Goal: Task Accomplishment & Management: Complete application form

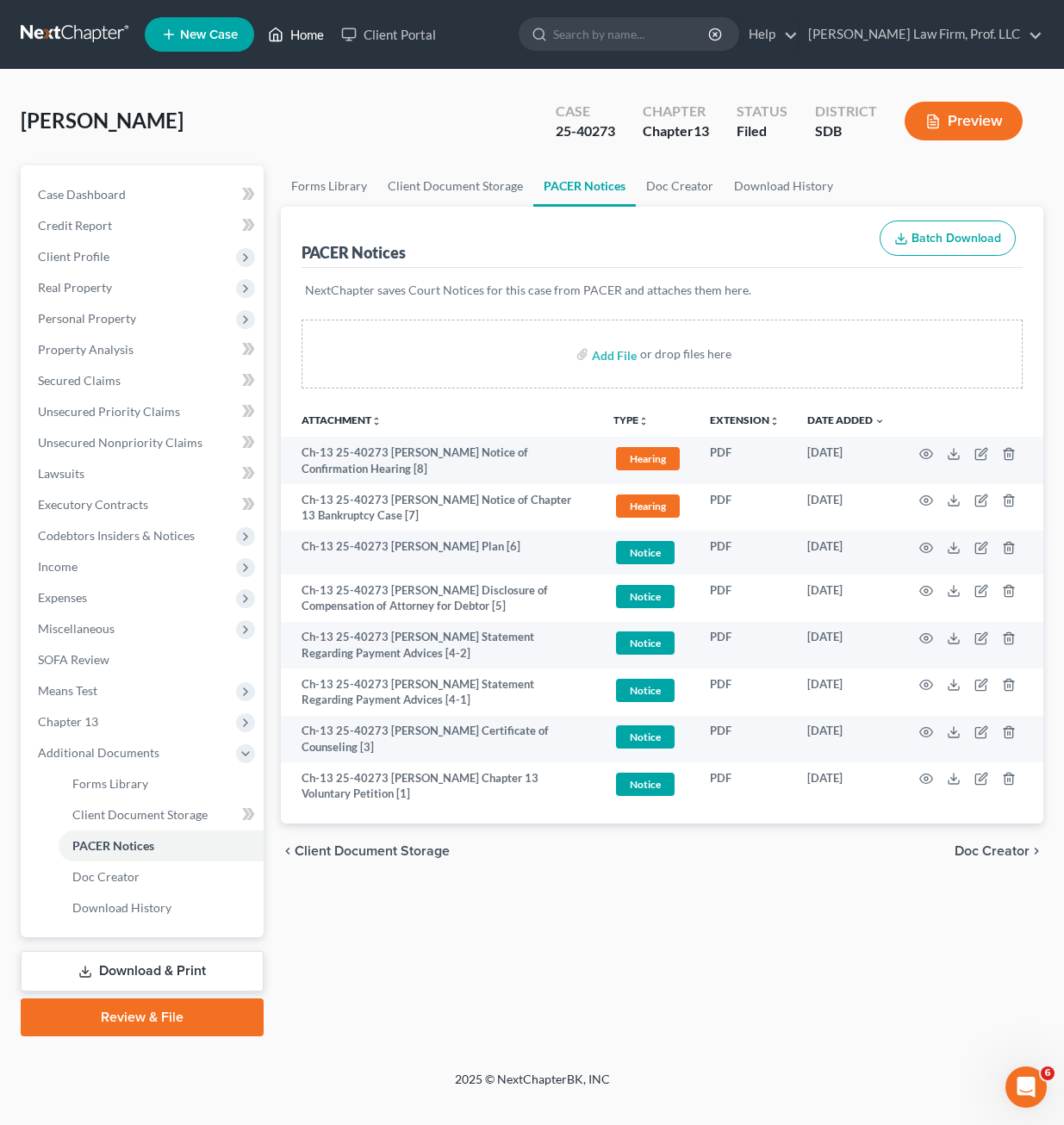
drag, startPoint x: 329, startPoint y: 9, endPoint x: 281, endPoint y: 49, distance: 62.5
click at [329, 11] on nav "Home New Case Client Portal [PERSON_NAME] Law Firm, Prof. LLC [PERSON_NAME][EMA…" at bounding box center [532, 34] width 1064 height 69
click at [281, 49] on link "Home" at bounding box center [295, 34] width 73 height 31
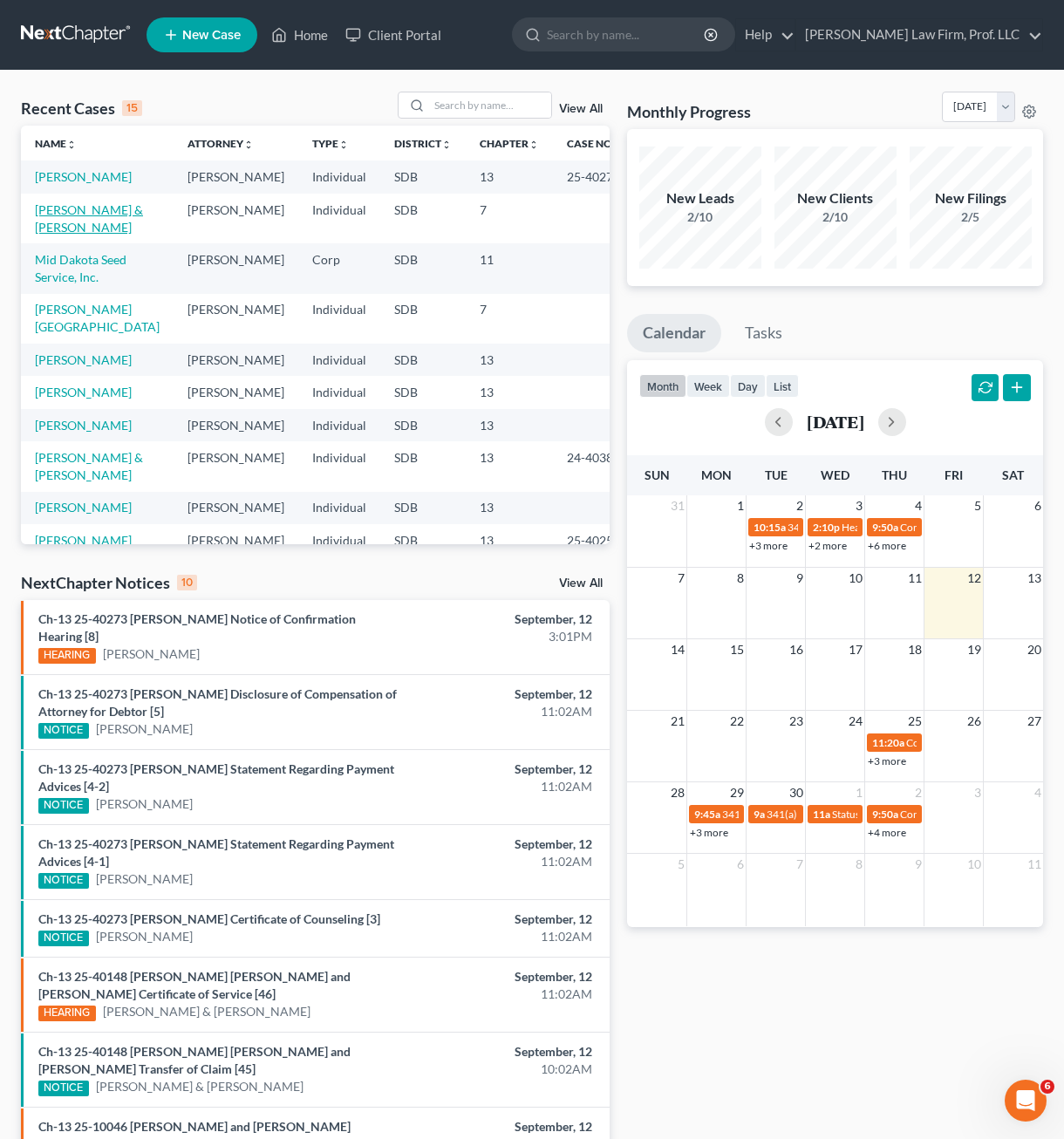
click at [72, 206] on link "[PERSON_NAME] & [PERSON_NAME]" at bounding box center [89, 218] width 109 height 32
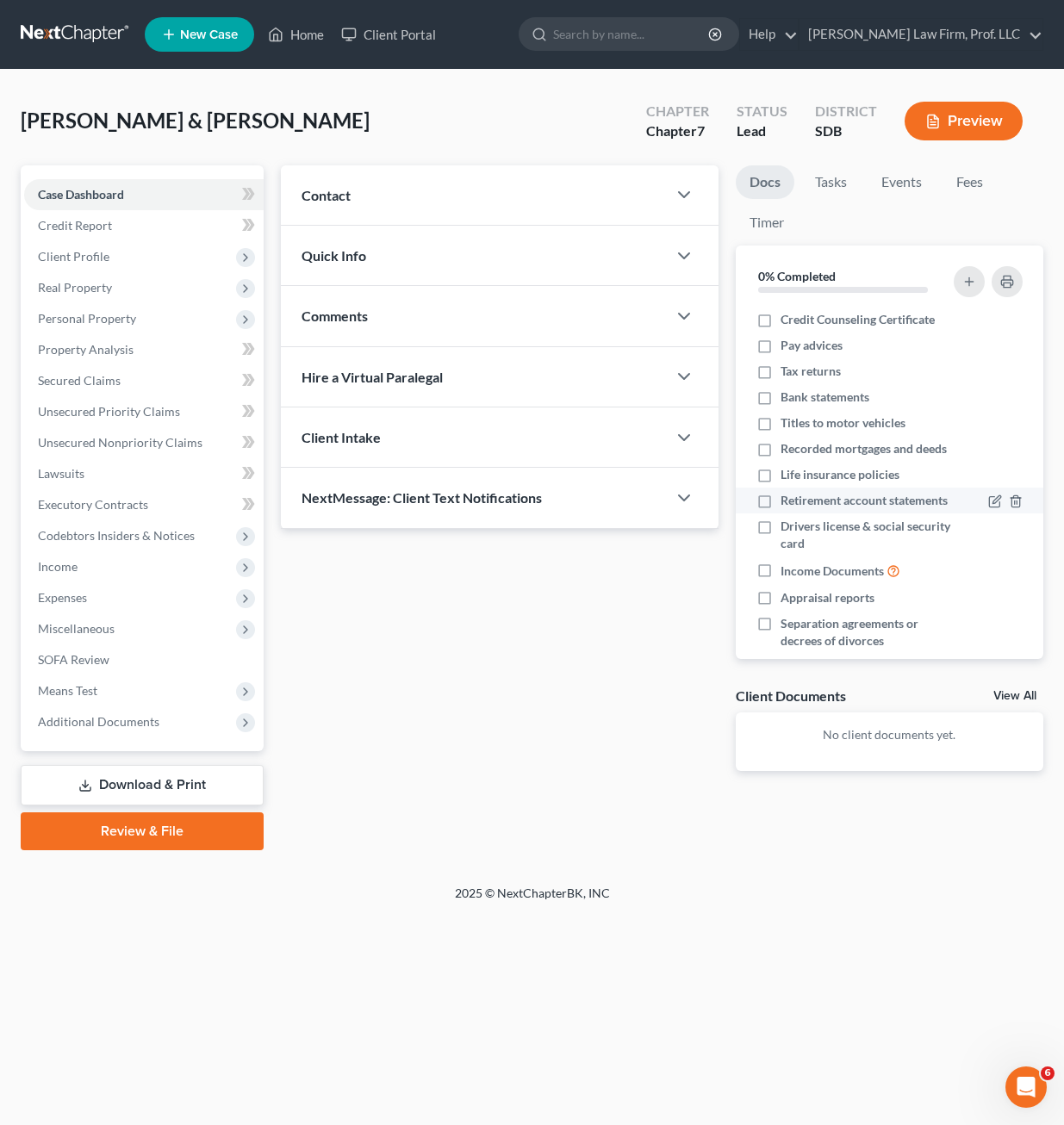
drag, startPoint x: 450, startPoint y: 619, endPoint x: 860, endPoint y: 526, distance: 420.4
click at [450, 619] on div "Updates & News × Contact New Contact Quick Info Status Discharged Discharged & …" at bounding box center [500, 482] width 455 height 633
click at [143, 458] on link "Lawsuits" at bounding box center [143, 473] width 239 height 31
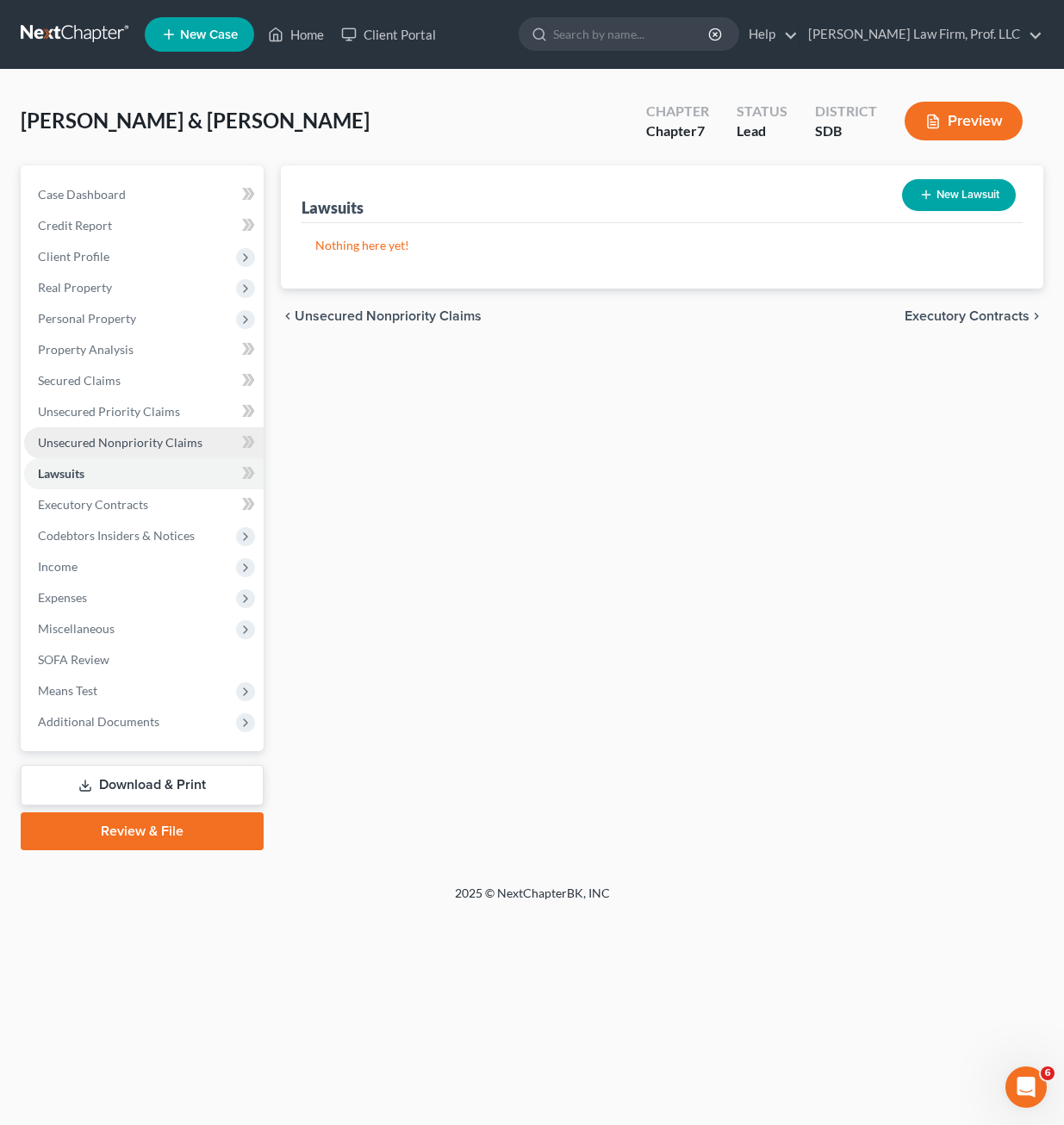
click at [146, 440] on span "Unsecured Nonpriority Claims" at bounding box center [119, 442] width 164 height 15
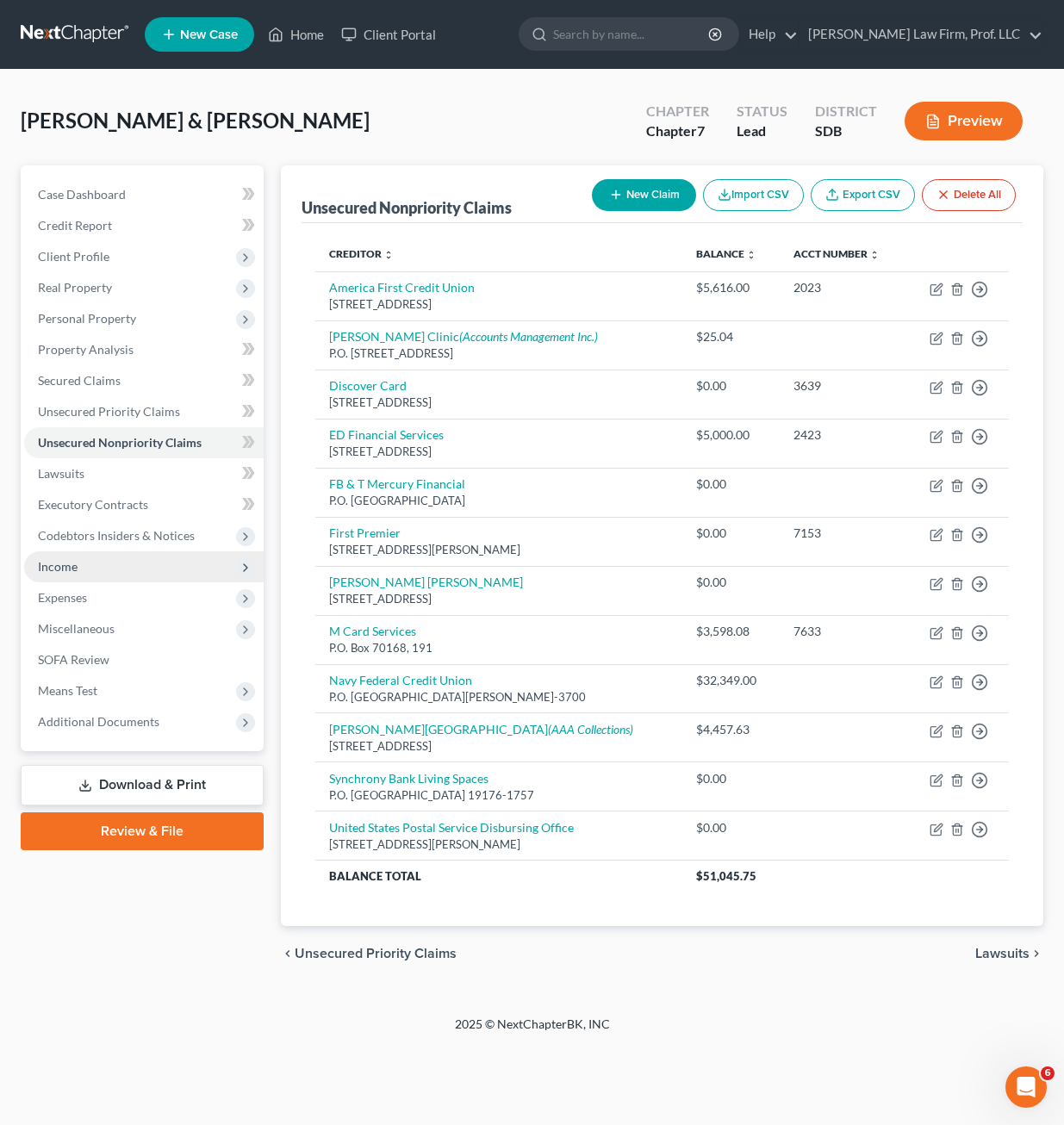
click at [88, 566] on span "Income" at bounding box center [143, 566] width 239 height 31
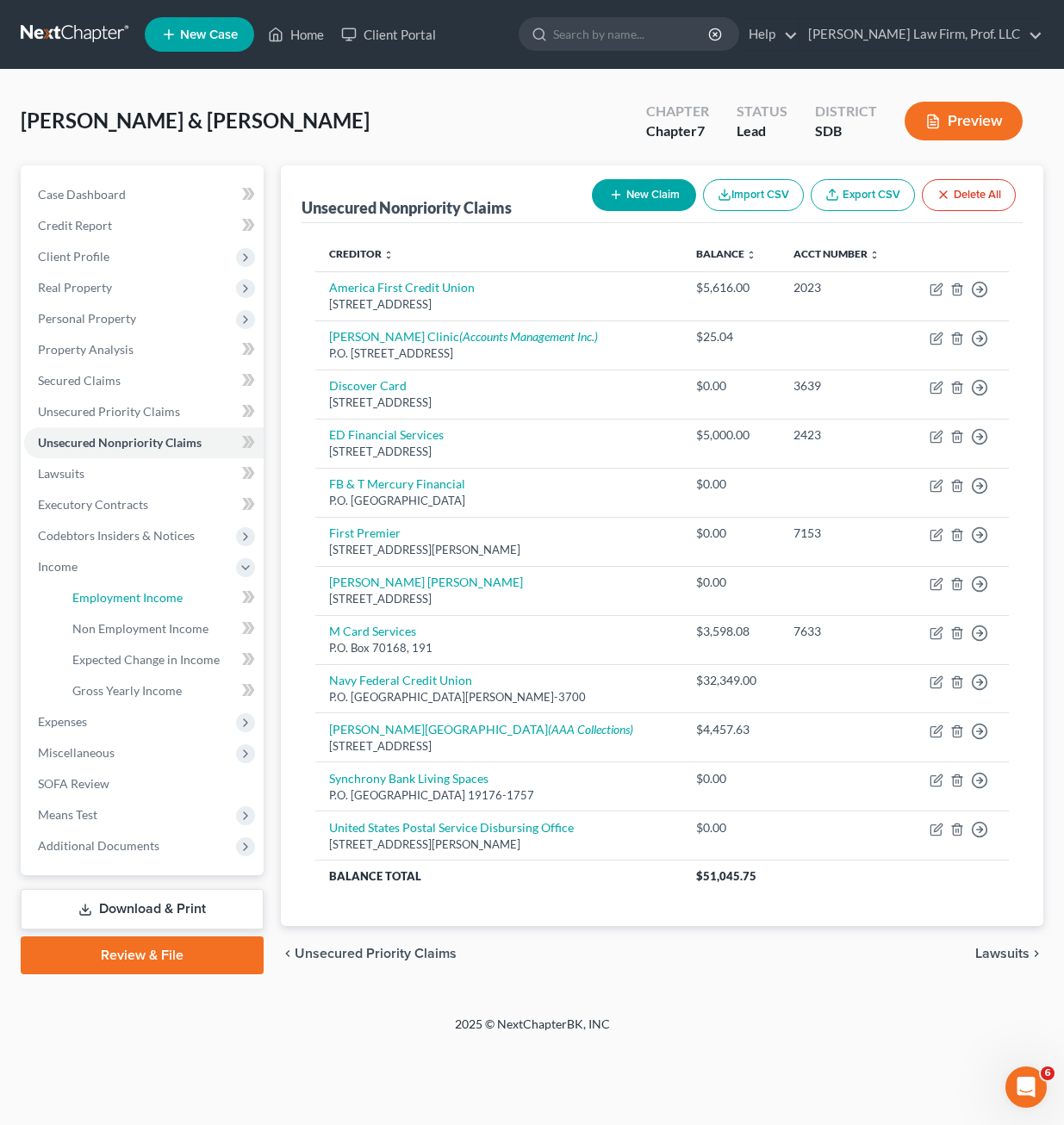
click at [114, 592] on span "Employment Income" at bounding box center [127, 597] width 110 height 15
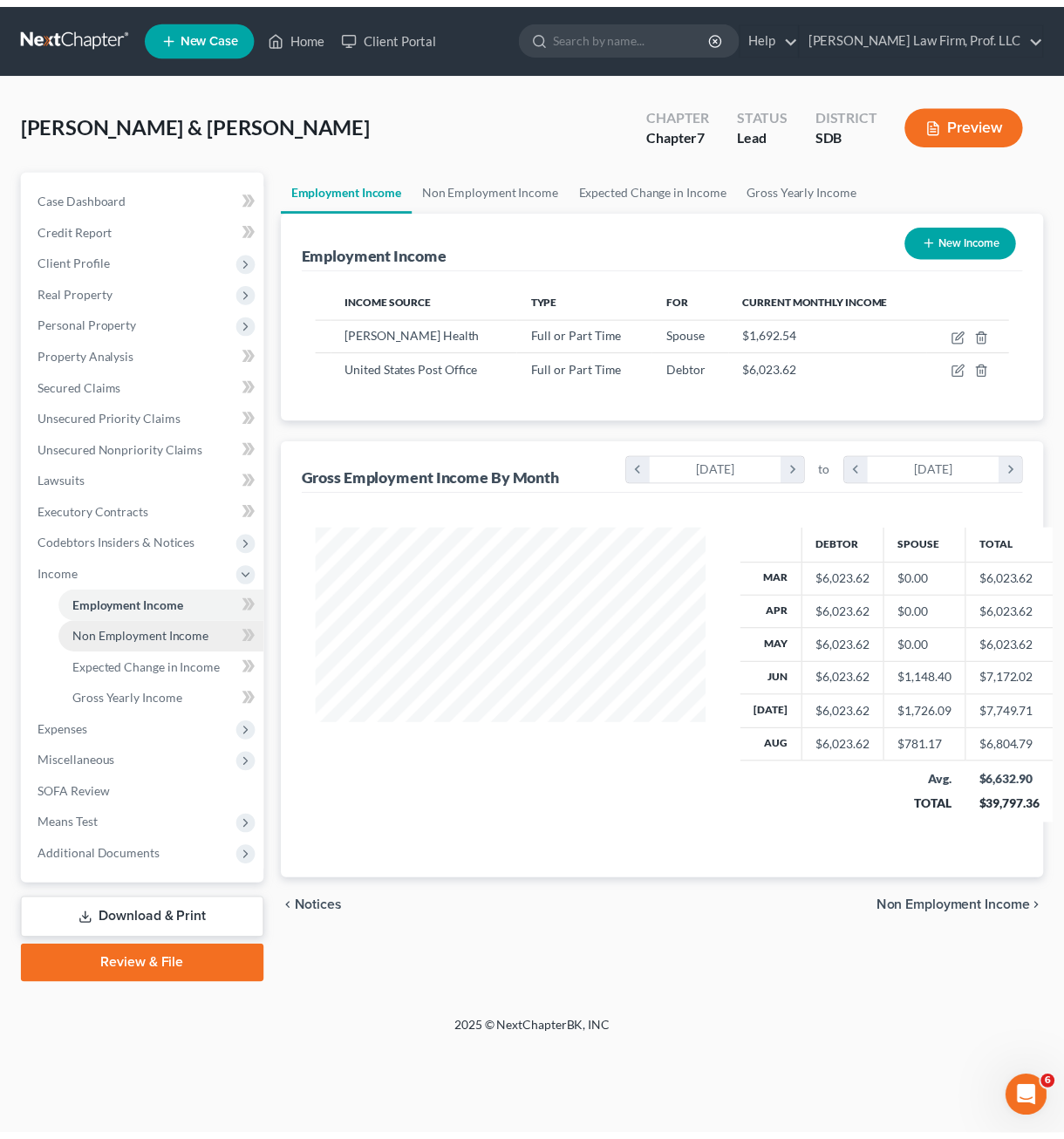
scroll to position [313, 430]
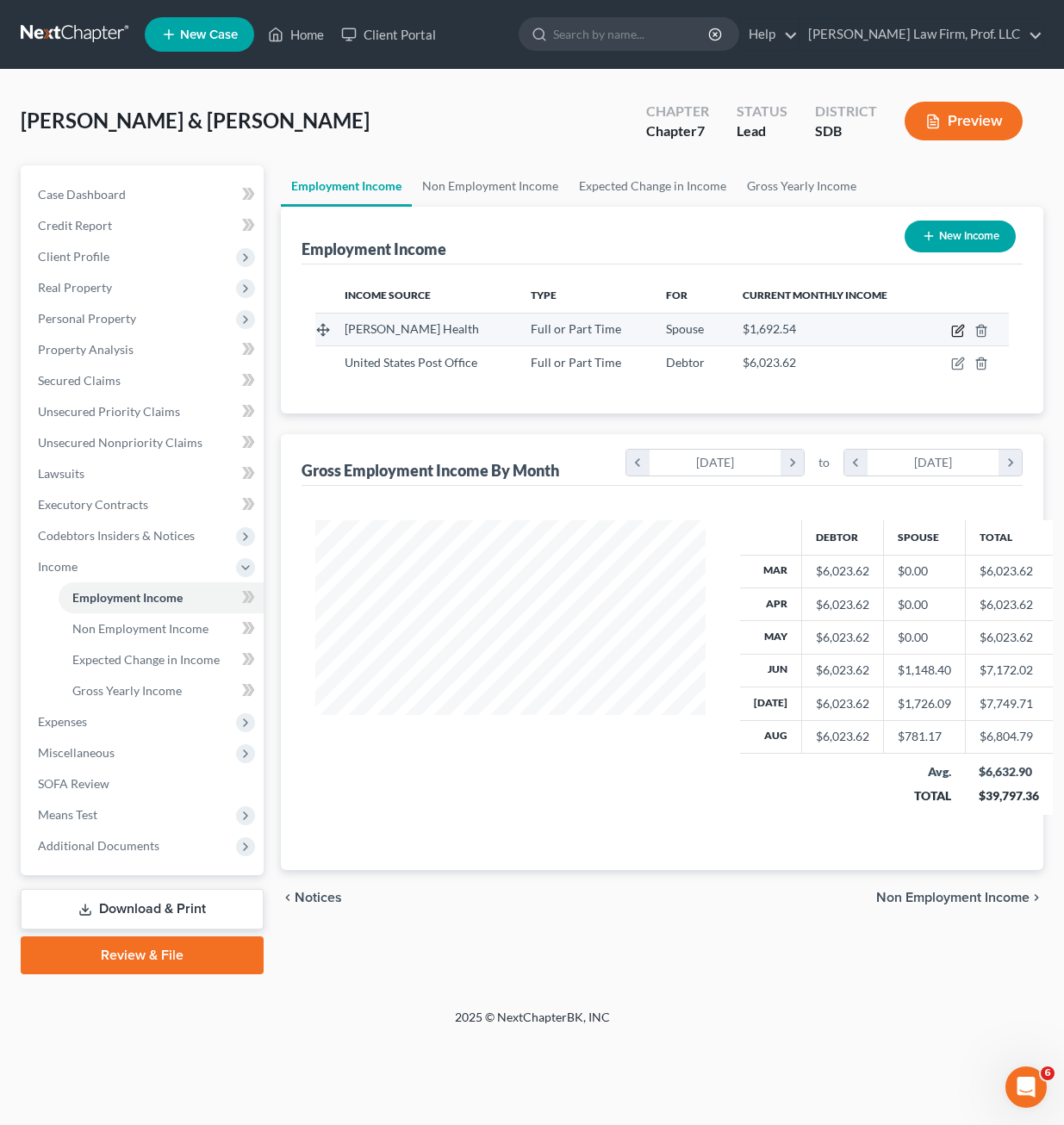
click at [958, 331] on icon "button" at bounding box center [958, 331] width 14 height 14
select select "0"
select select "29"
select select "2"
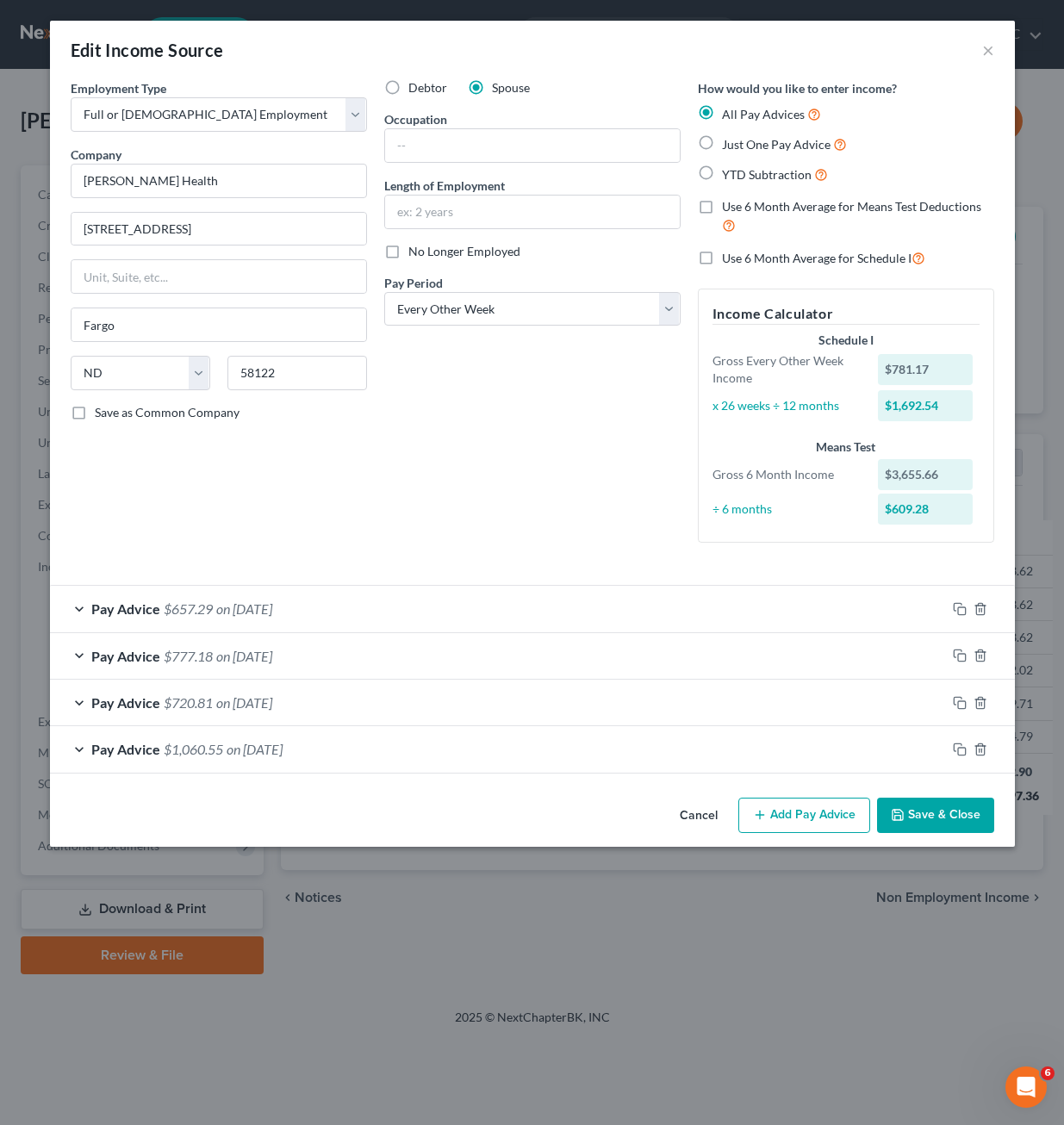
click at [979, 59] on div "Edit Income Source ×" at bounding box center [532, 50] width 965 height 59
click at [981, 51] on button "×" at bounding box center [988, 50] width 12 height 21
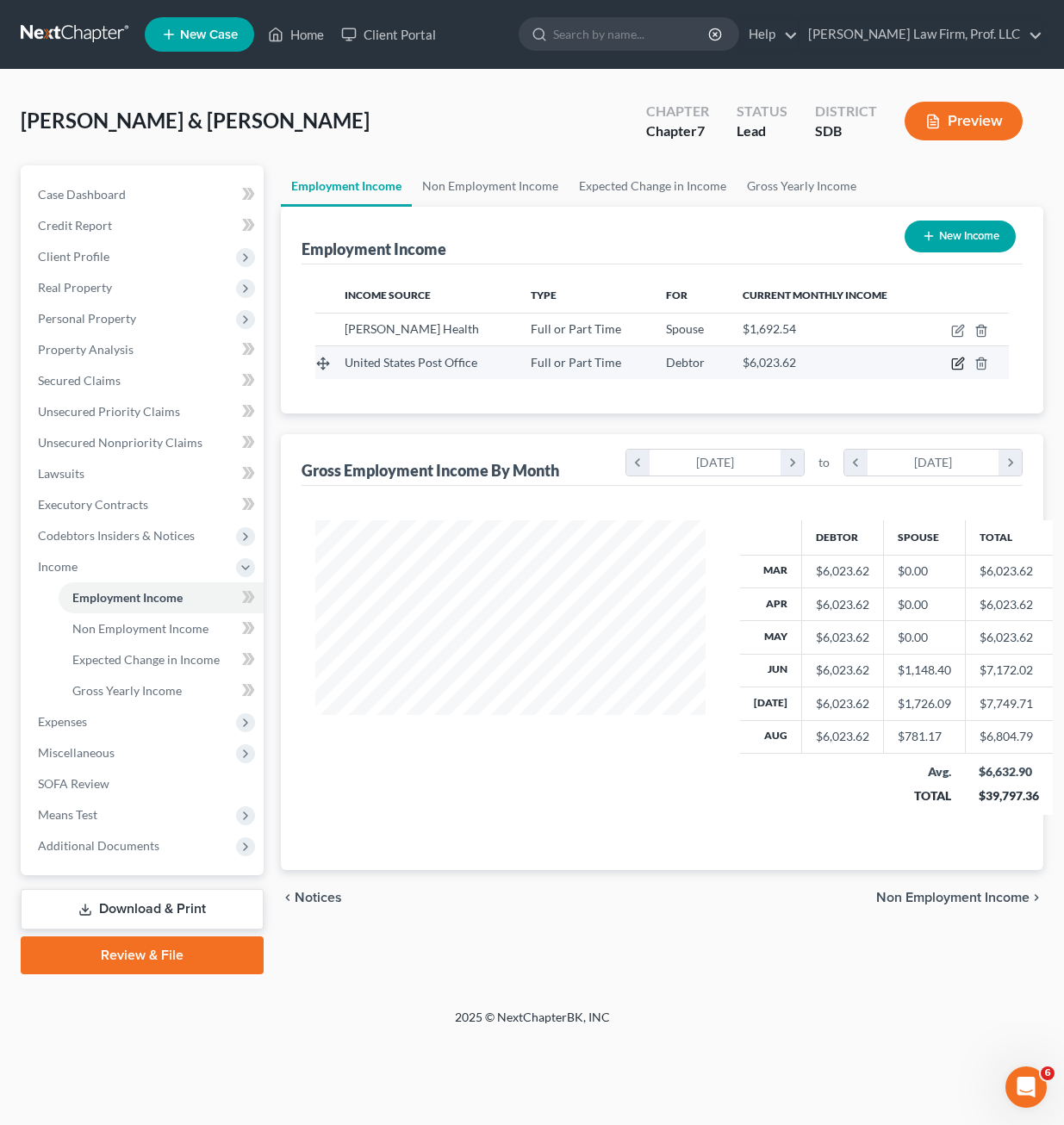
click at [952, 369] on icon "button" at bounding box center [957, 365] width 11 height 11
select select "0"
select select "43"
select select "2"
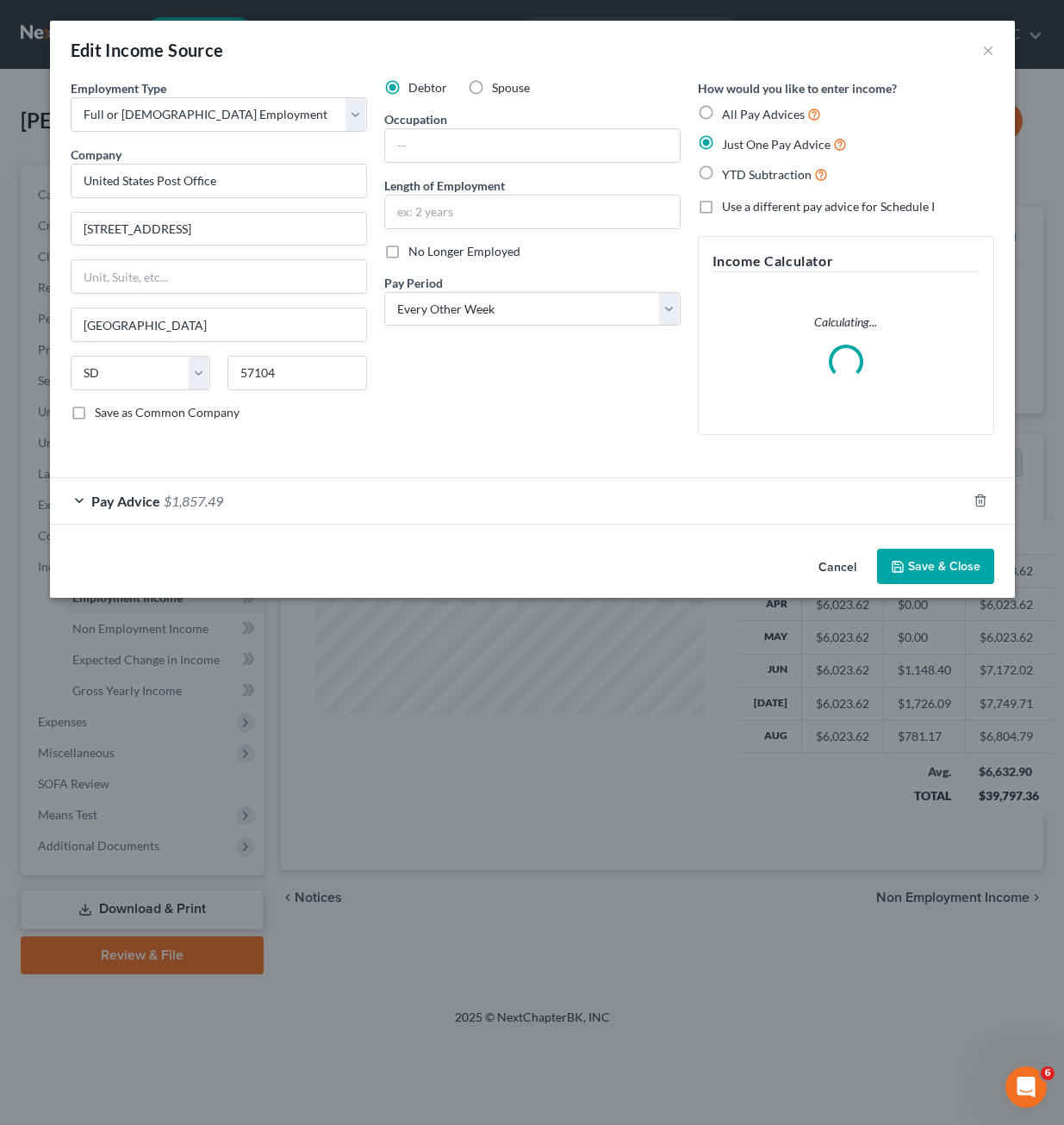
drag, startPoint x: 543, startPoint y: 417, endPoint x: 1013, endPoint y: 479, distance: 474.1
click at [543, 417] on div "Debtor Spouse Occupation Length of Employment No Longer Employed Pay Period * S…" at bounding box center [532, 264] width 314 height 370
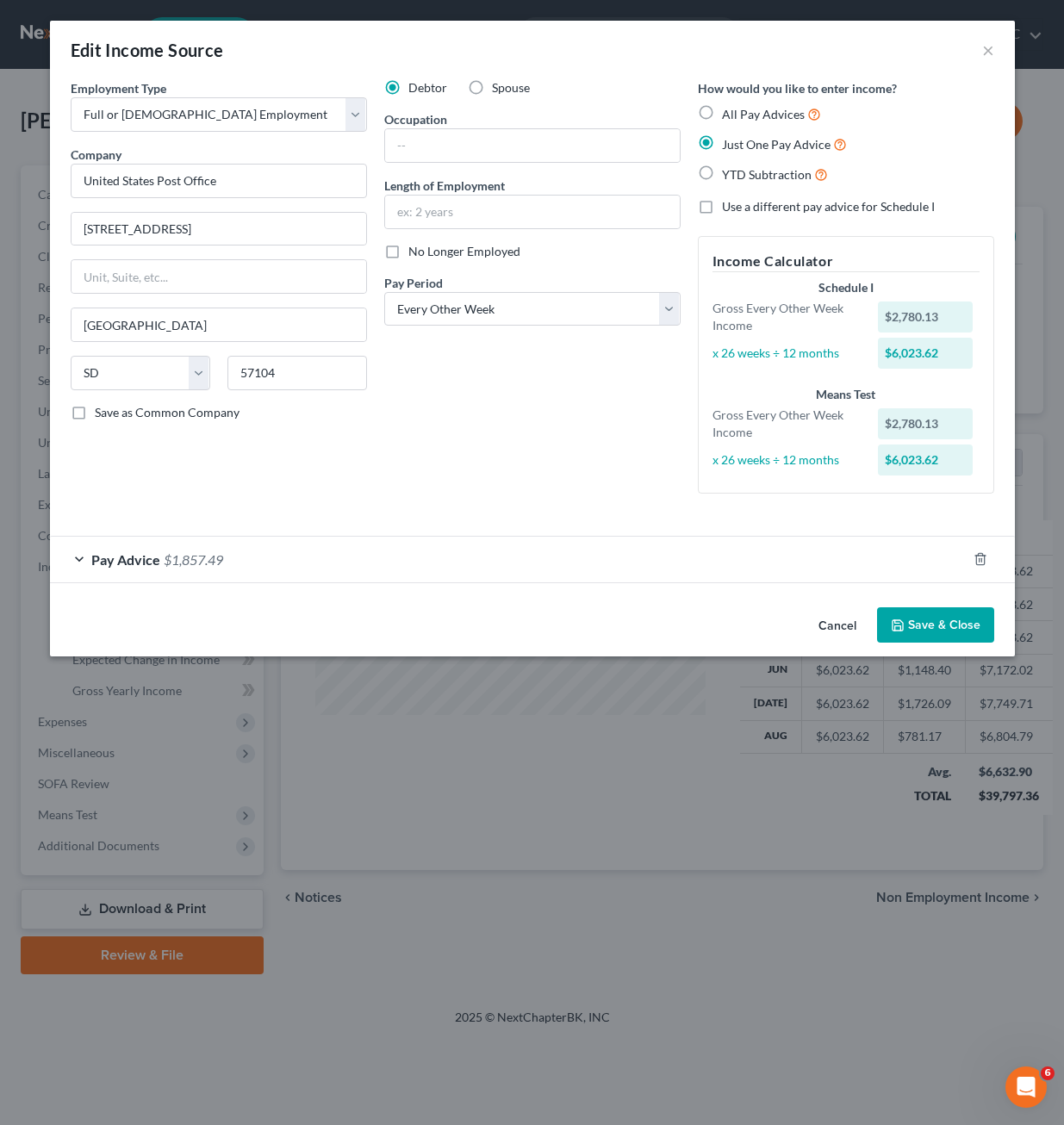
click at [904, 628] on icon "button" at bounding box center [898, 626] width 14 height 14
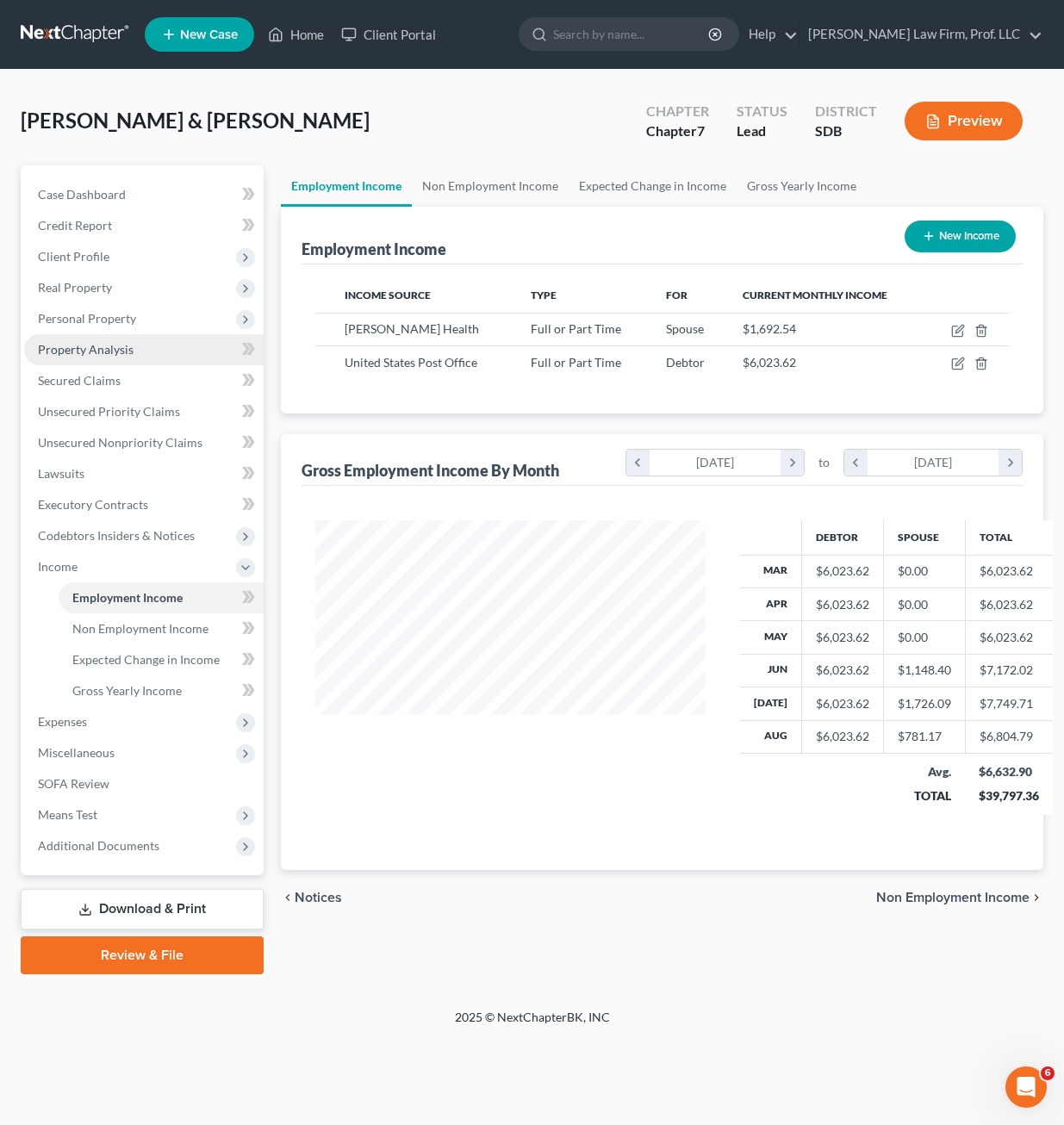
click at [102, 342] on span "Property Analysis" at bounding box center [85, 349] width 96 height 15
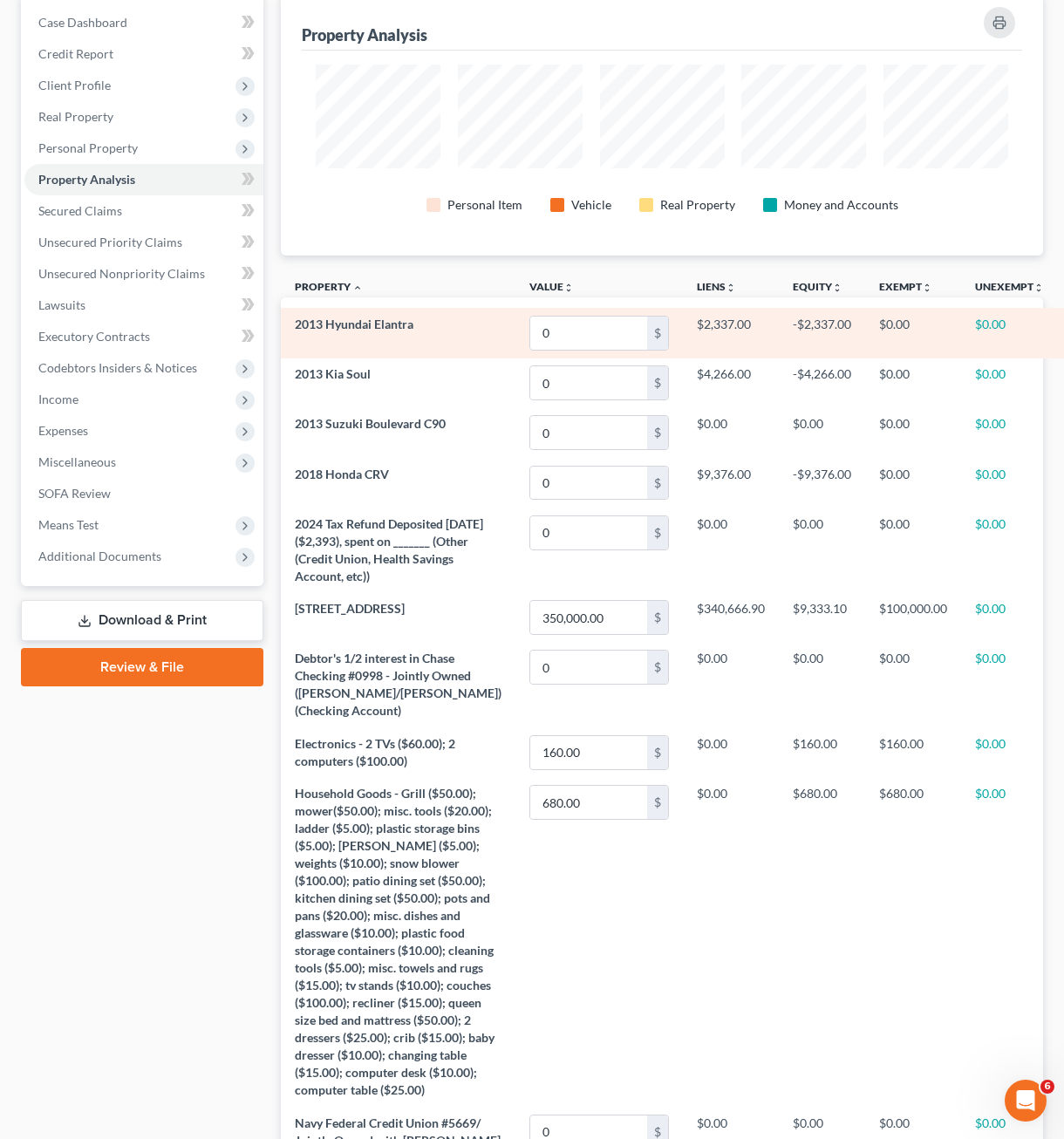
drag, startPoint x: 332, startPoint y: 354, endPoint x: 582, endPoint y: 350, distance: 250.0
click at [332, 354] on td "2013 Hyundai Elantra" at bounding box center [399, 333] width 235 height 50
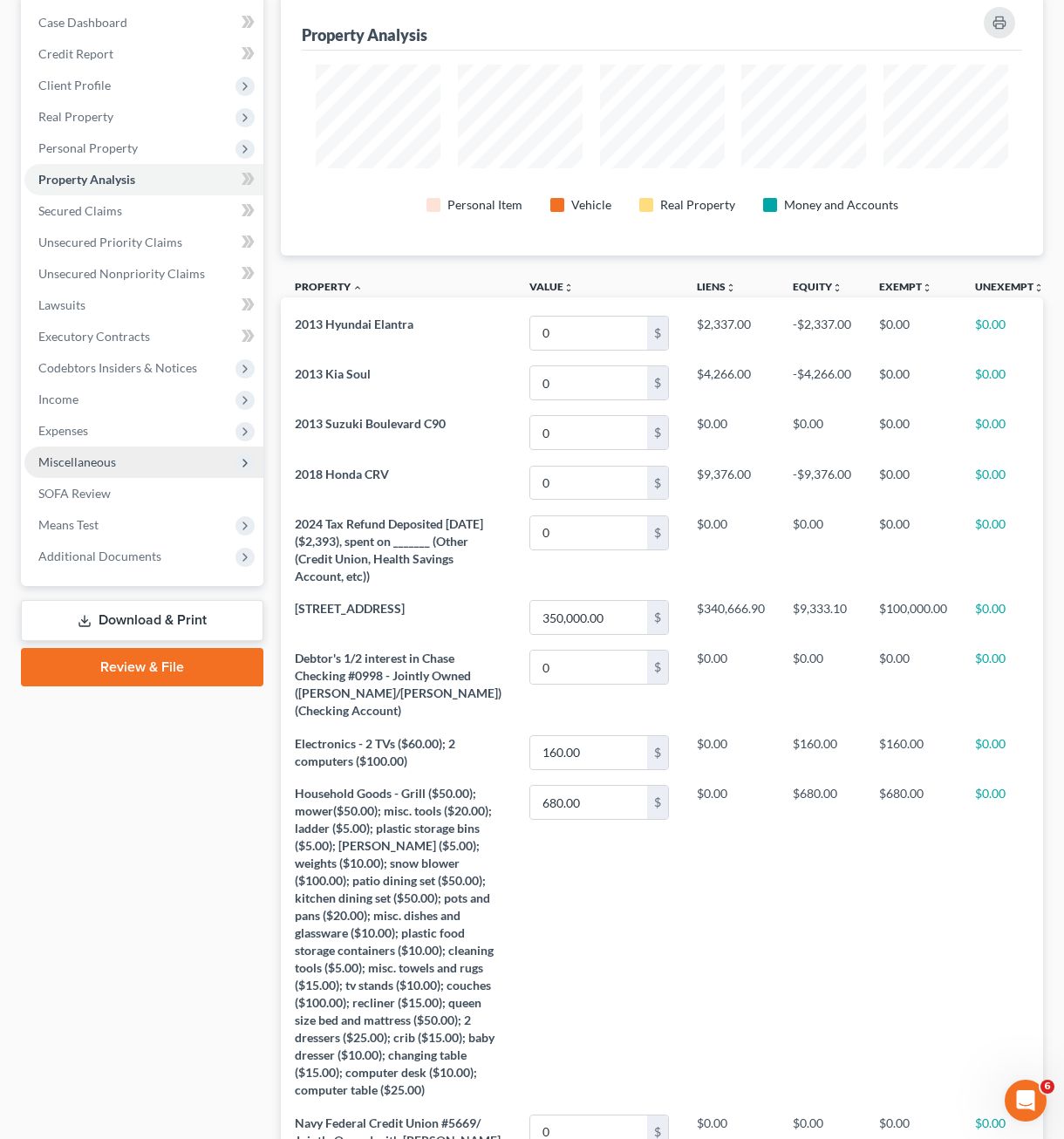
drag, startPoint x: 749, startPoint y: 562, endPoint x: 197, endPoint y: 449, distance: 563.4
click at [778, 562] on td "$0.00" at bounding box center [821, 549] width 86 height 85
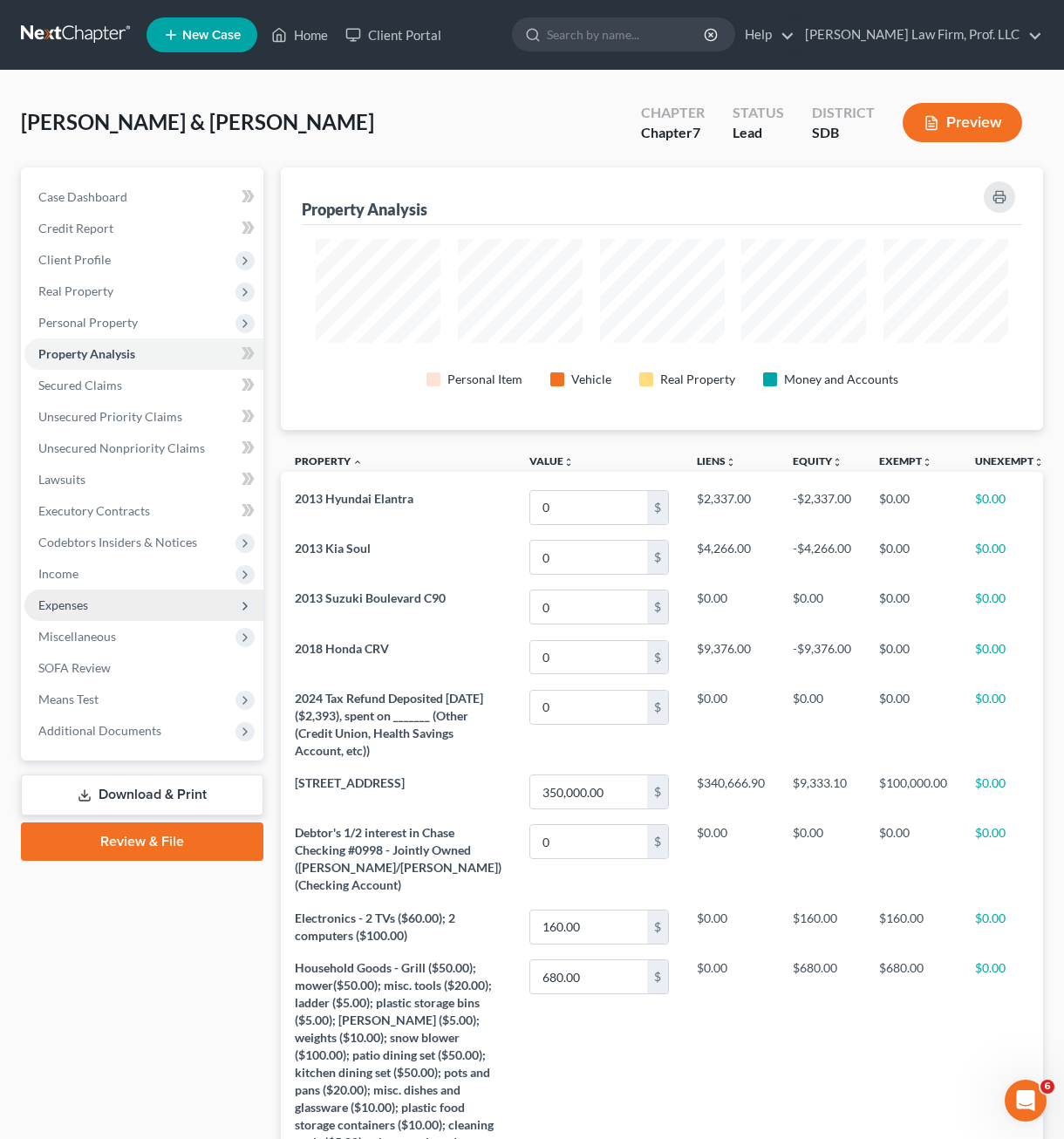
click at [56, 609] on span "Expenses" at bounding box center [63, 604] width 50 height 15
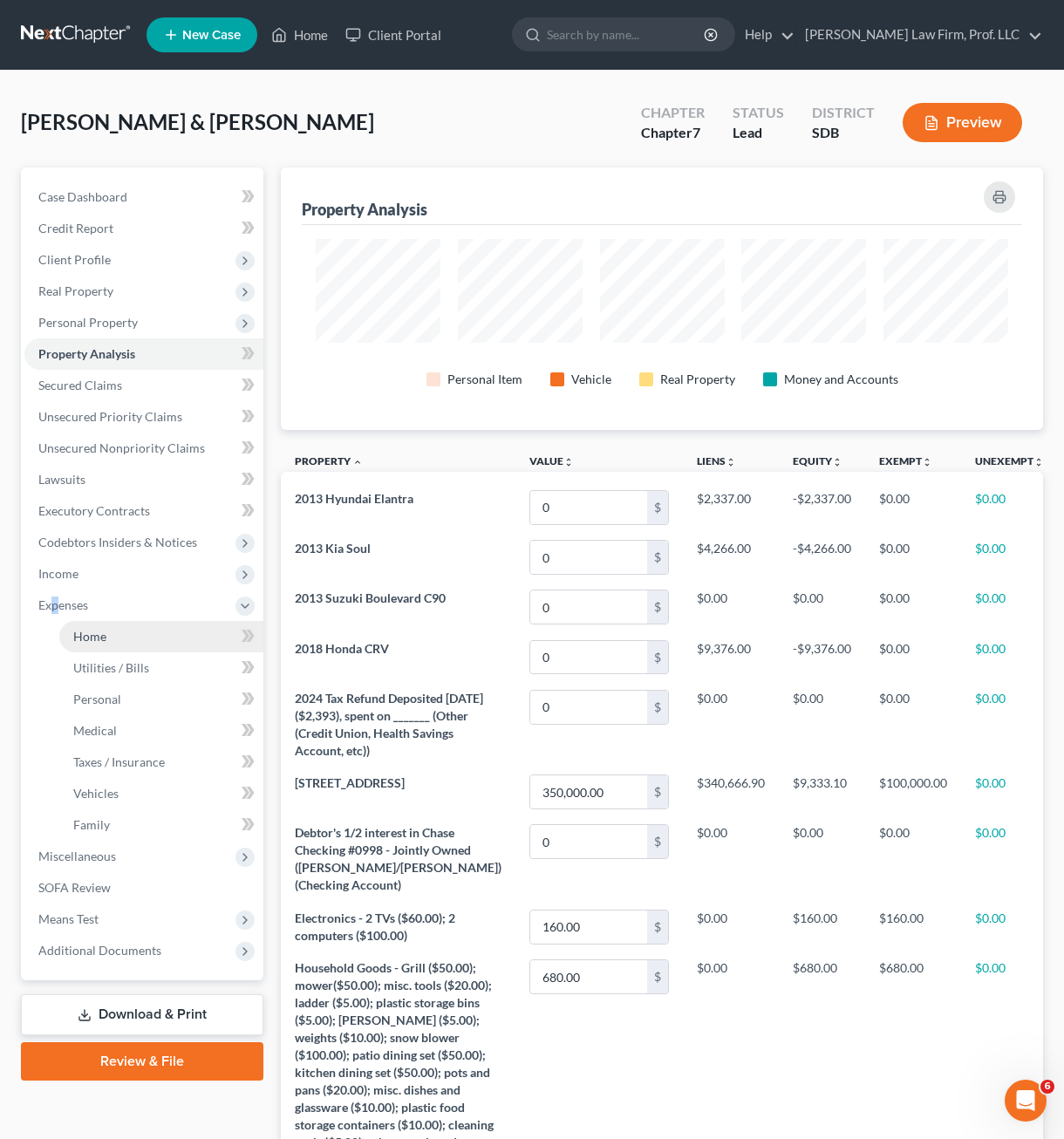
drag, startPoint x: 64, startPoint y: 609, endPoint x: 175, endPoint y: 644, distance: 116.4
click at [101, 629] on span "Home" at bounding box center [89, 636] width 33 height 15
click at [109, 641] on link "Home" at bounding box center [161, 636] width 204 height 31
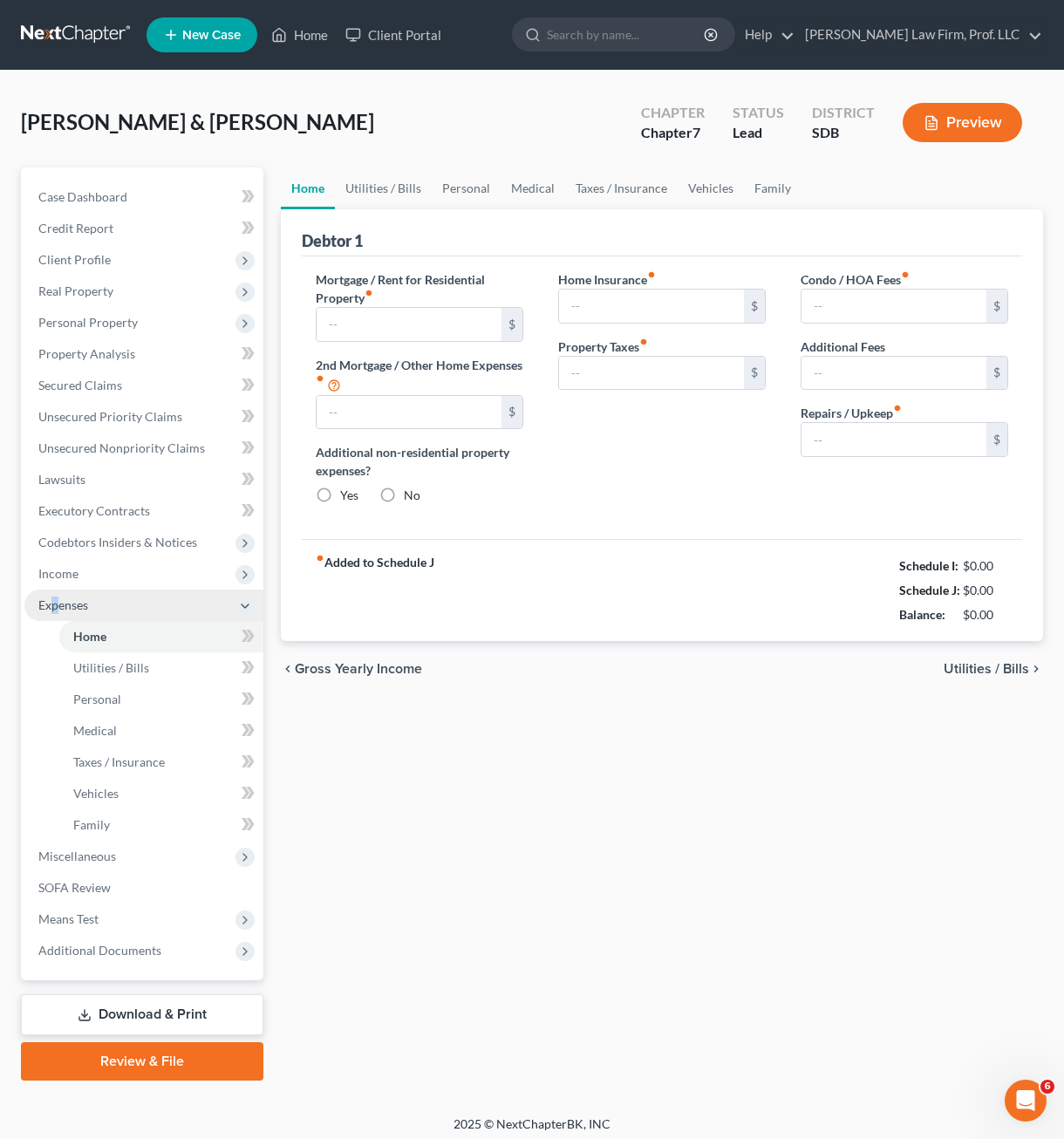
type input "2,673.15"
type input "0.00"
radio input "true"
type input "0.00"
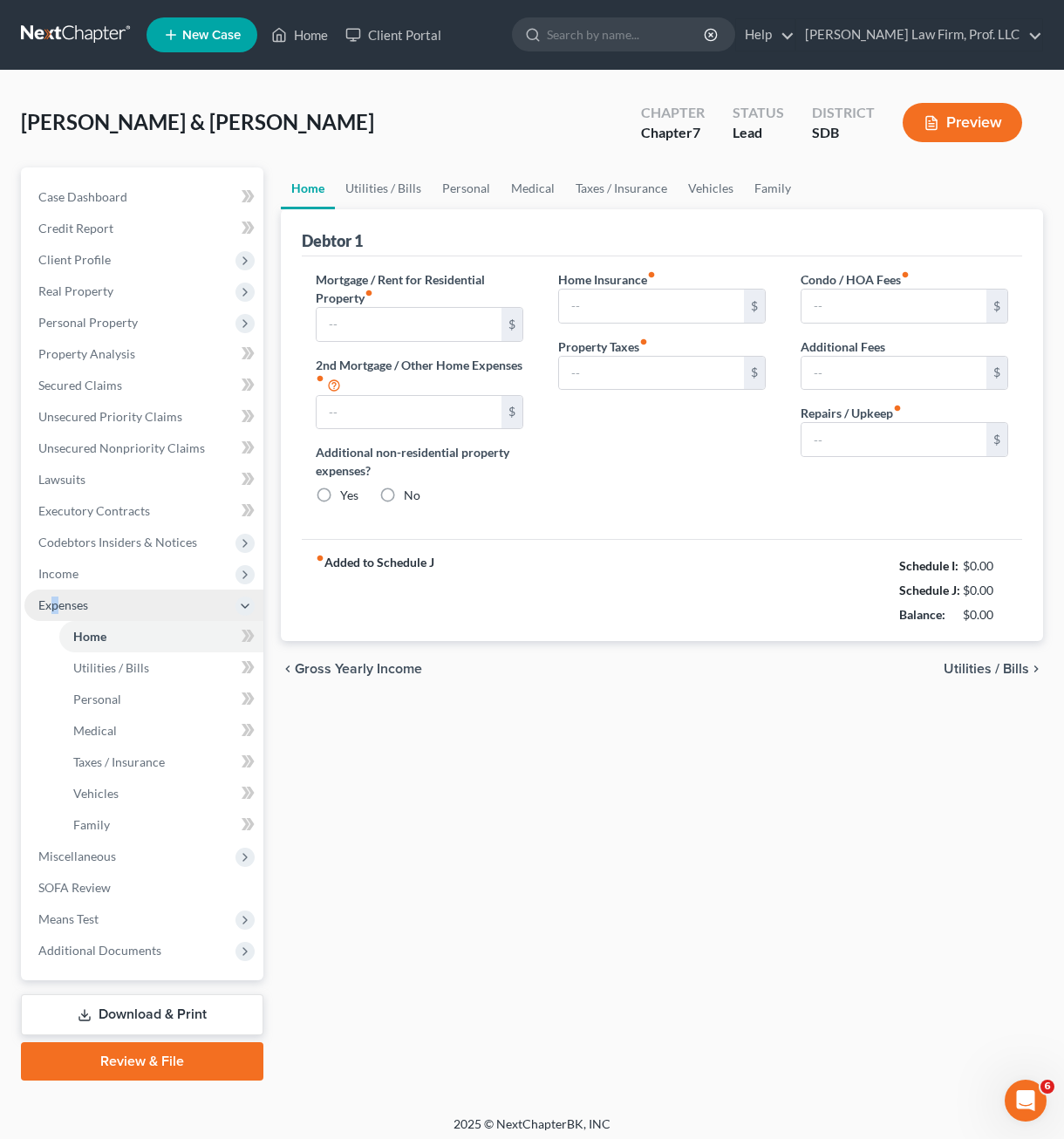
type input "0.00"
drag, startPoint x: 706, startPoint y: 199, endPoint x: 612, endPoint y: 191, distance: 94.3
click at [706, 198] on link "Vehicles" at bounding box center [711, 188] width 66 height 42
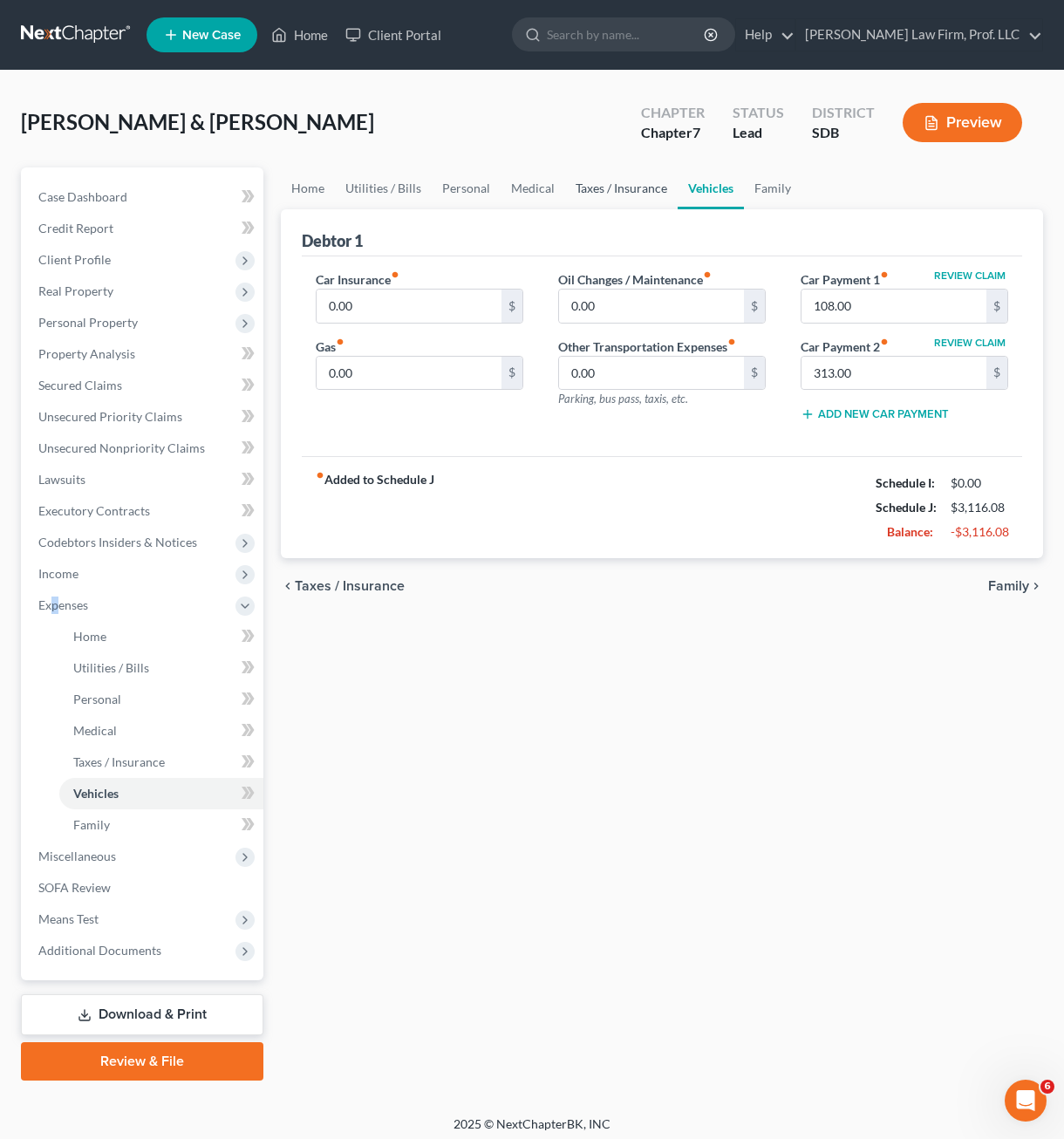
click at [629, 185] on link "Taxes / Insurance" at bounding box center [621, 188] width 112 height 42
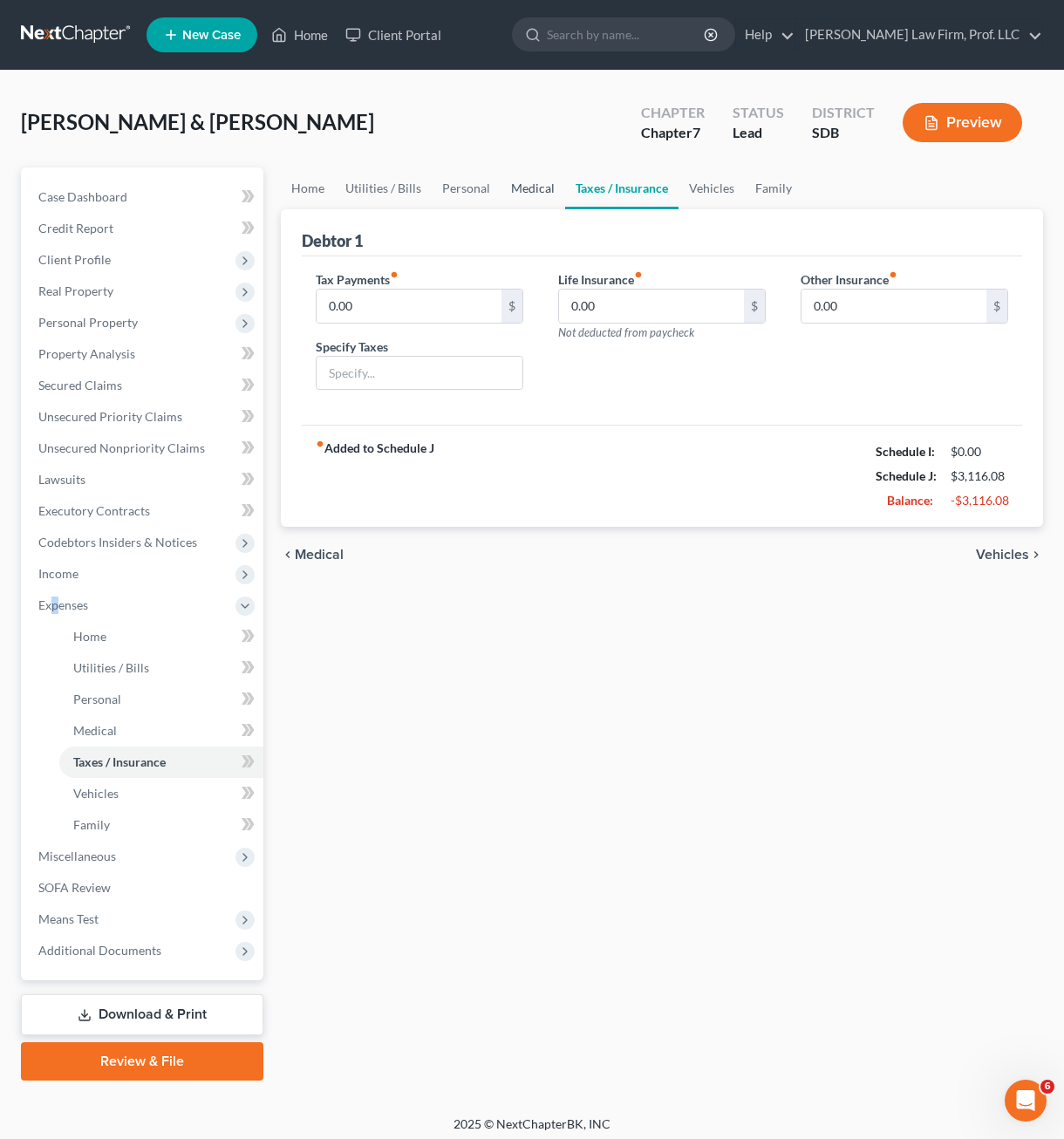
click at [510, 183] on link "Medical" at bounding box center [533, 188] width 65 height 42
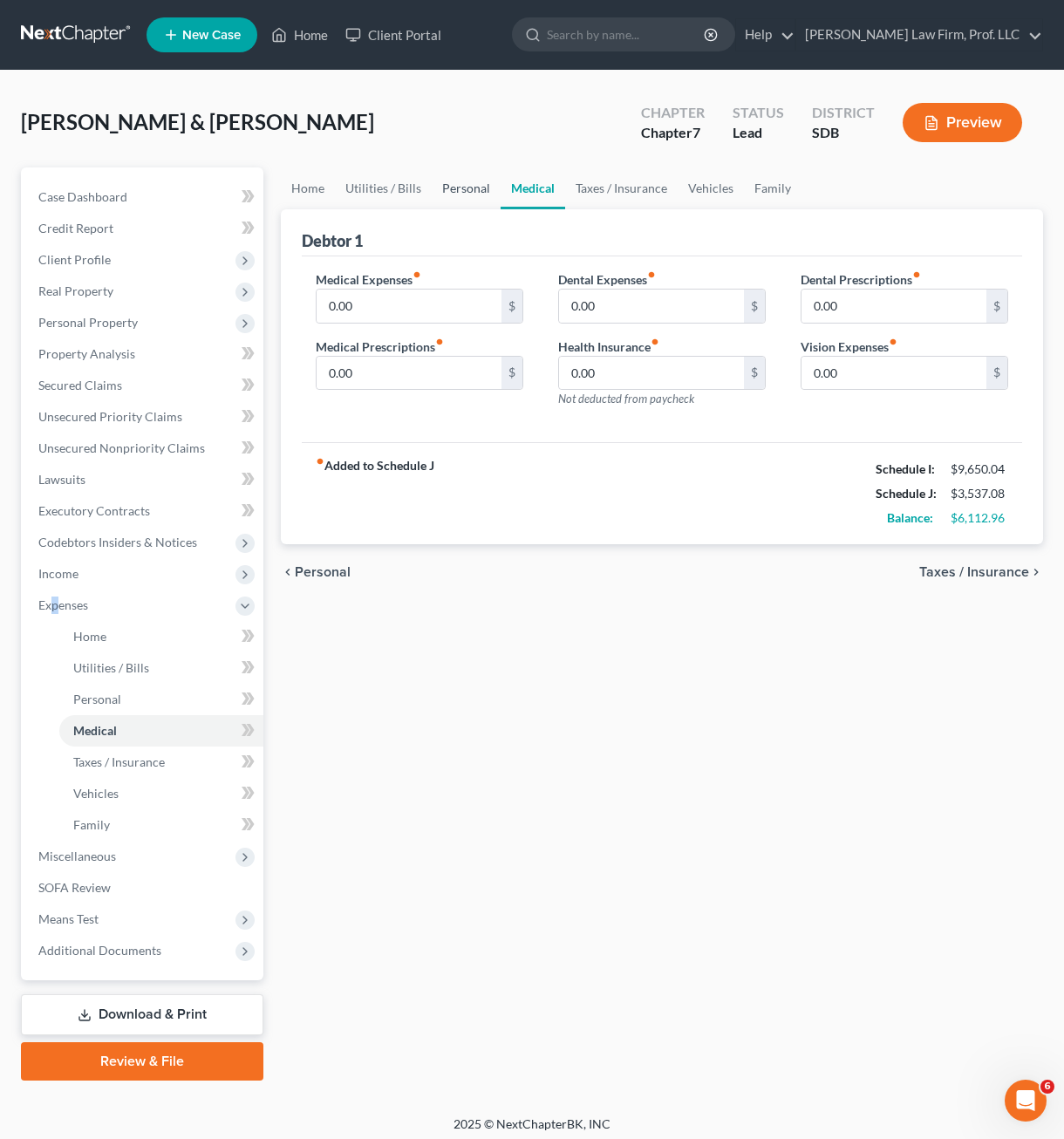
click at [450, 184] on link "Personal" at bounding box center [465, 188] width 69 height 42
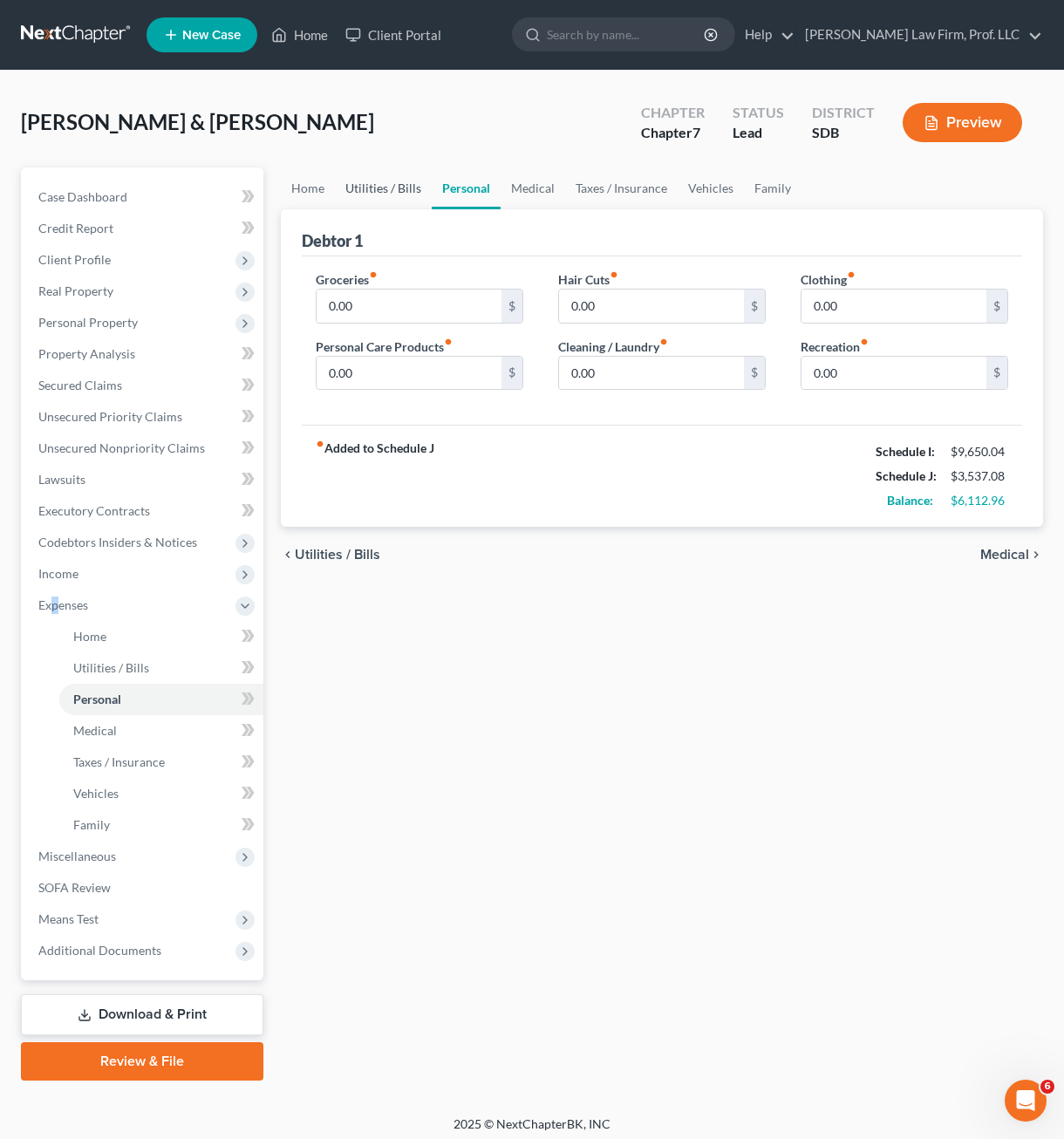
click at [359, 190] on link "Utilities / Bills" at bounding box center [383, 188] width 97 height 42
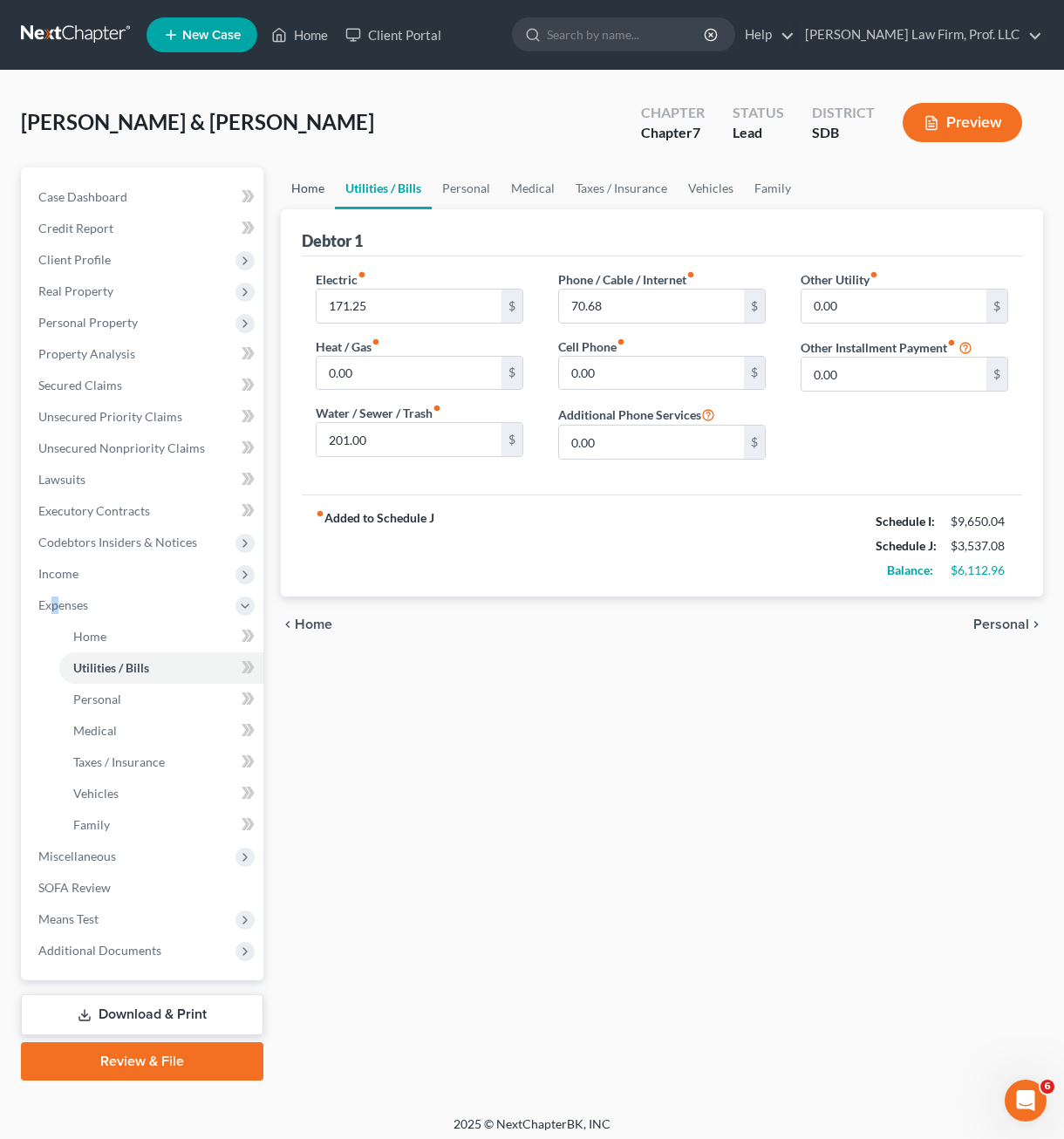
click at [318, 197] on link "Home" at bounding box center [308, 188] width 54 height 42
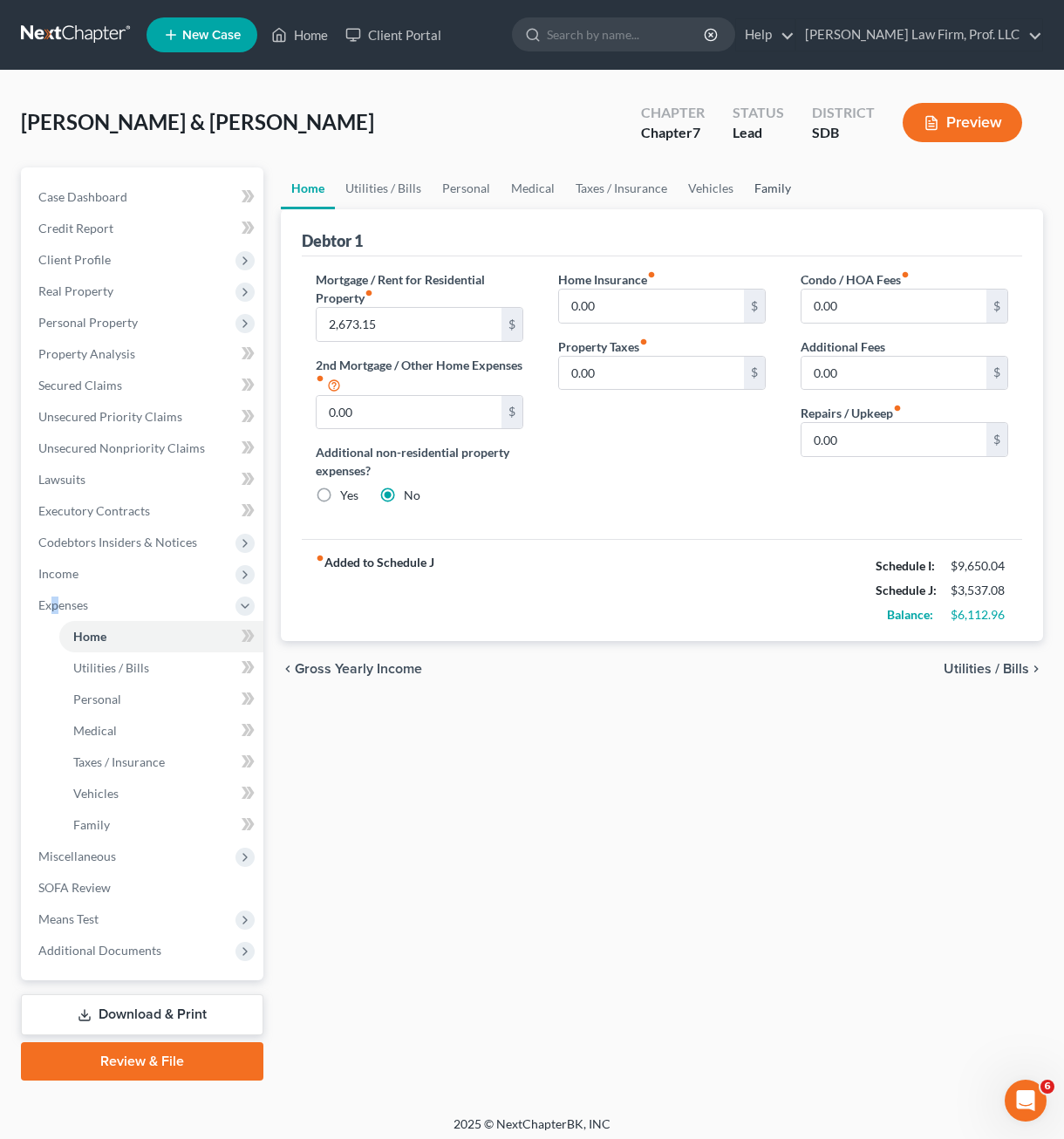
click at [751, 183] on link "Family" at bounding box center [772, 188] width 58 height 42
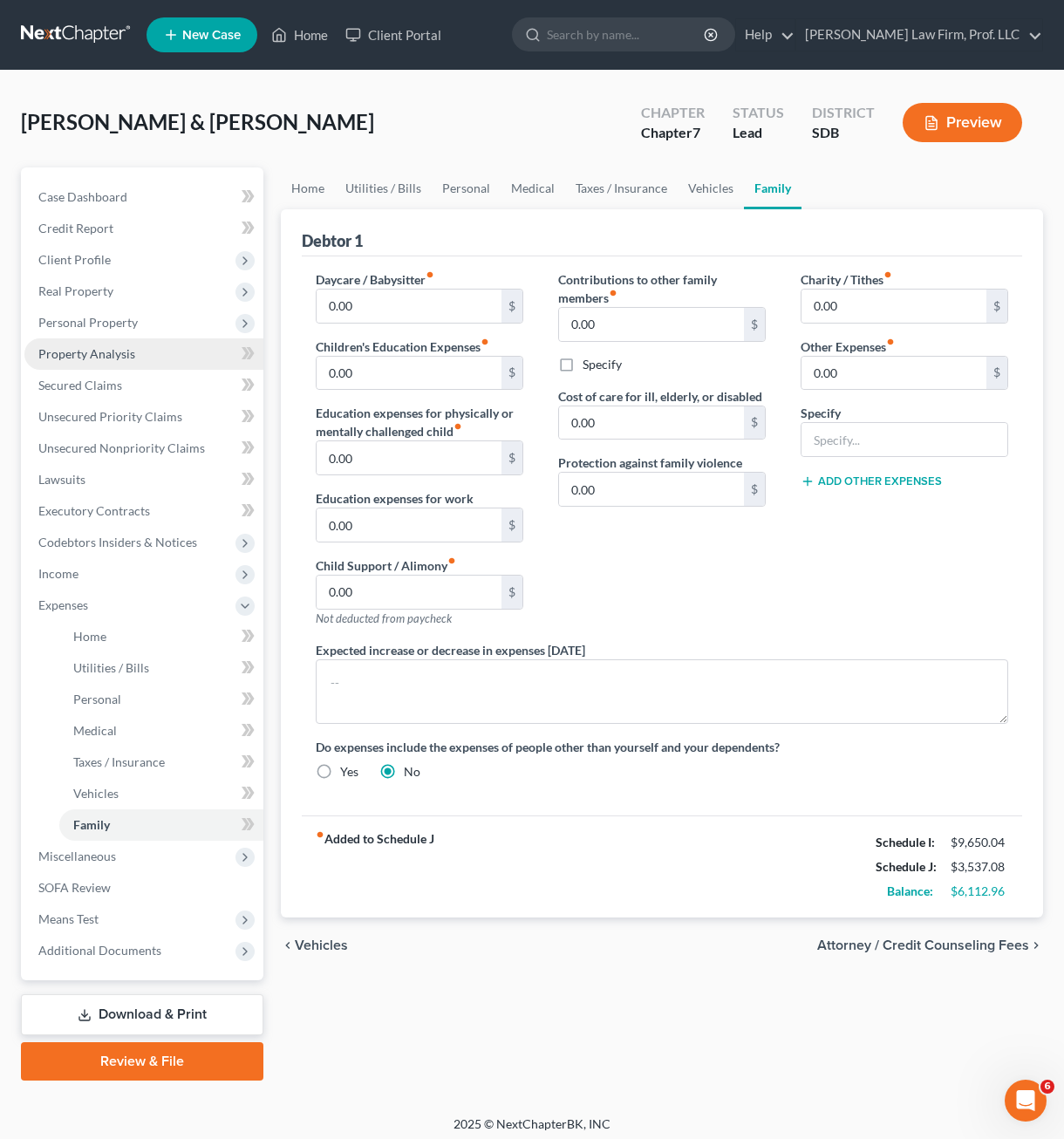
drag, startPoint x: 101, startPoint y: 320, endPoint x: 108, endPoint y: 353, distance: 33.7
click at [101, 320] on span "Personal Property" at bounding box center [88, 322] width 100 height 15
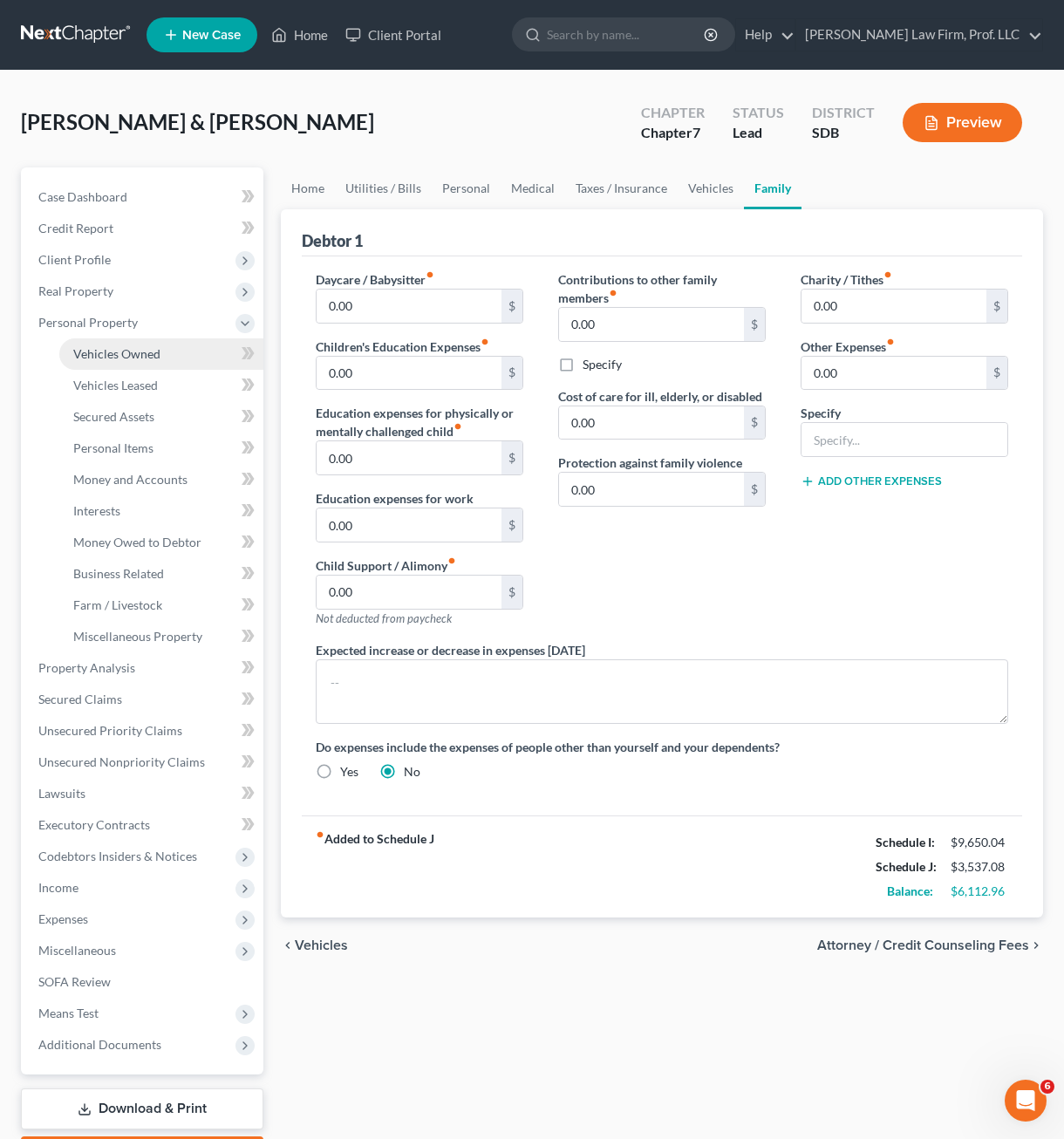
click at [109, 357] on span "Vehicles Owned" at bounding box center [117, 353] width 87 height 15
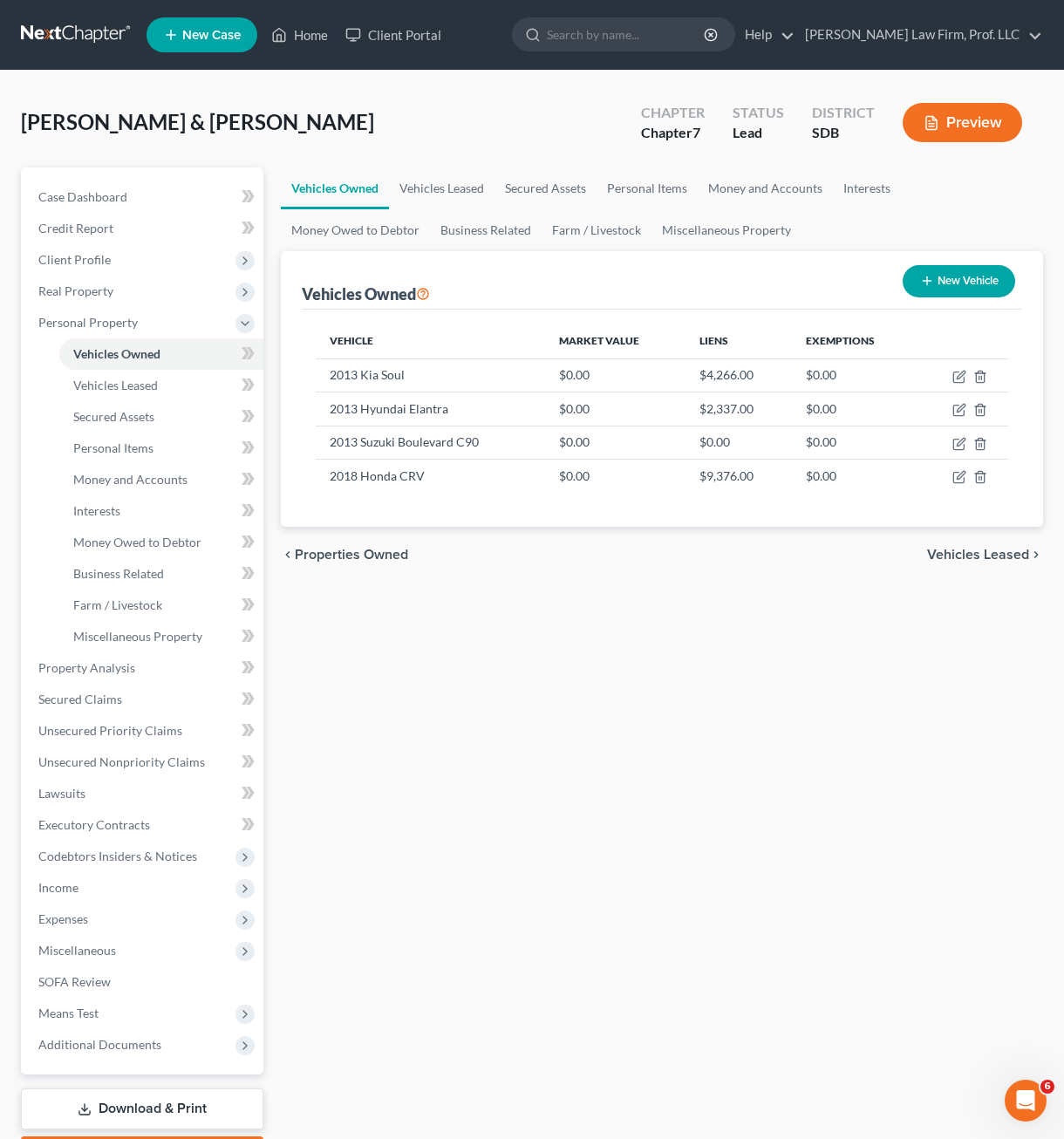
scroll to position [102, 0]
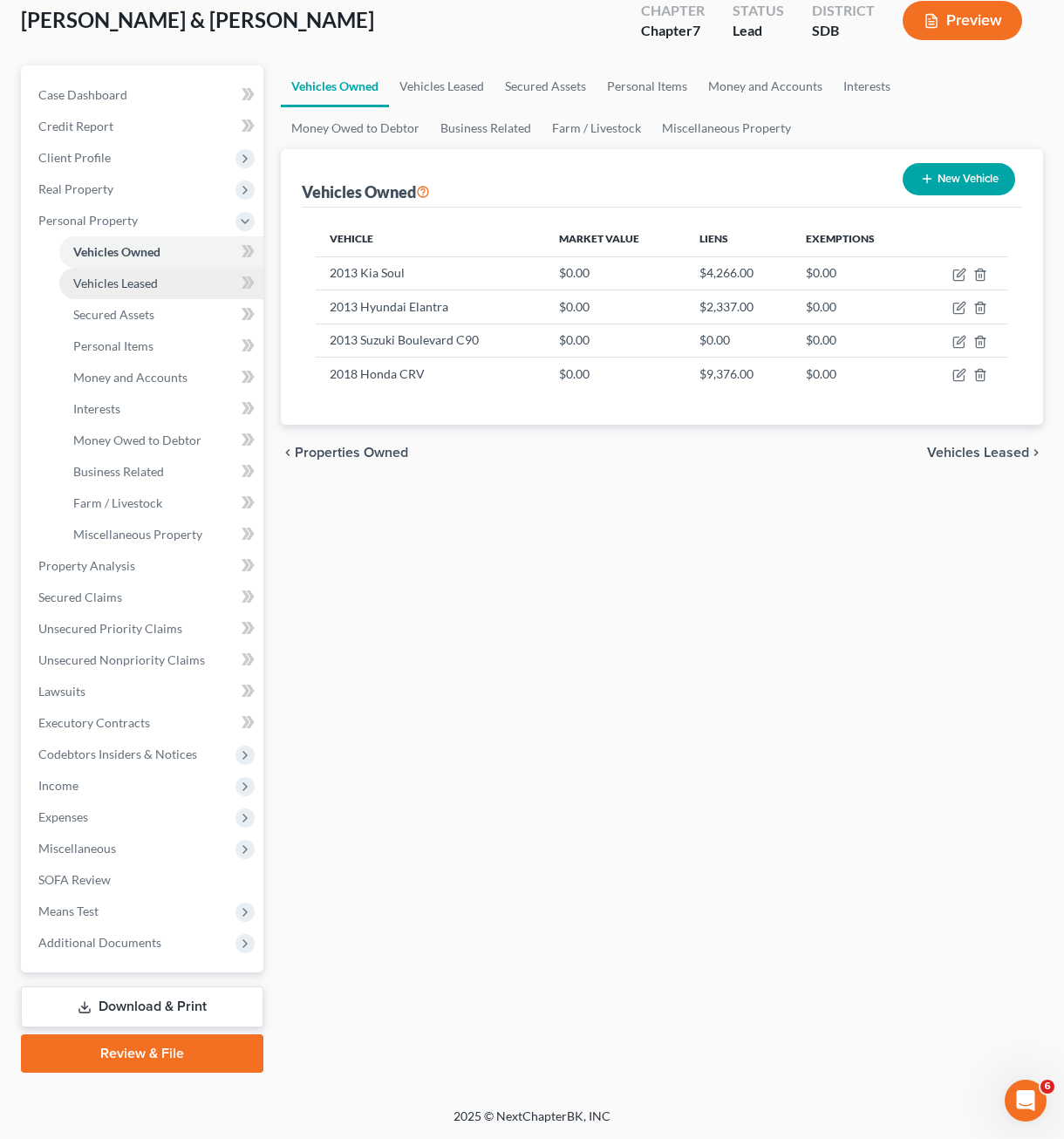
click at [111, 285] on span "Vehicles Leased" at bounding box center [115, 283] width 85 height 15
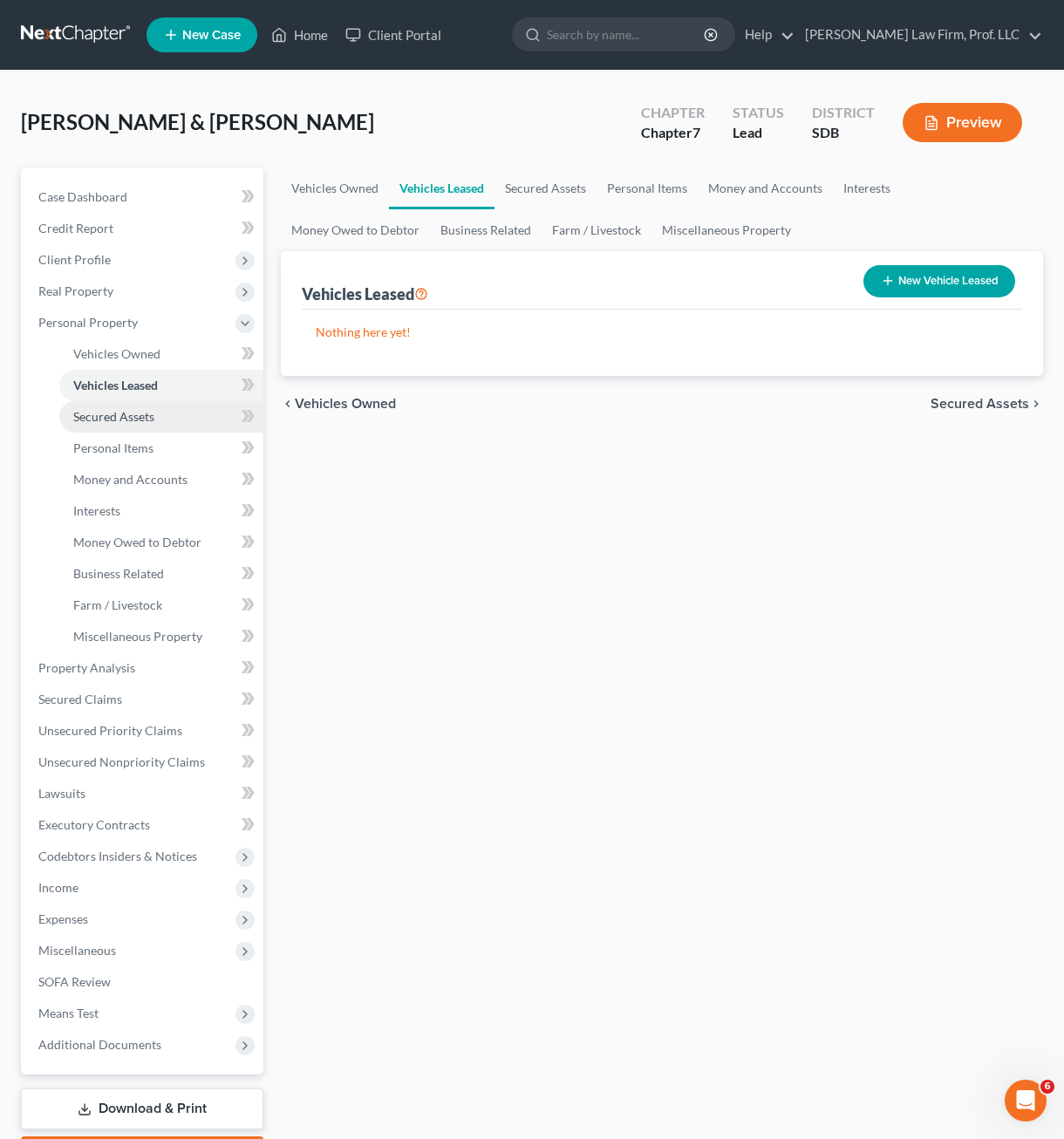
click at [114, 411] on span "Secured Assets" at bounding box center [113, 416] width 81 height 15
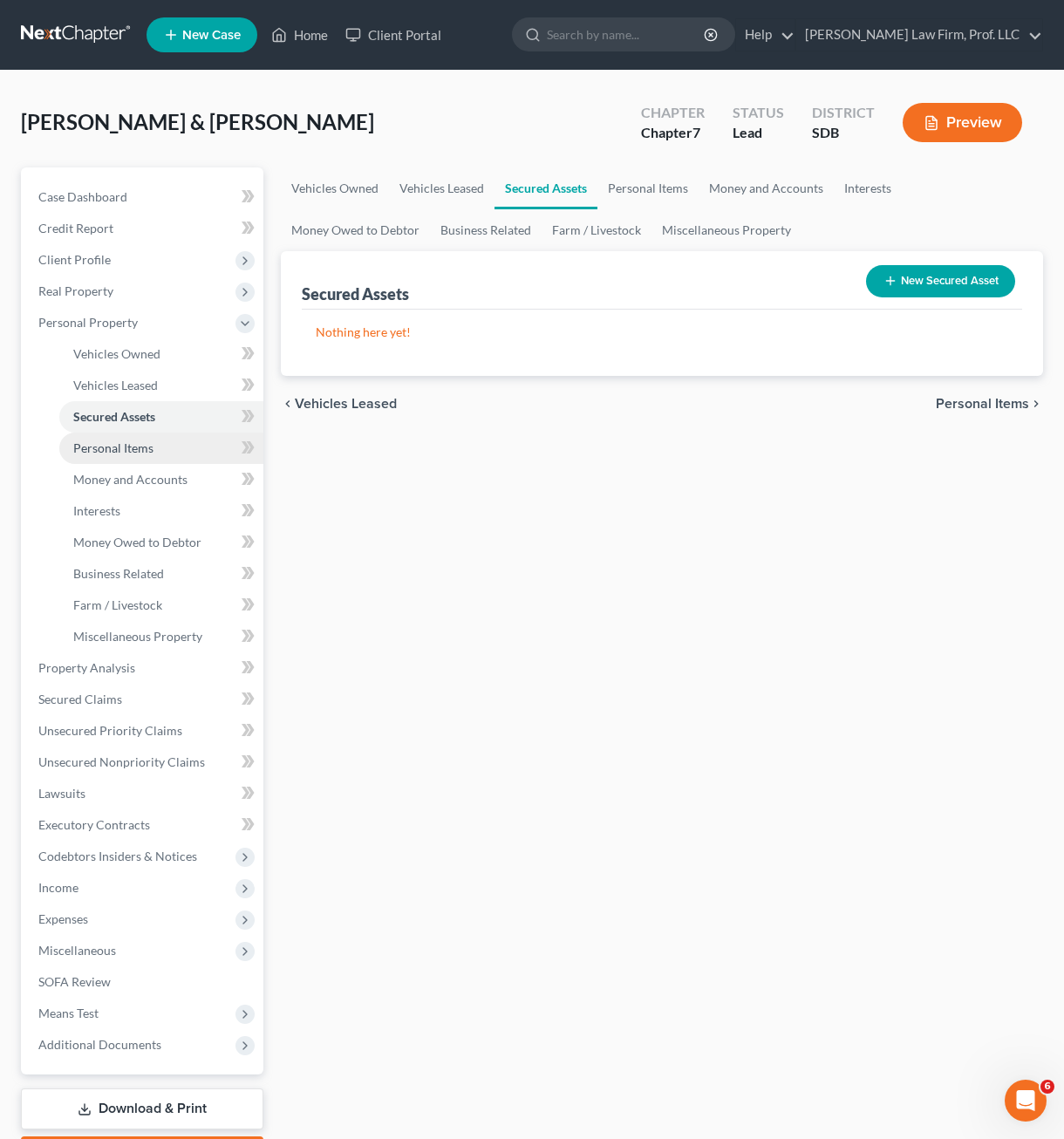
click at [106, 457] on link "Personal Items" at bounding box center [161, 448] width 204 height 31
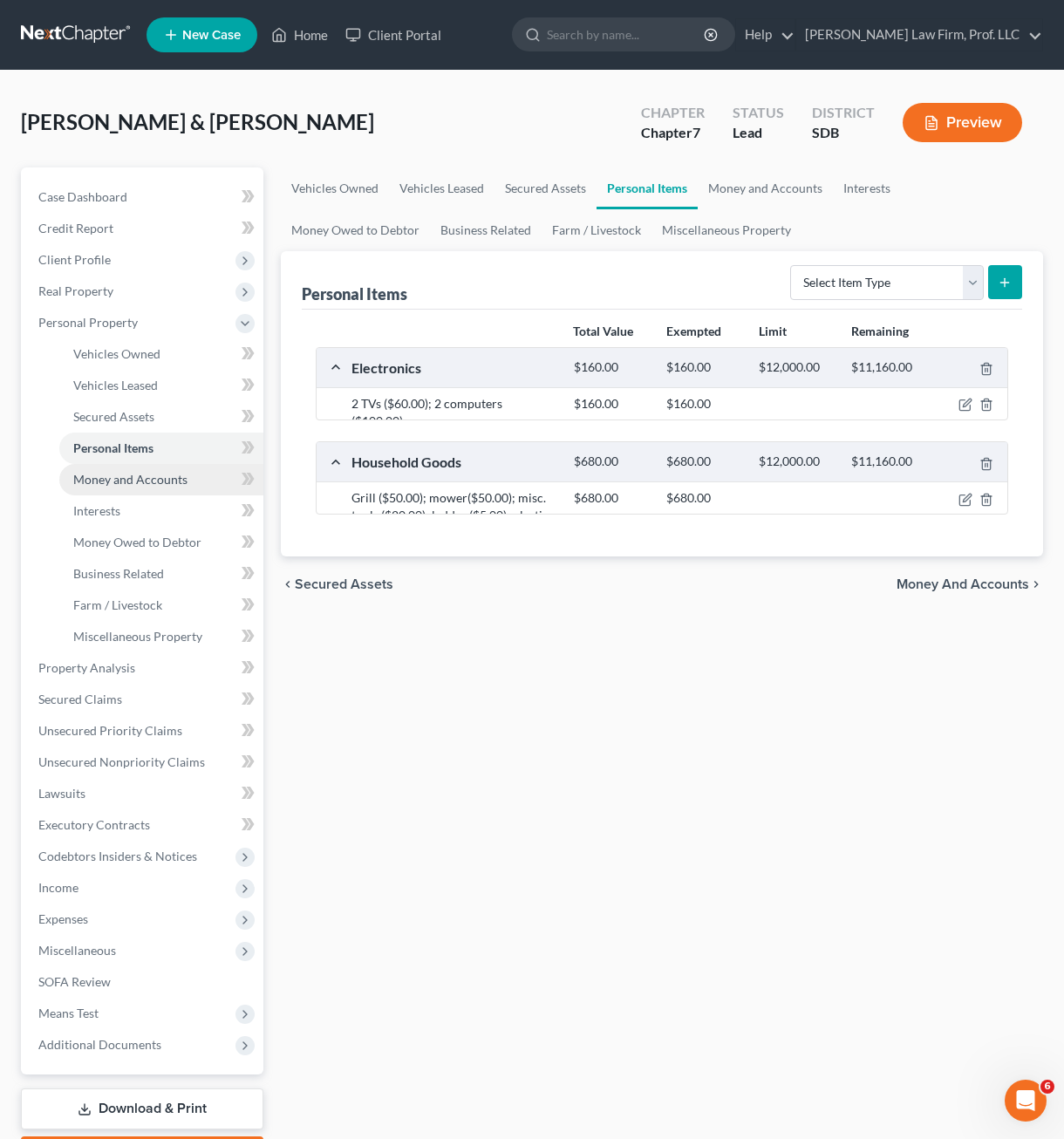
click at [125, 492] on link "Money and Accounts" at bounding box center [161, 479] width 204 height 31
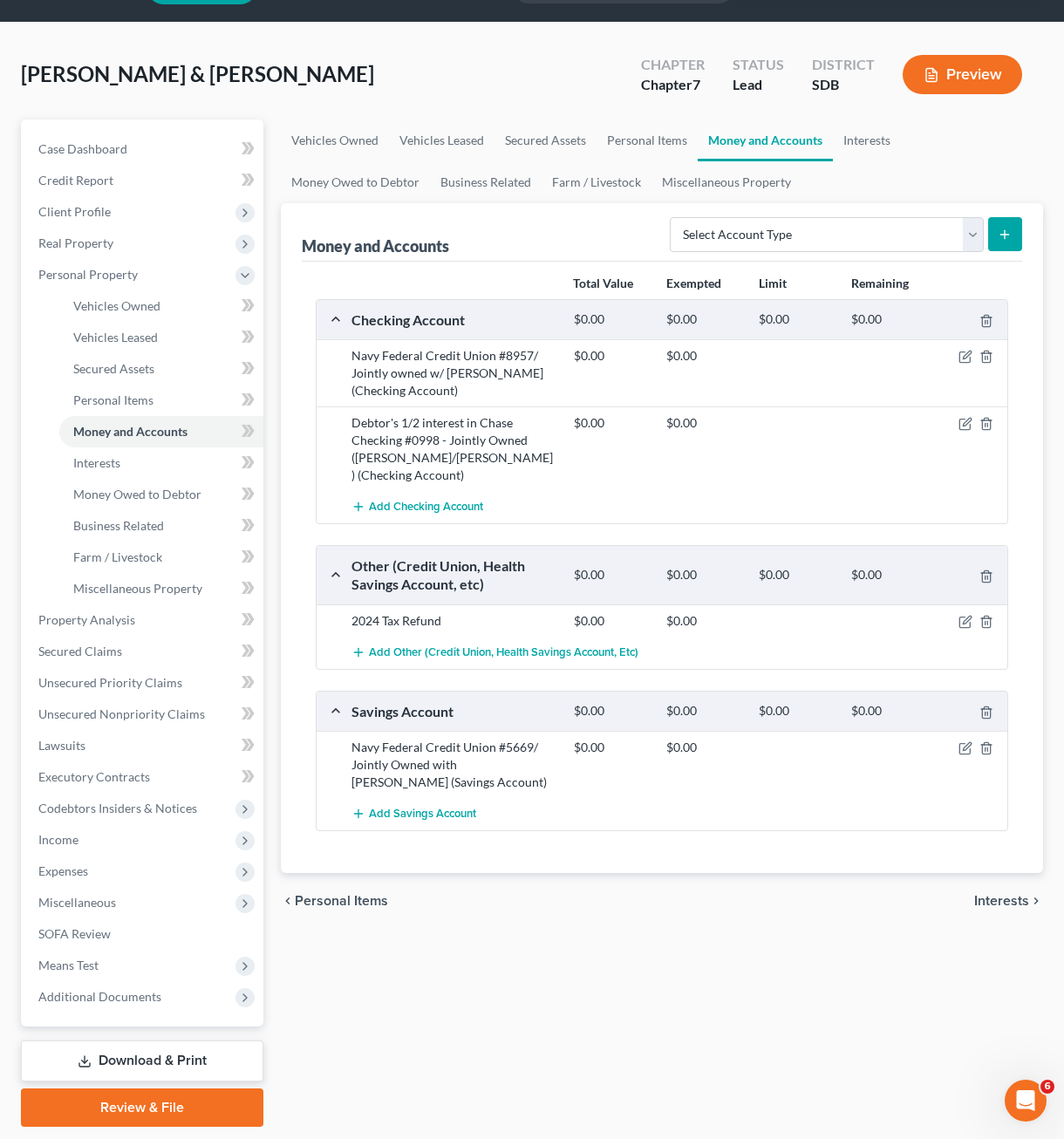
scroll to position [87, 0]
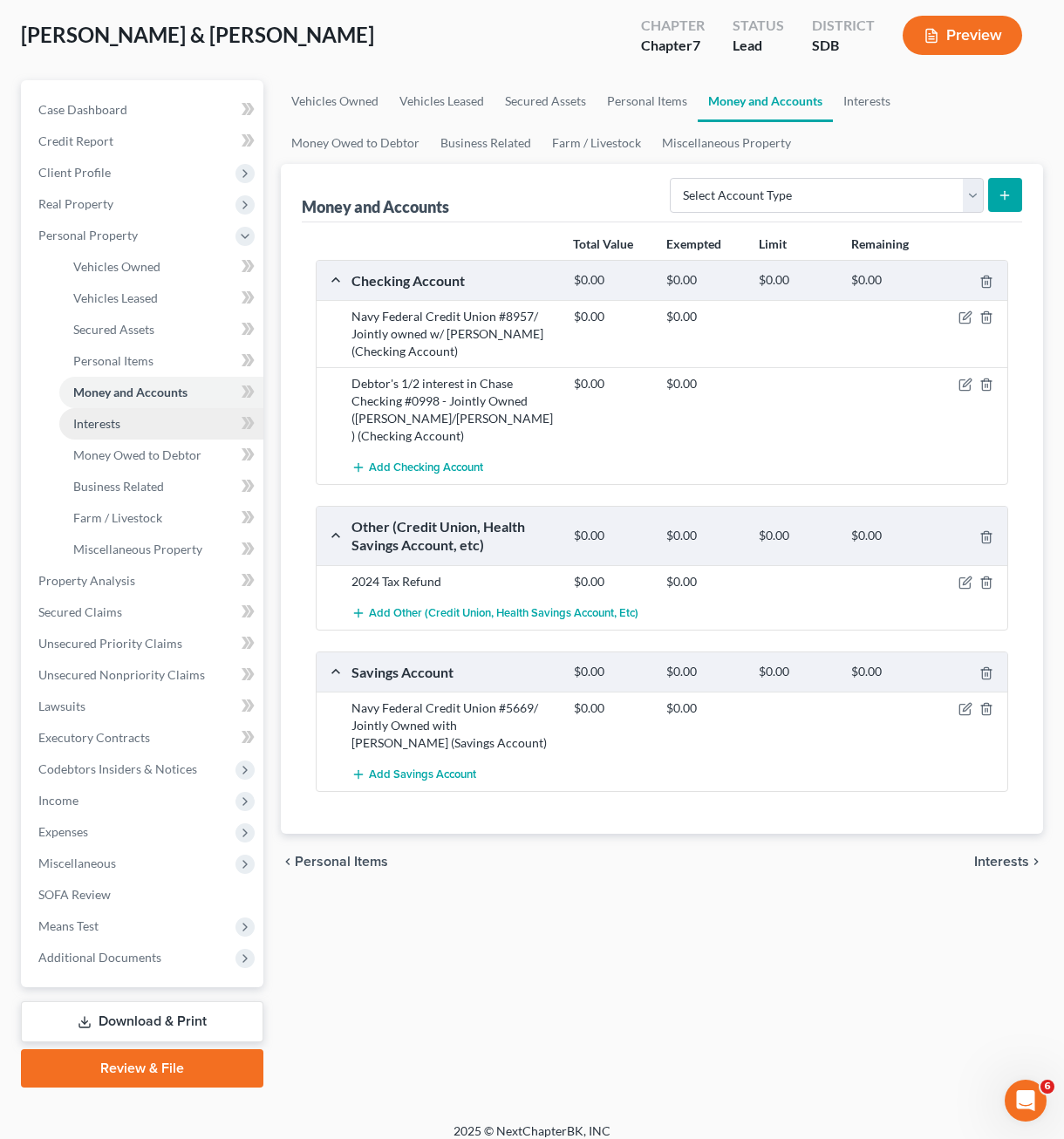
click at [157, 426] on link "Interests" at bounding box center [161, 424] width 204 height 31
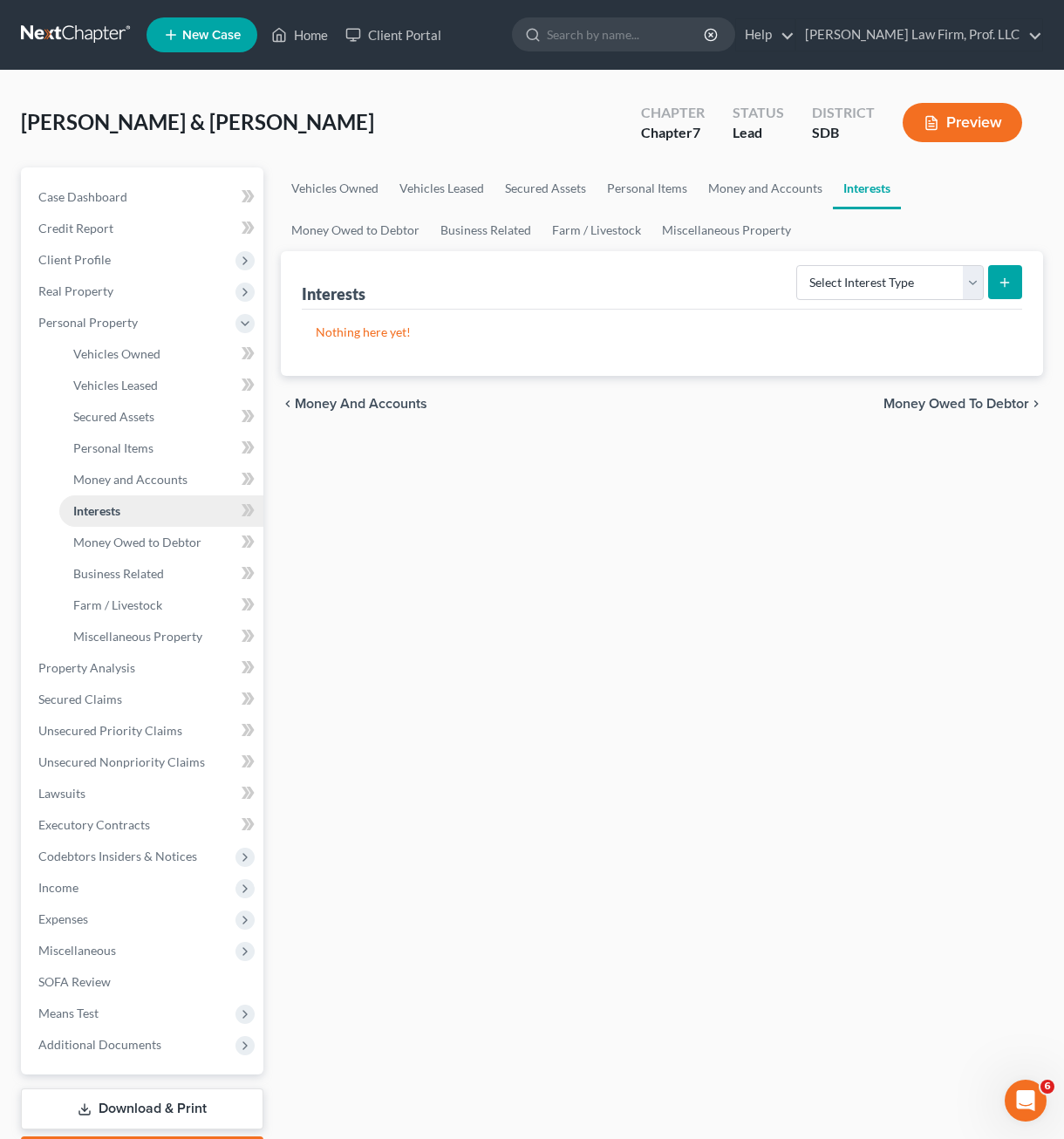
drag, startPoint x: 624, startPoint y: 630, endPoint x: 144, endPoint y: 508, distance: 495.3
click at [624, 630] on div "Vehicles Owned Vehicles Leased Secured Assets Personal Items Money and Accounts…" at bounding box center [662, 671] width 779 height 1007
click at [517, 833] on div "Vehicles Owned Vehicles Leased Secured Assets Personal Items Money and Accounts…" at bounding box center [662, 671] width 779 height 1007
click at [152, 544] on span "Money Owed to Debtor" at bounding box center [137, 542] width 128 height 15
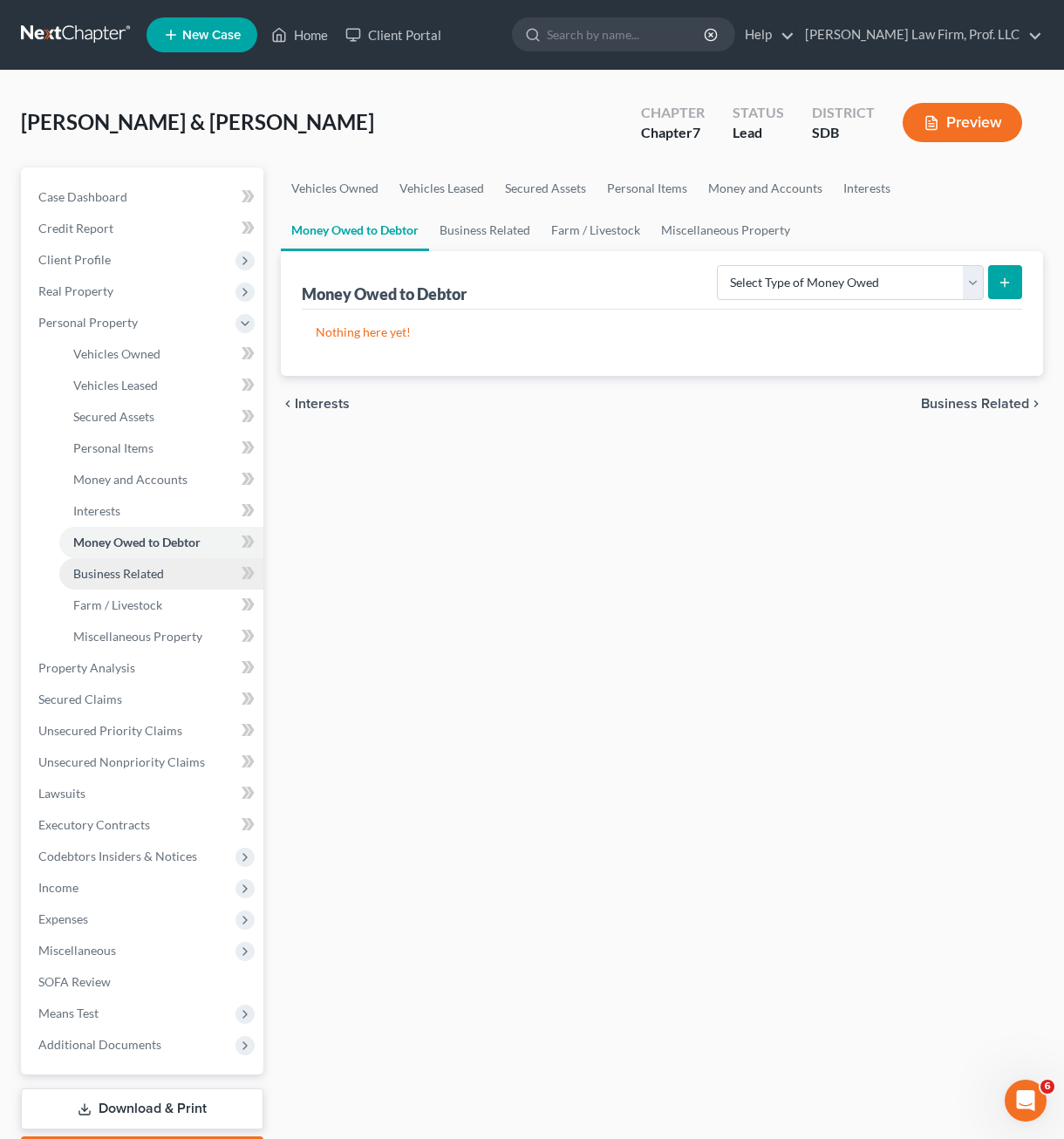
click at [139, 584] on link "Business Related" at bounding box center [161, 573] width 204 height 31
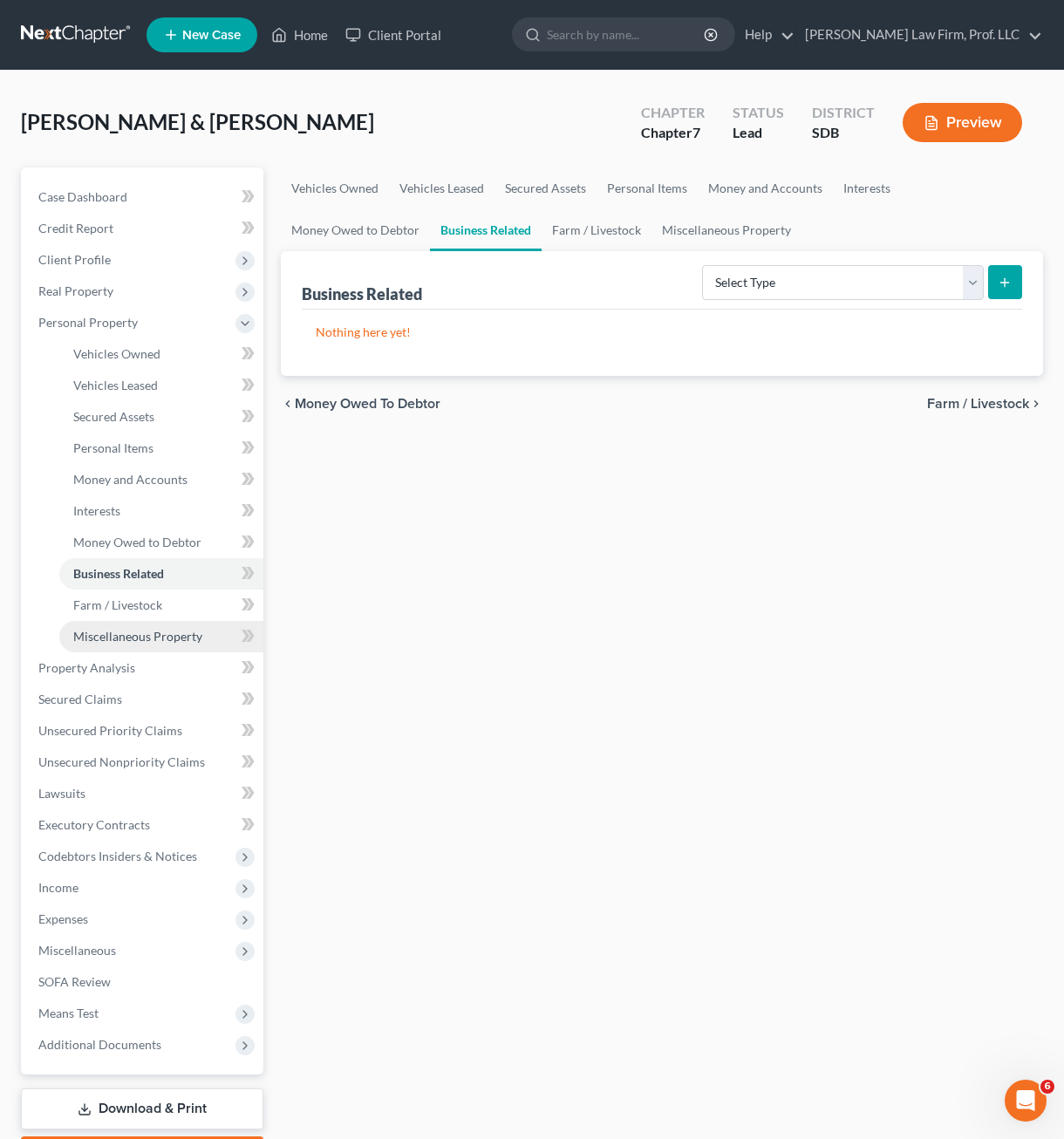
click at [141, 623] on link "Miscellaneous Property" at bounding box center [161, 636] width 204 height 31
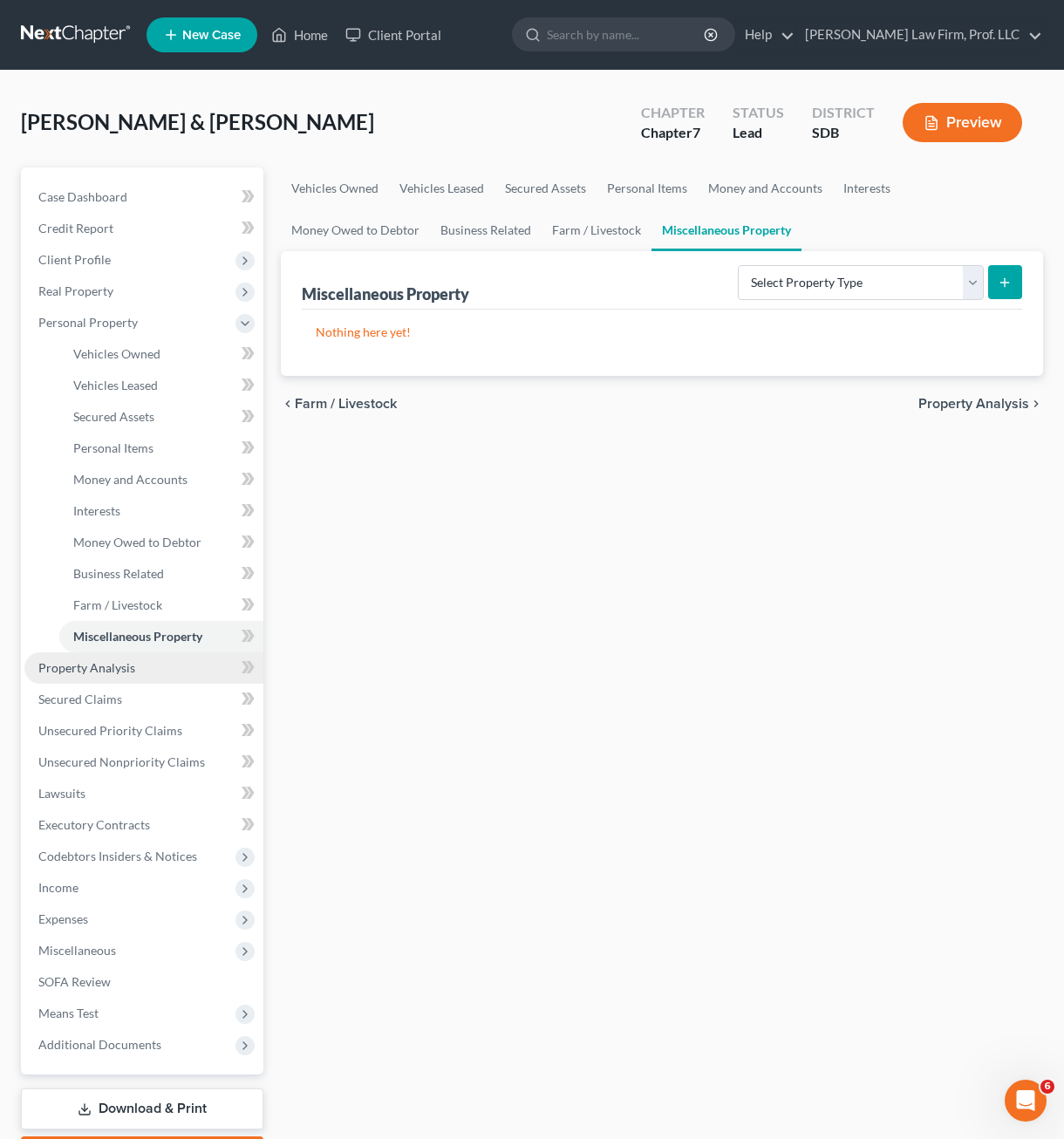
click at [153, 678] on link "Property Analysis" at bounding box center [143, 667] width 239 height 31
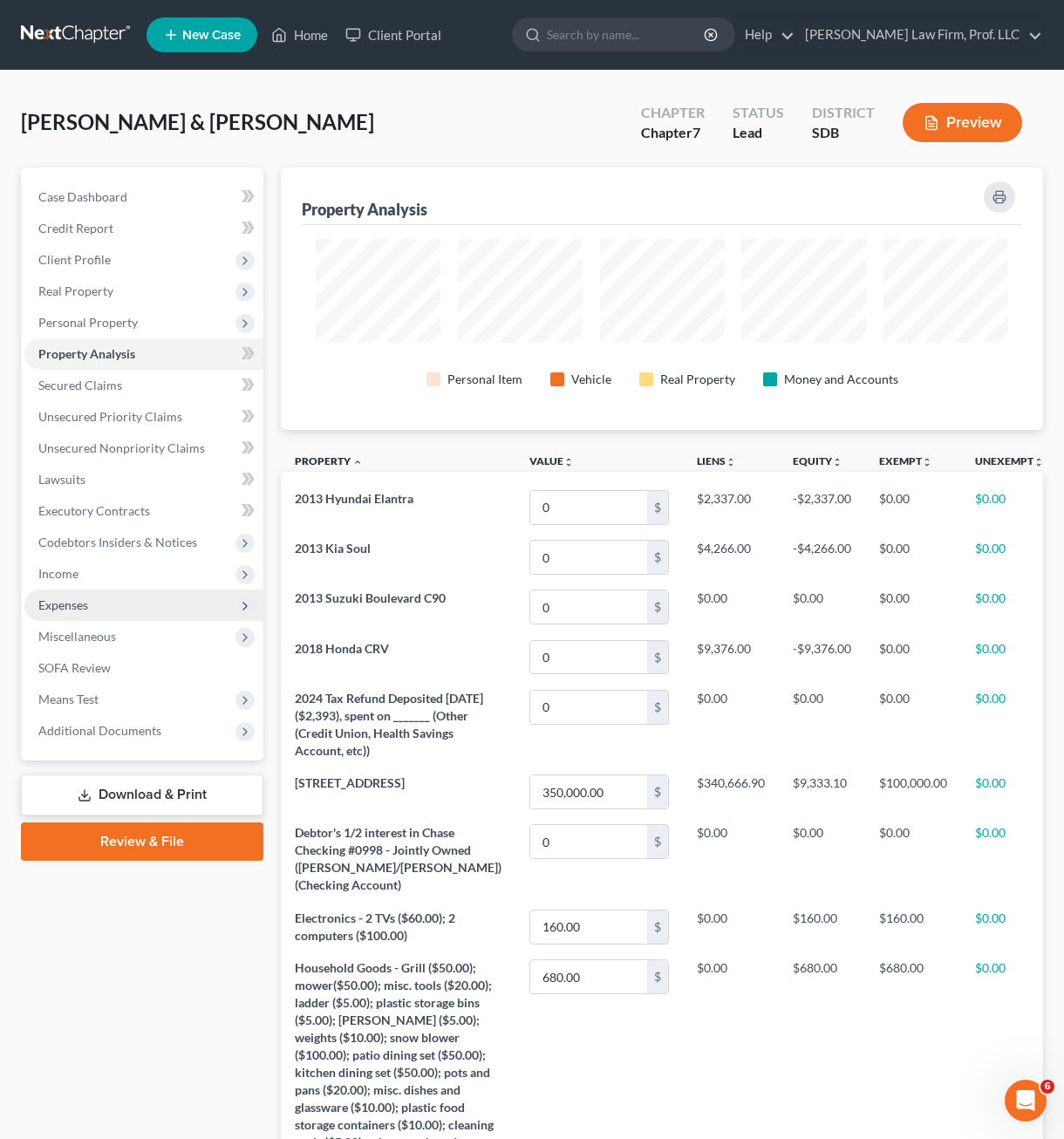
click at [85, 605] on span "Expenses" at bounding box center [63, 604] width 50 height 15
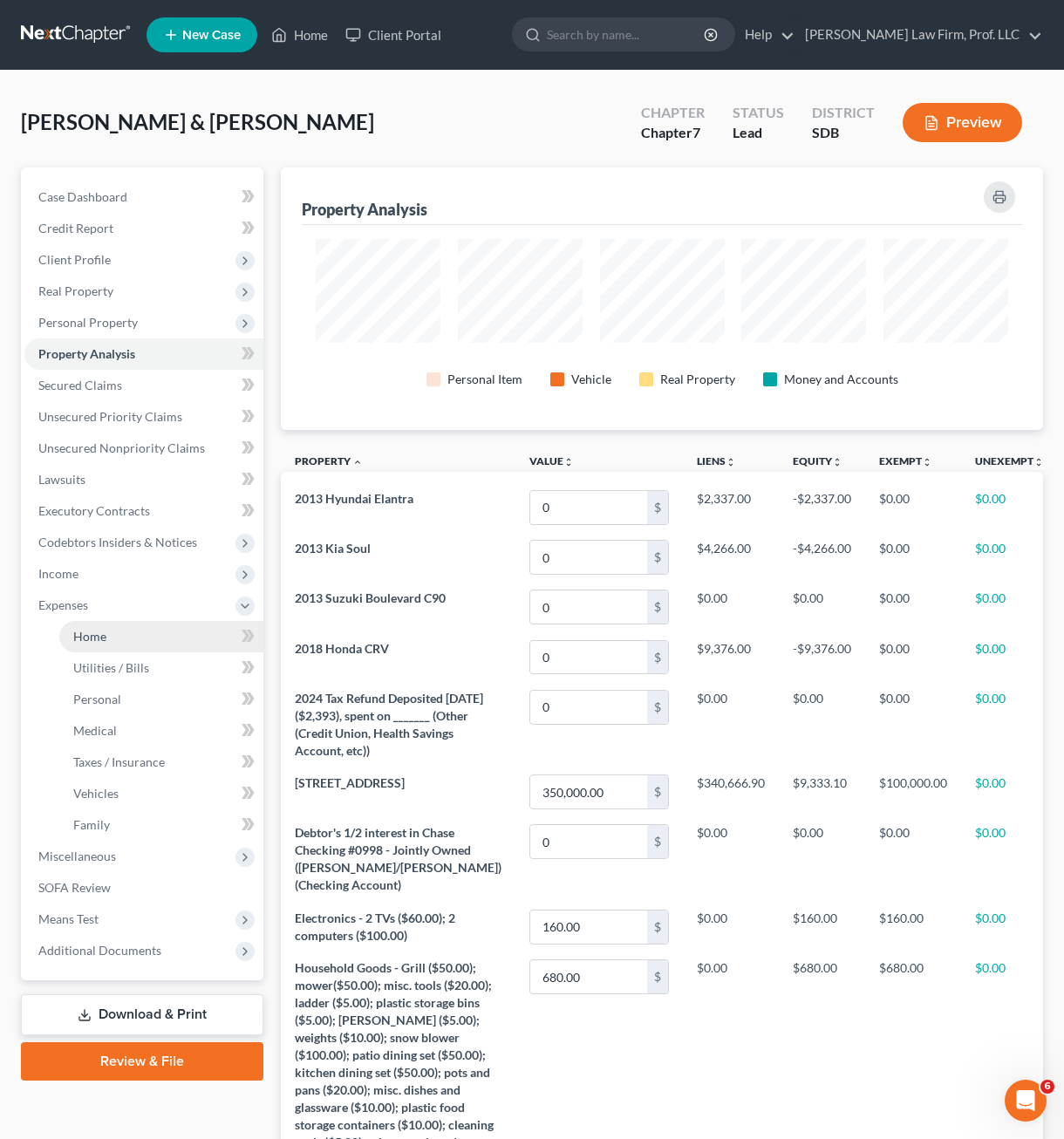
click at [82, 638] on span "Home" at bounding box center [89, 636] width 33 height 15
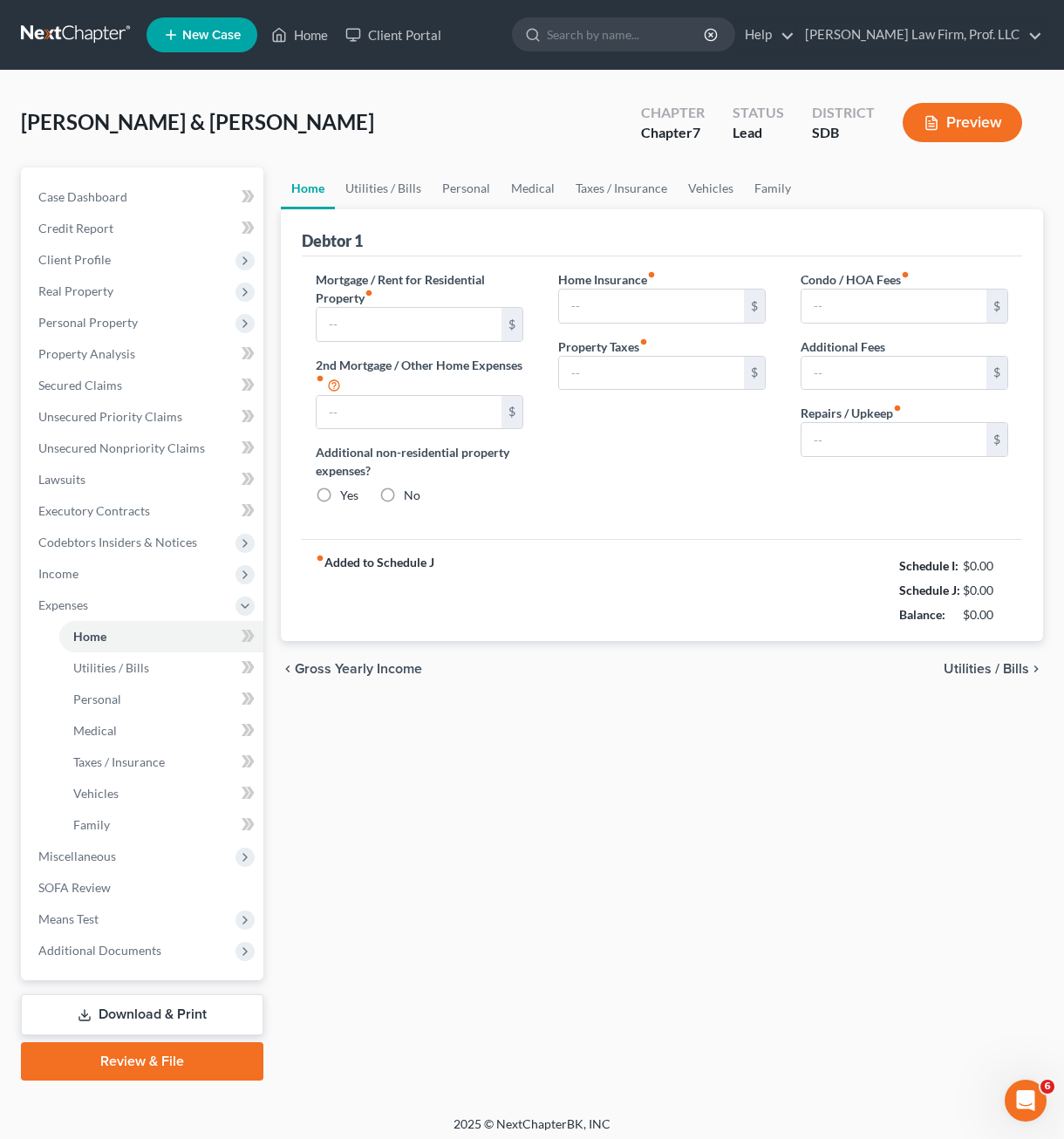
type input "2,673.15"
type input "0.00"
radio input "true"
type input "0.00"
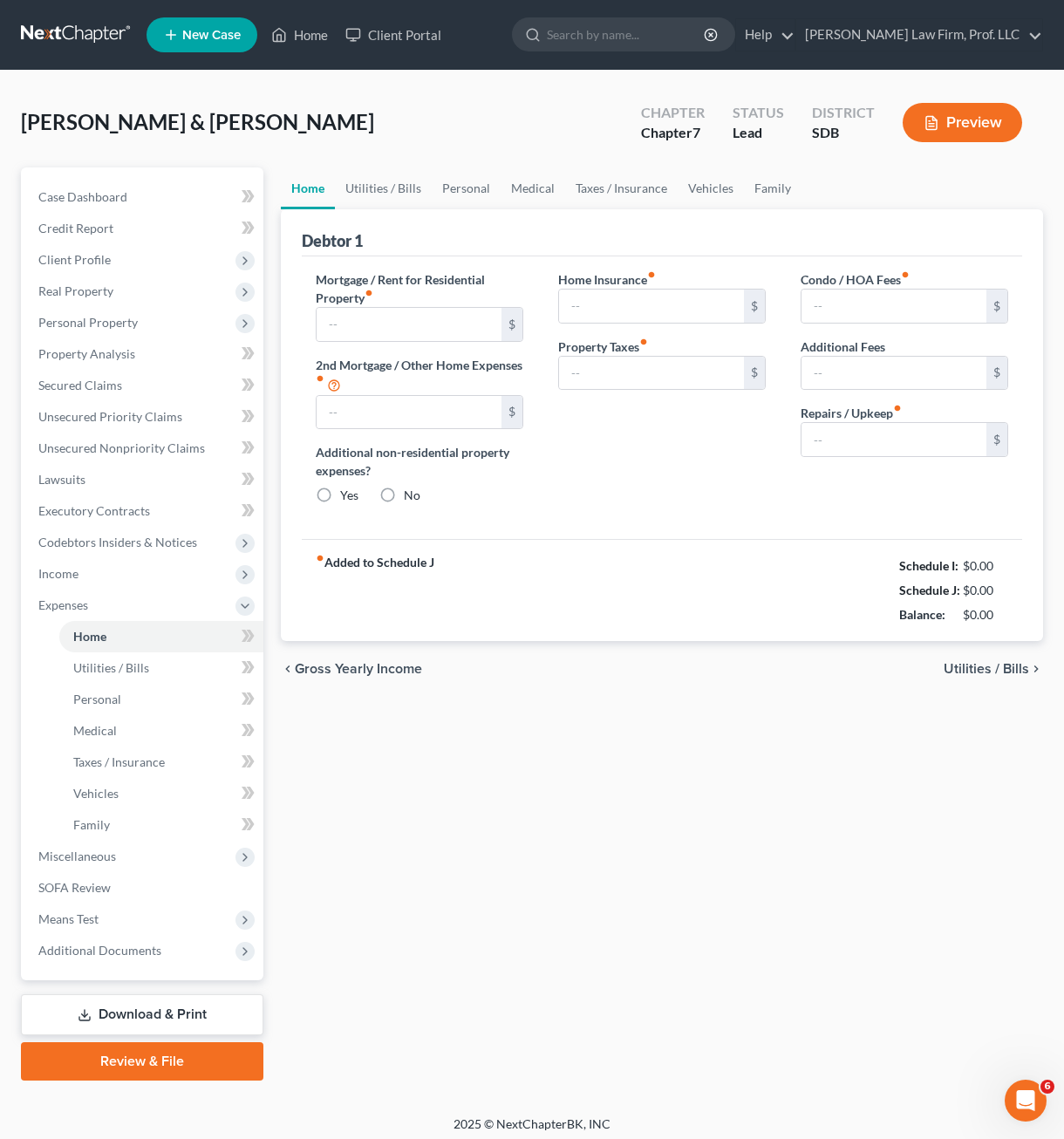
type input "0.00"
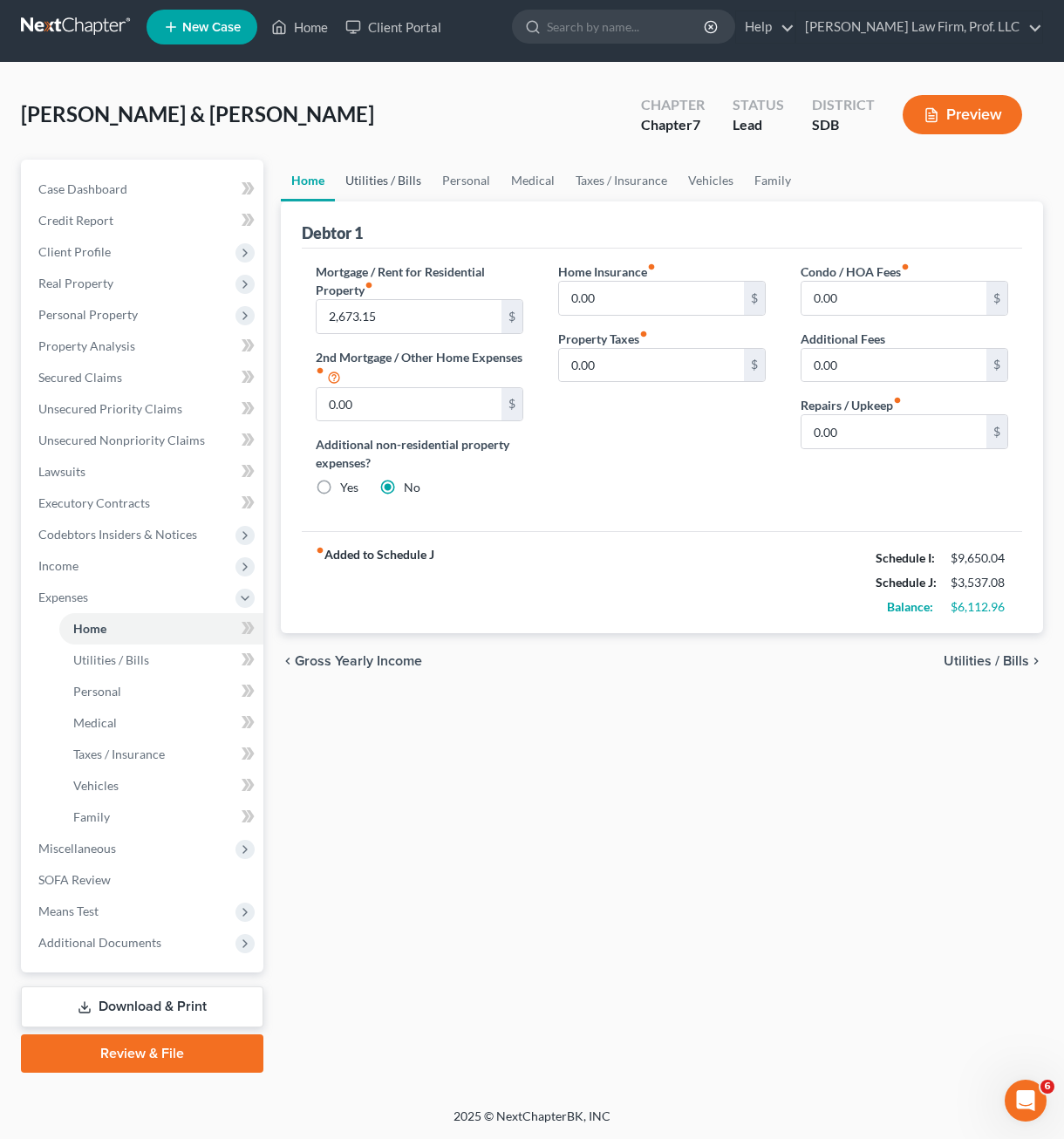
click at [375, 176] on link "Utilities / Bills" at bounding box center [383, 180] width 97 height 42
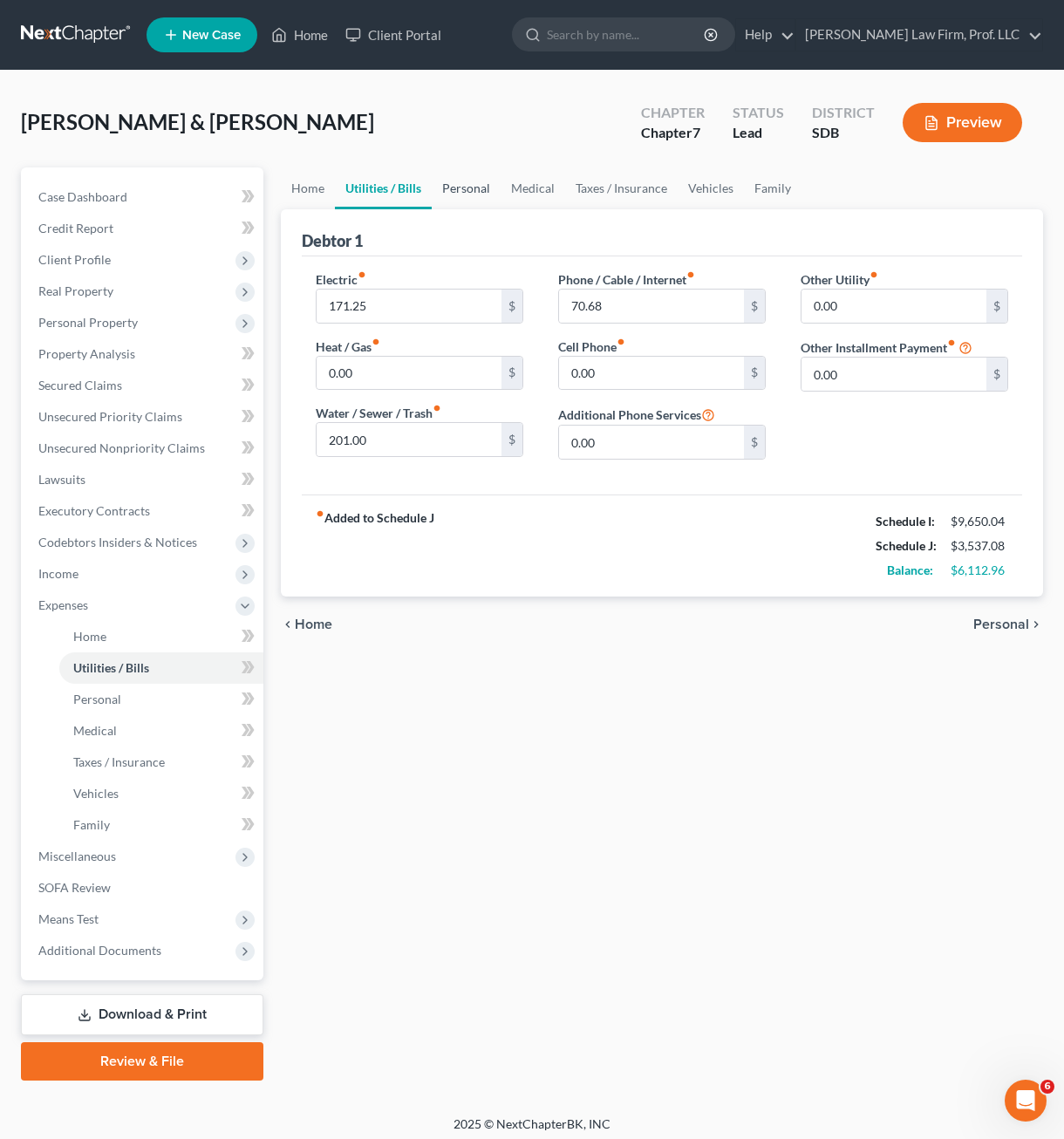
click at [474, 196] on link "Personal" at bounding box center [465, 188] width 69 height 42
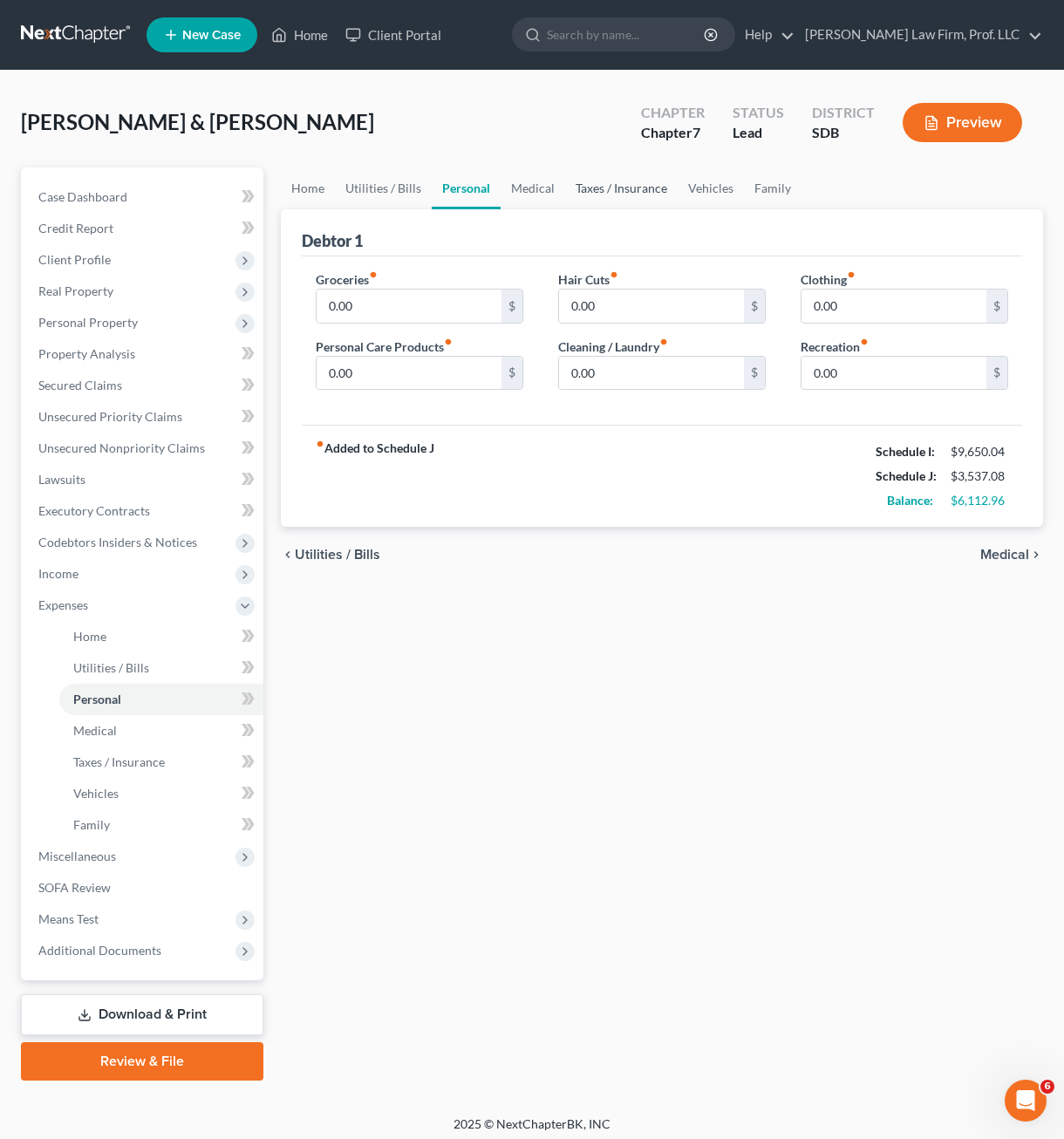
click at [577, 193] on link "Taxes / Insurance" at bounding box center [621, 188] width 112 height 42
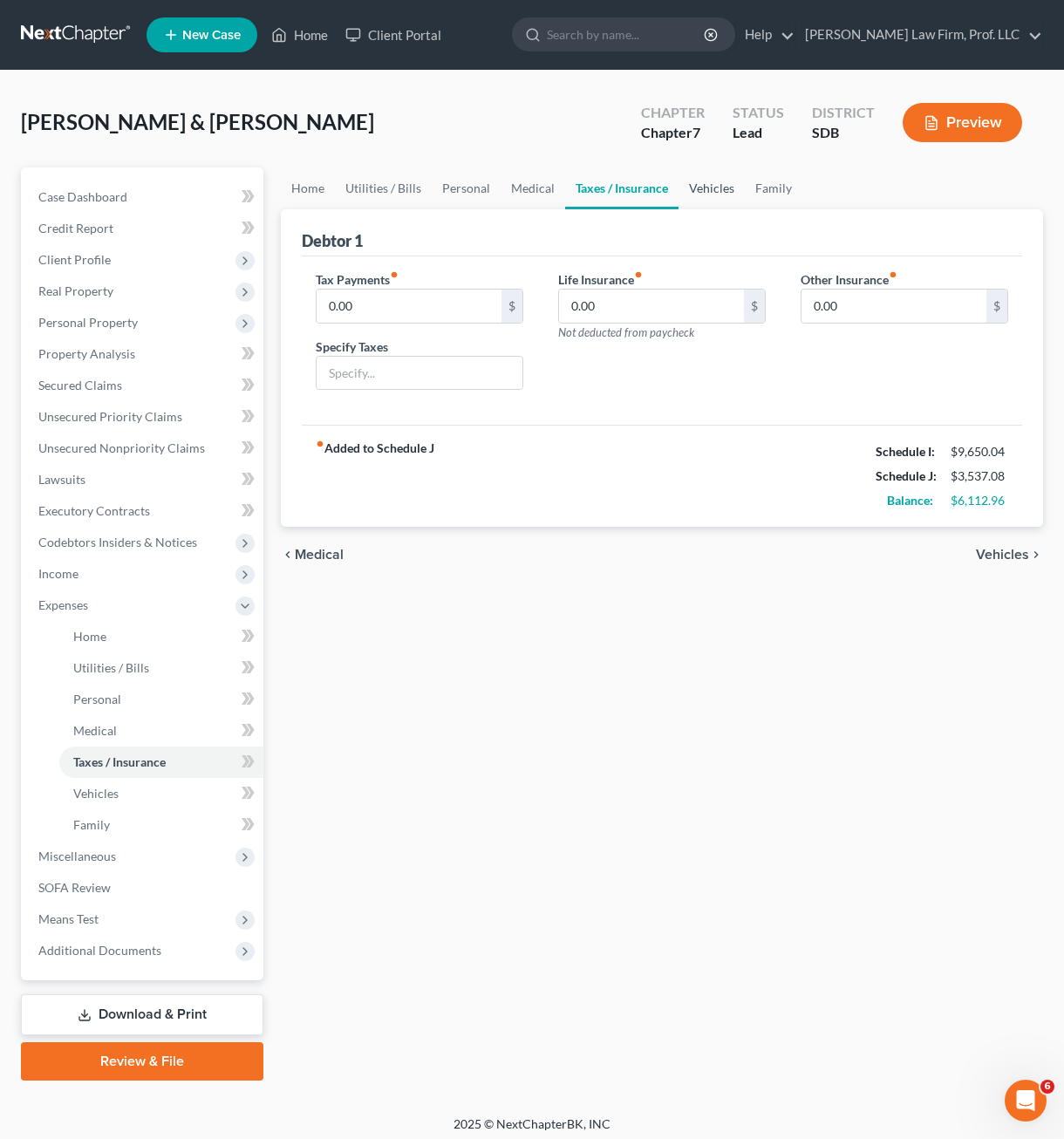
click at [713, 193] on link "Vehicles" at bounding box center [712, 188] width 66 height 42
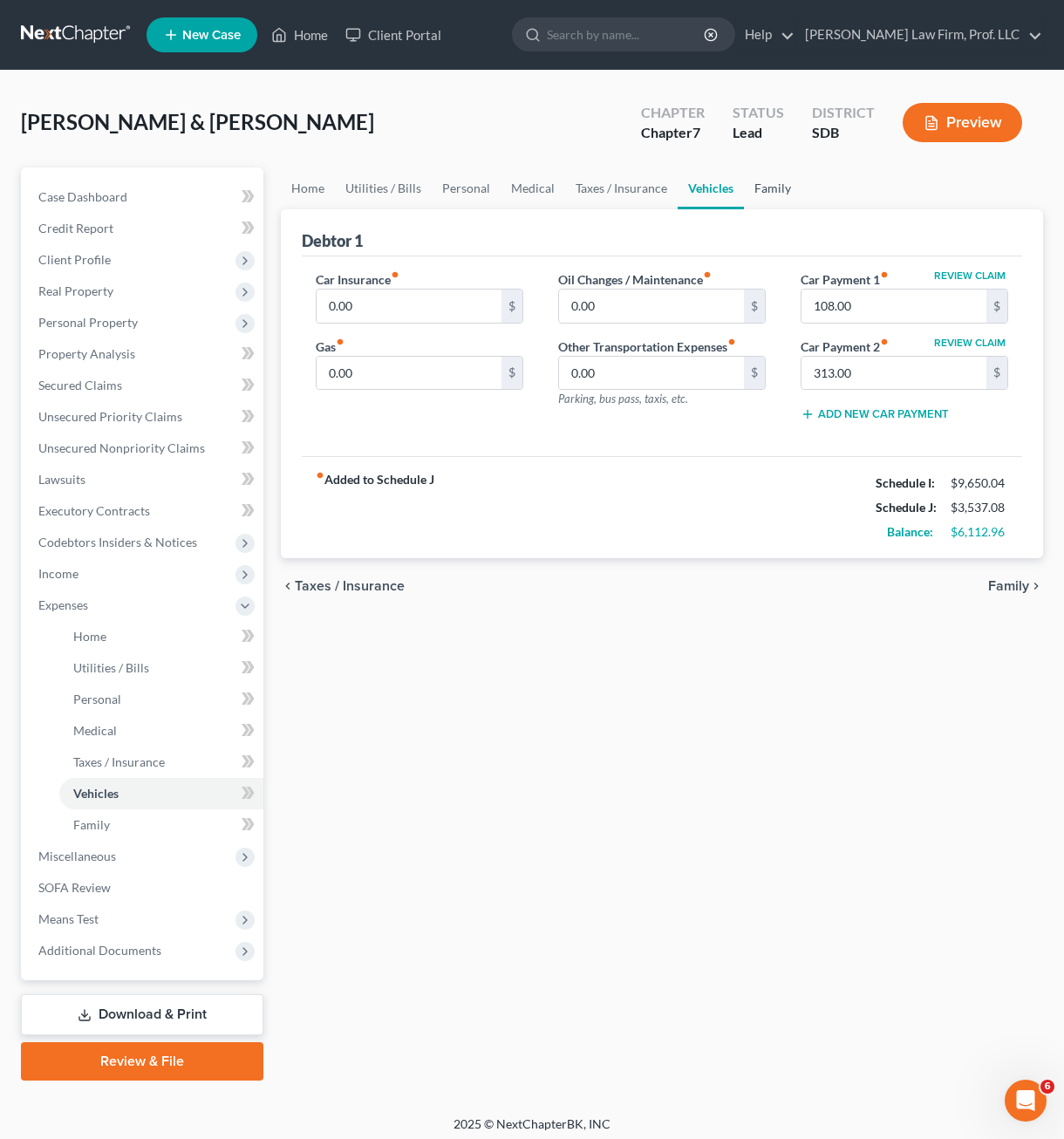
click at [770, 202] on link "Family" at bounding box center [772, 188] width 58 height 42
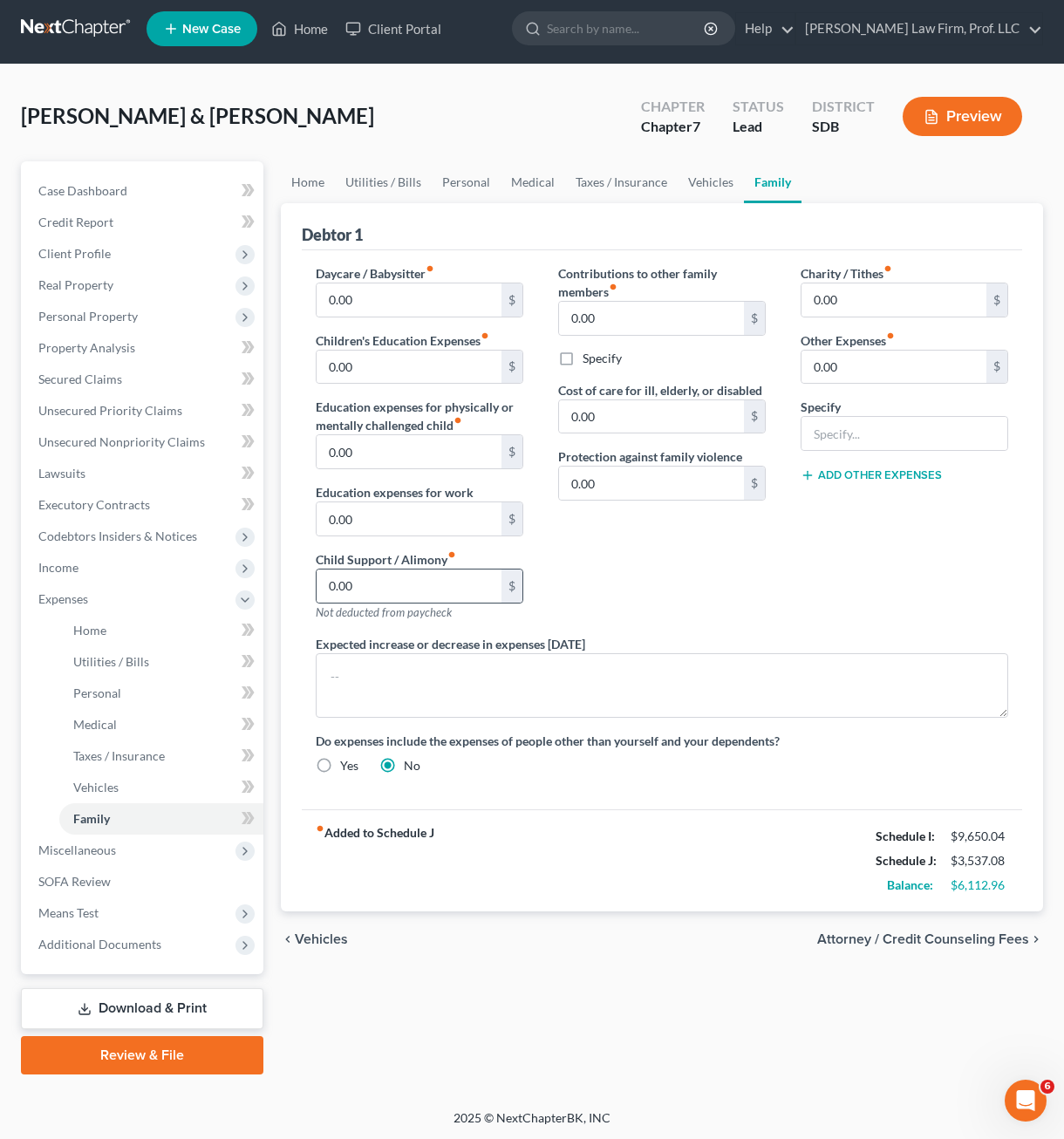
scroll to position [8, 0]
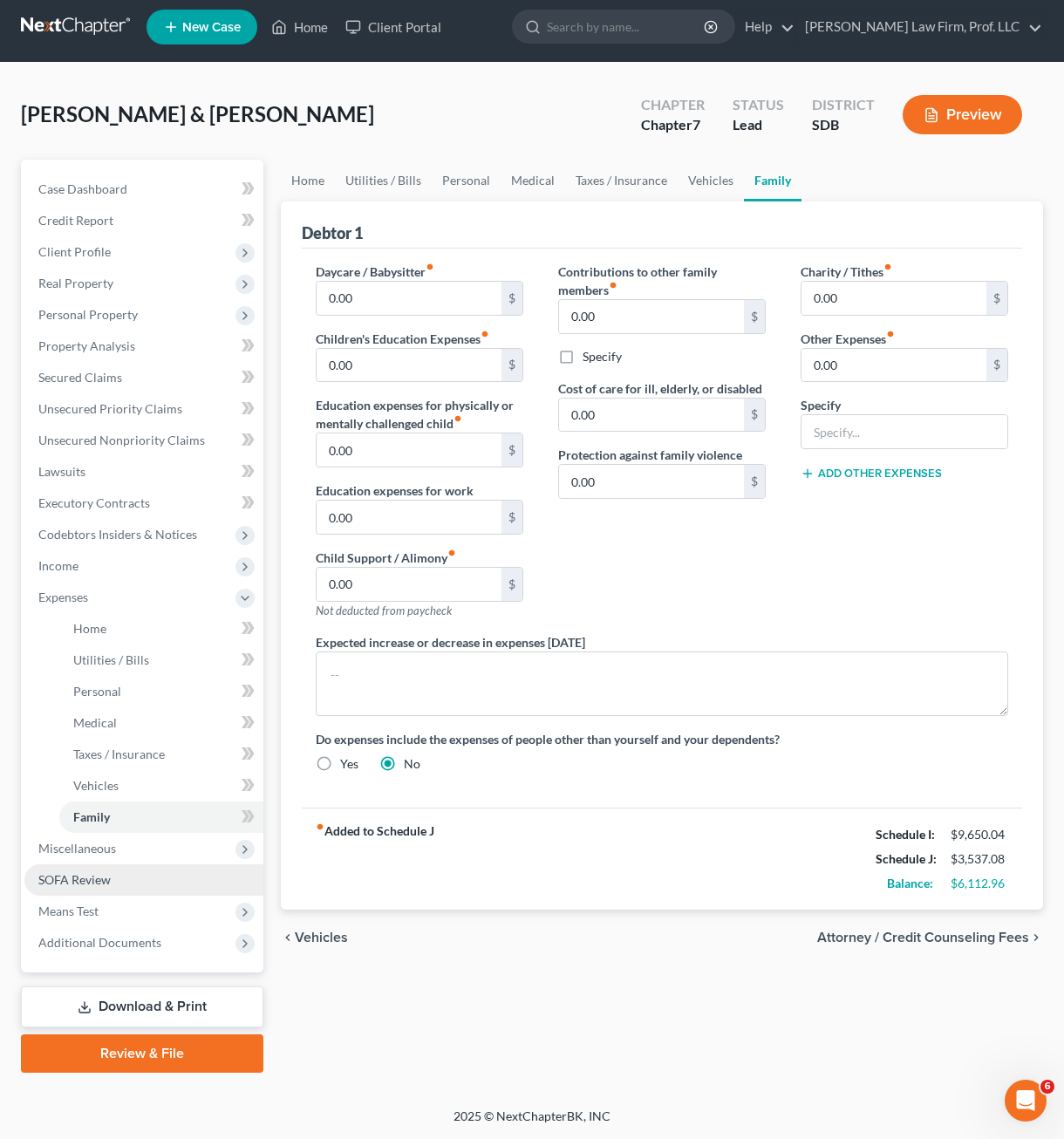
click at [111, 873] on link "SOFA Review" at bounding box center [143, 879] width 239 height 31
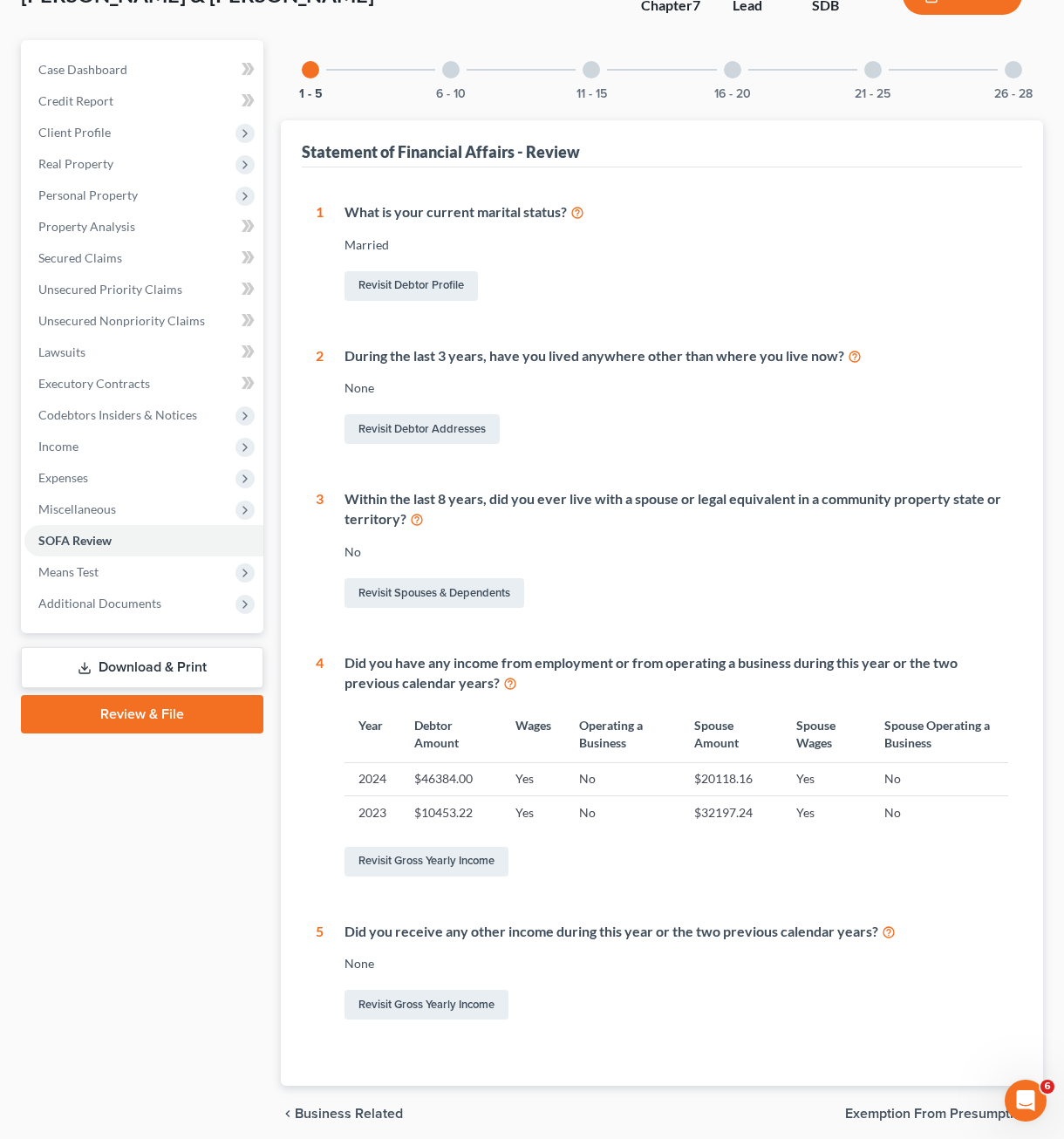
scroll to position [87, 0]
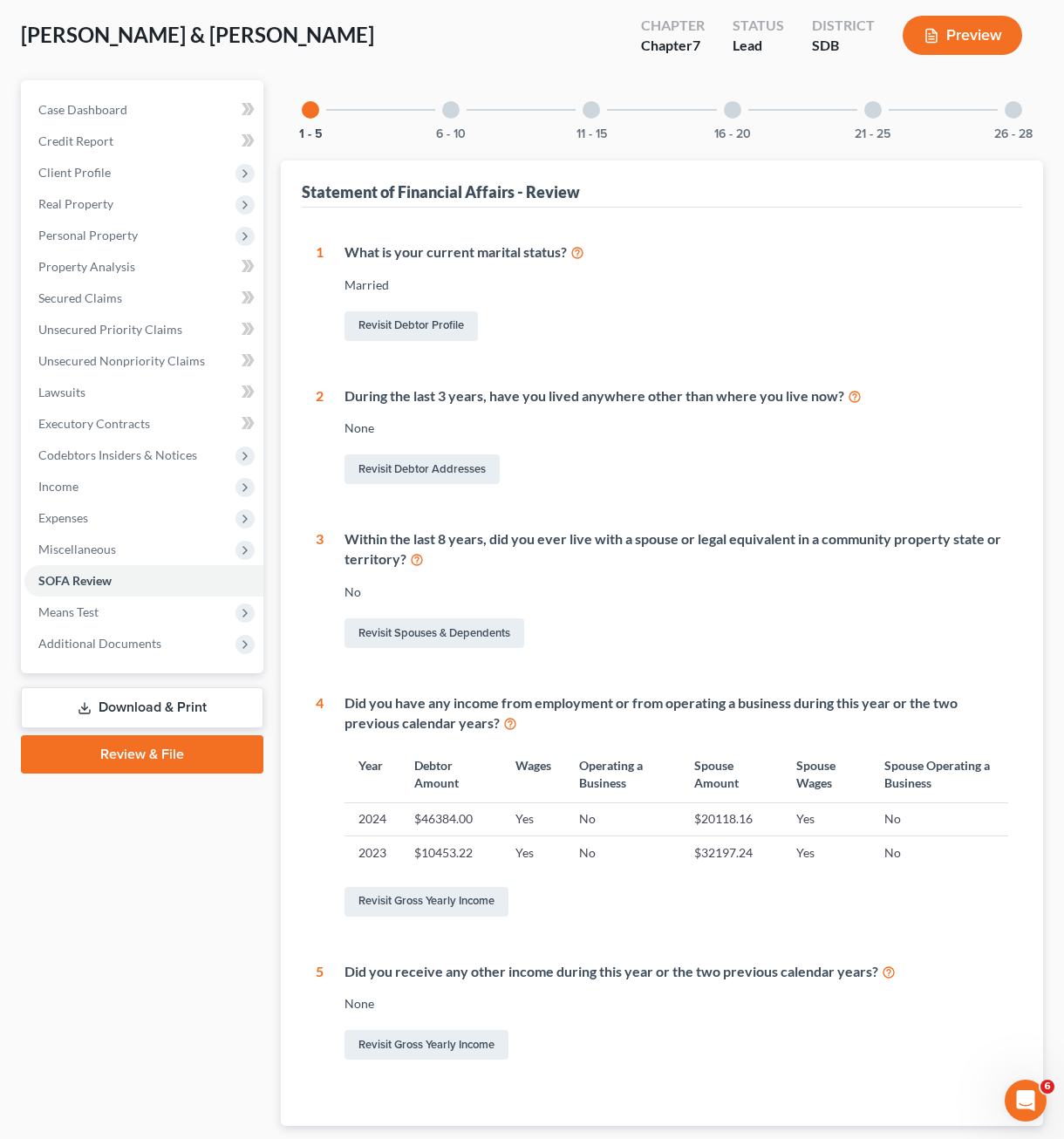
drag, startPoint x: 456, startPoint y: 119, endPoint x: 495, endPoint y: 131, distance: 40.8
click at [456, 119] on div "6 - 10" at bounding box center [450, 109] width 60 height 60
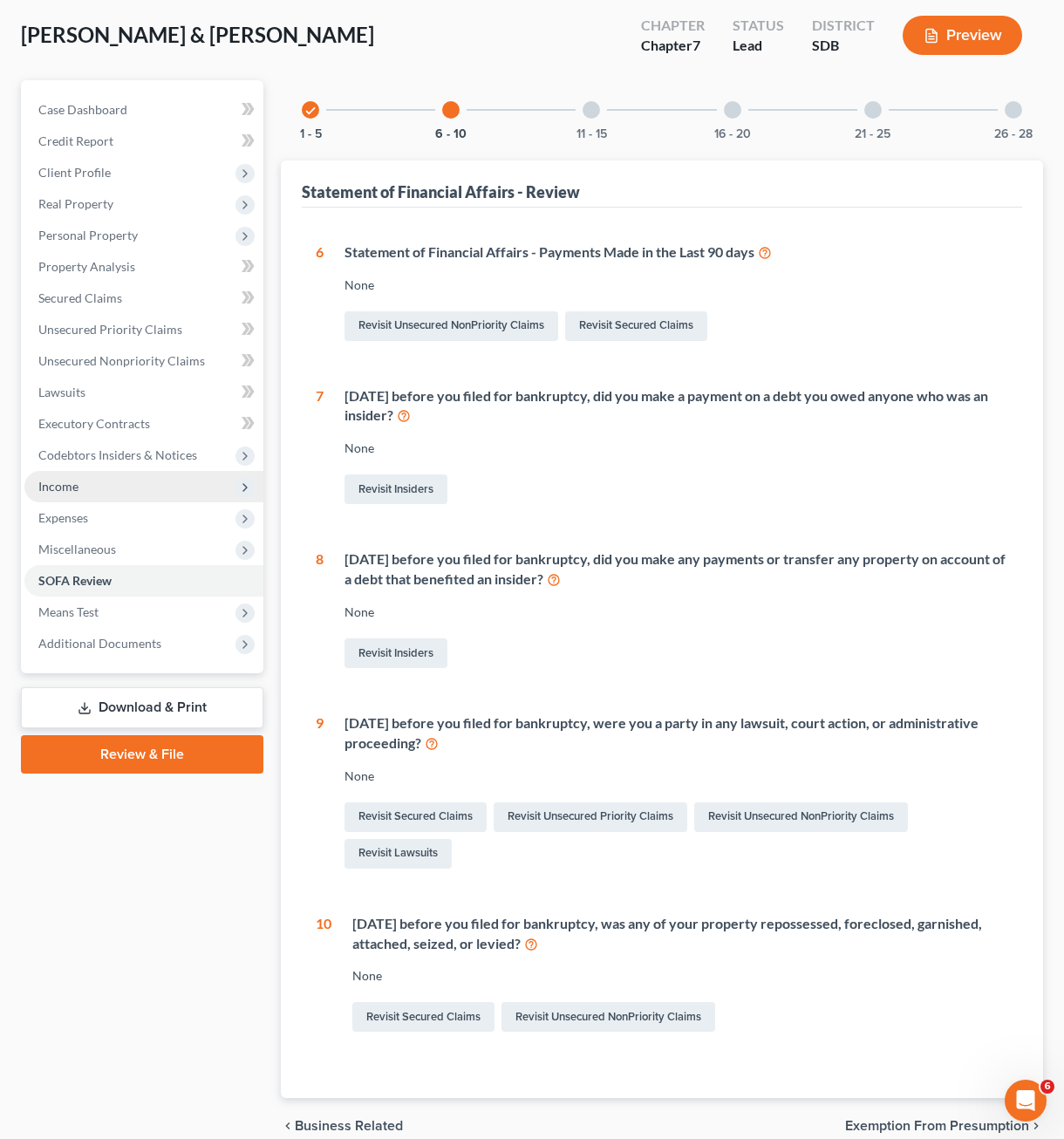
click at [74, 488] on span "Income" at bounding box center [58, 486] width 40 height 15
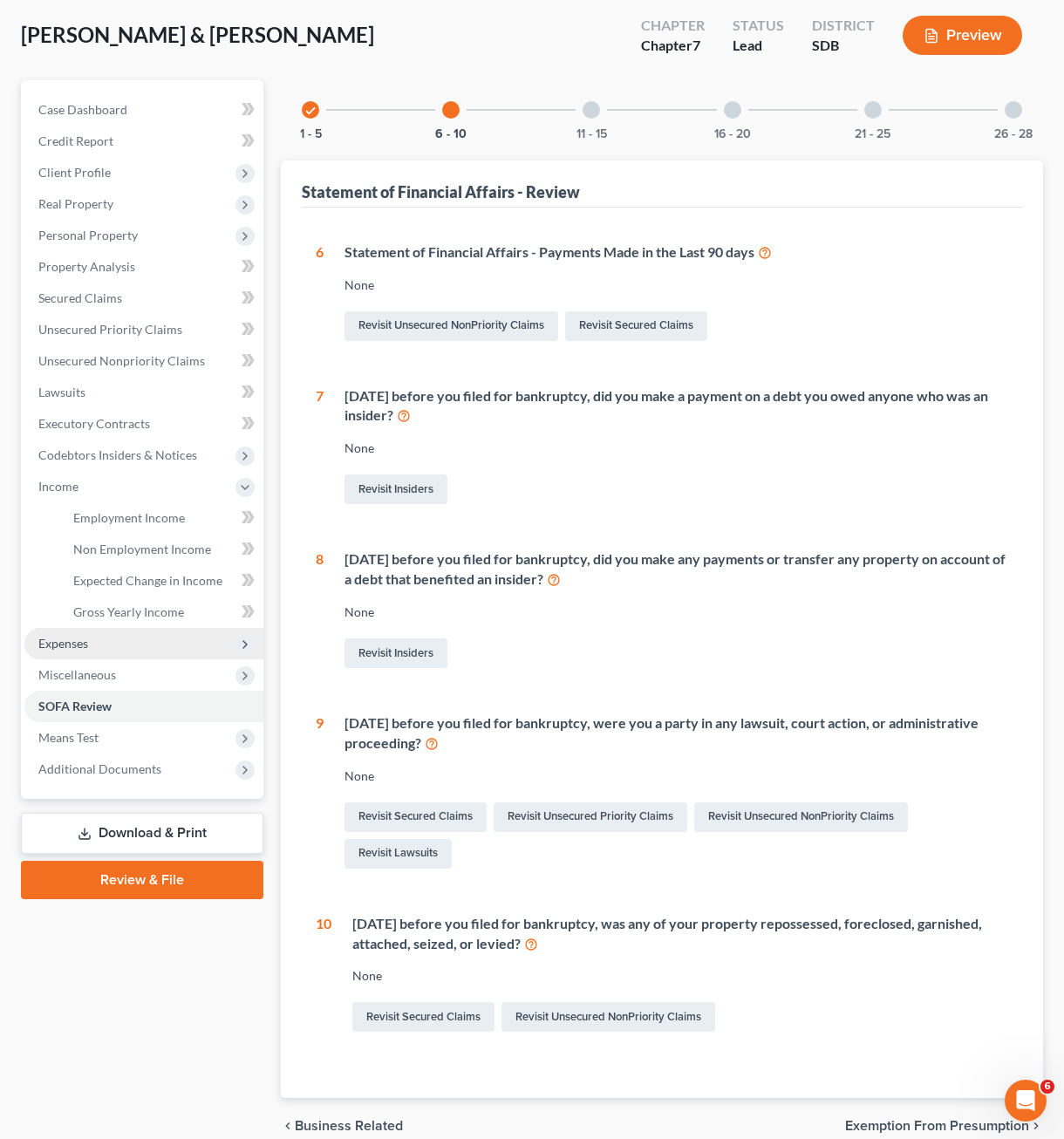
click at [77, 641] on span "Expenses" at bounding box center [63, 643] width 50 height 15
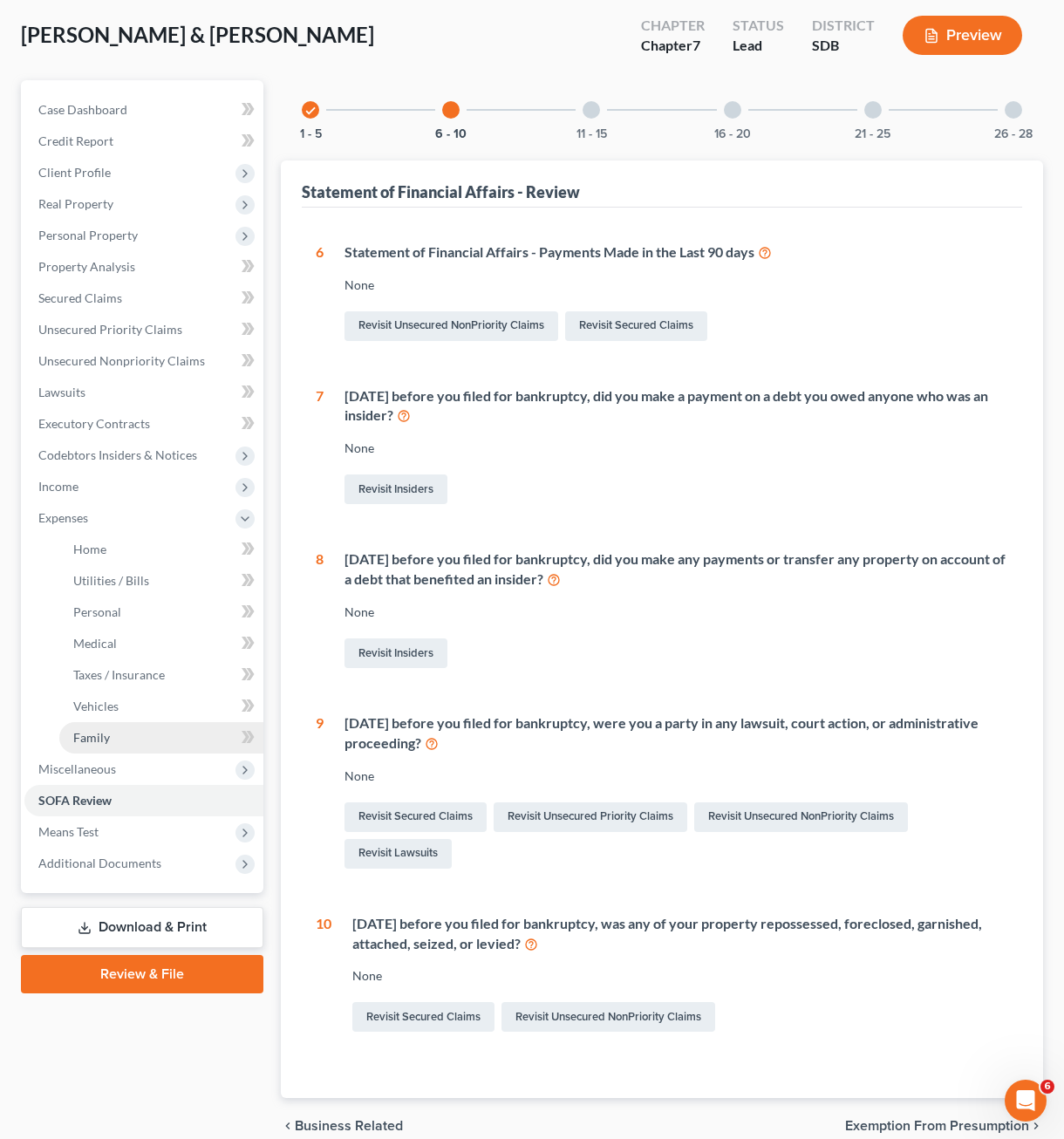
click at [109, 747] on link "Family" at bounding box center [161, 738] width 204 height 31
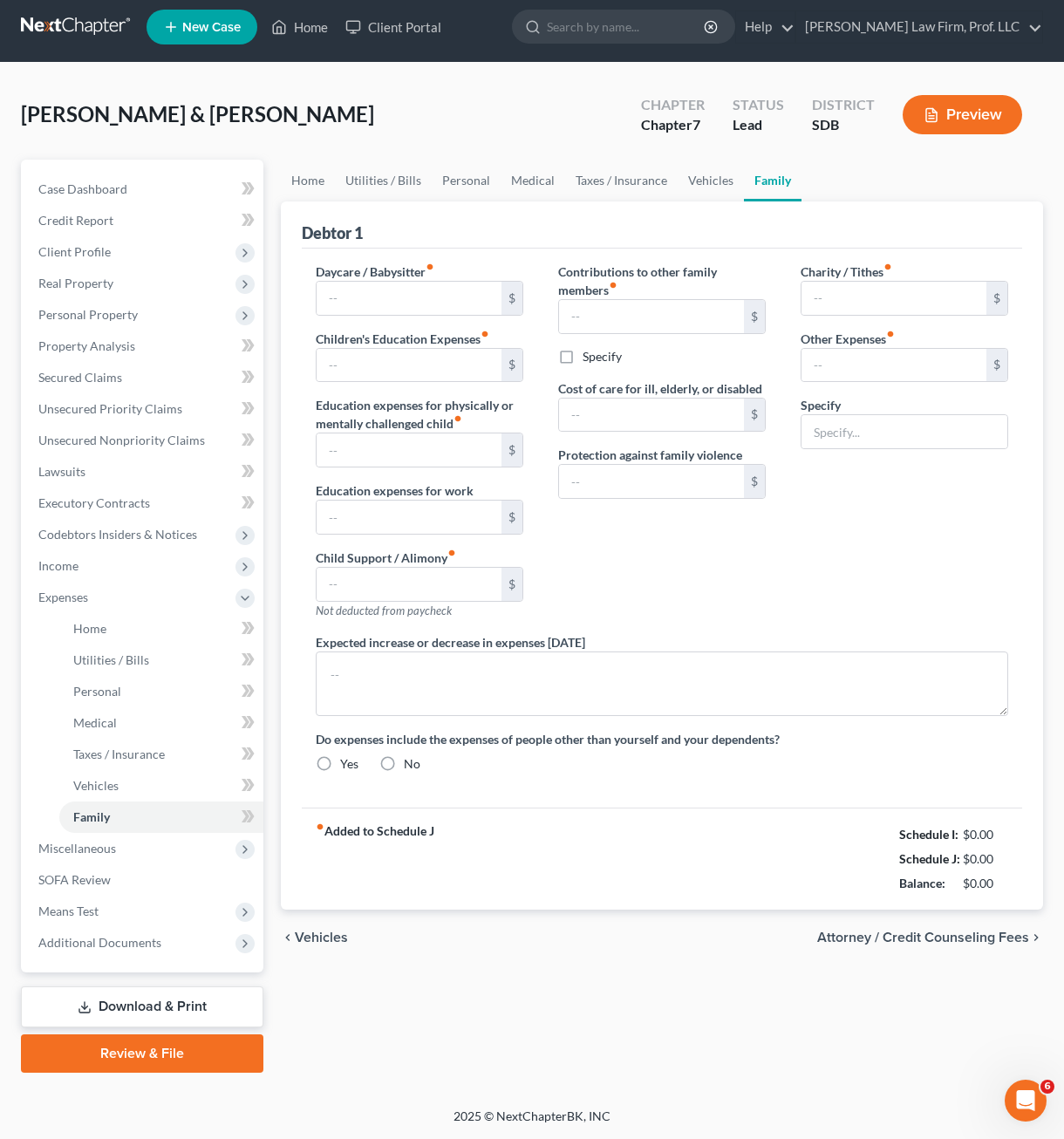
type input "0.00"
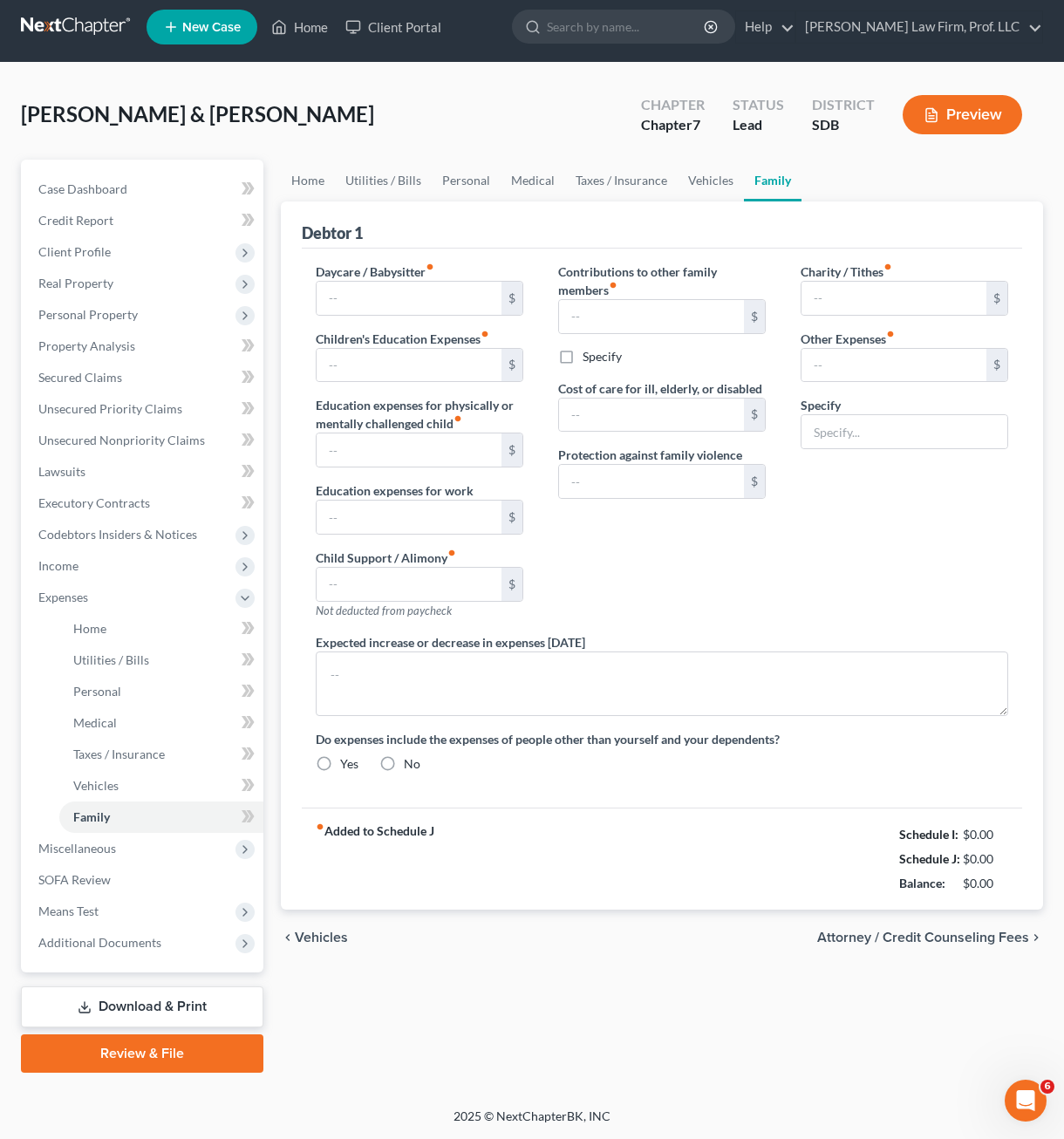
type input "0.00"
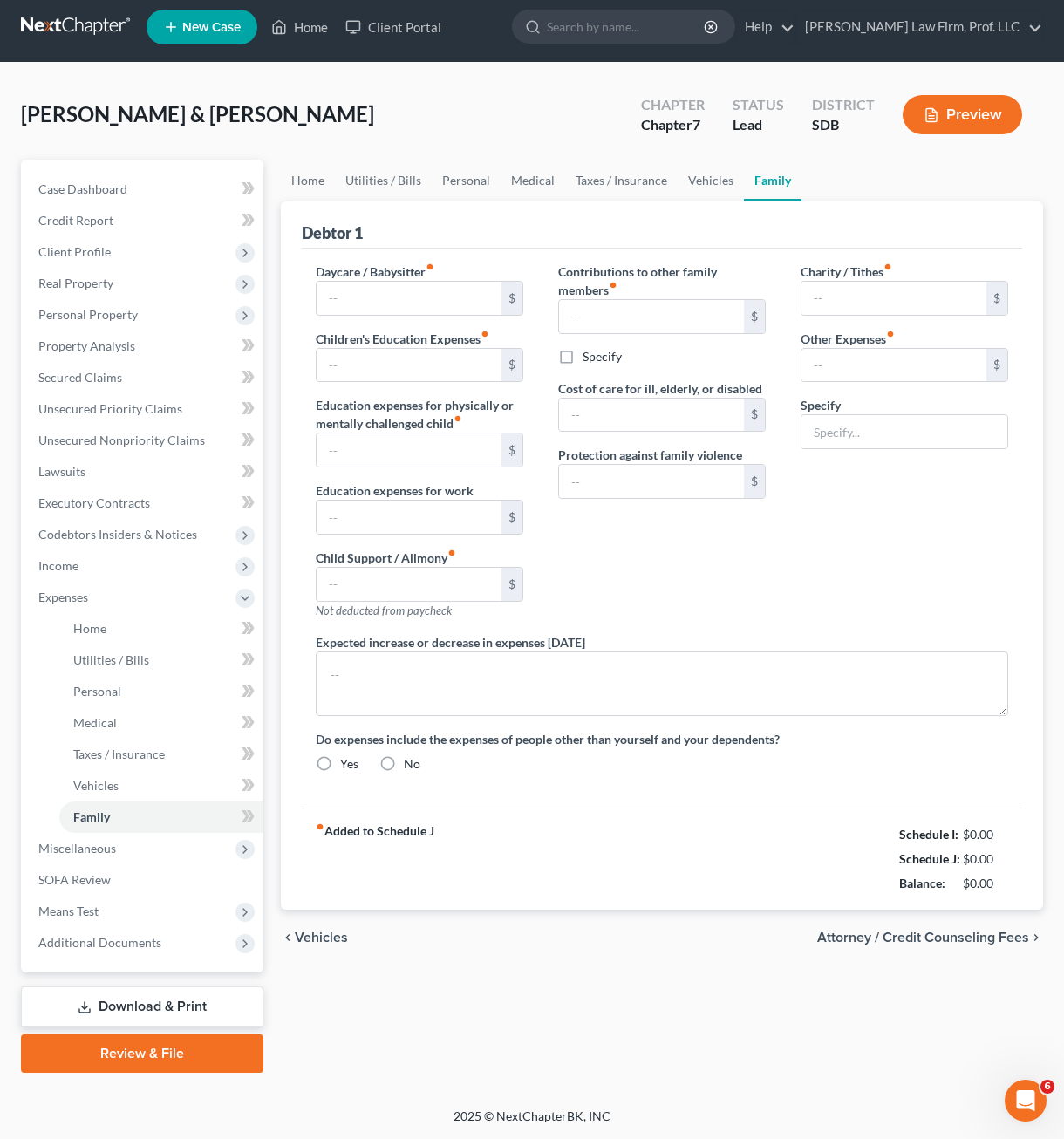
radio input "true"
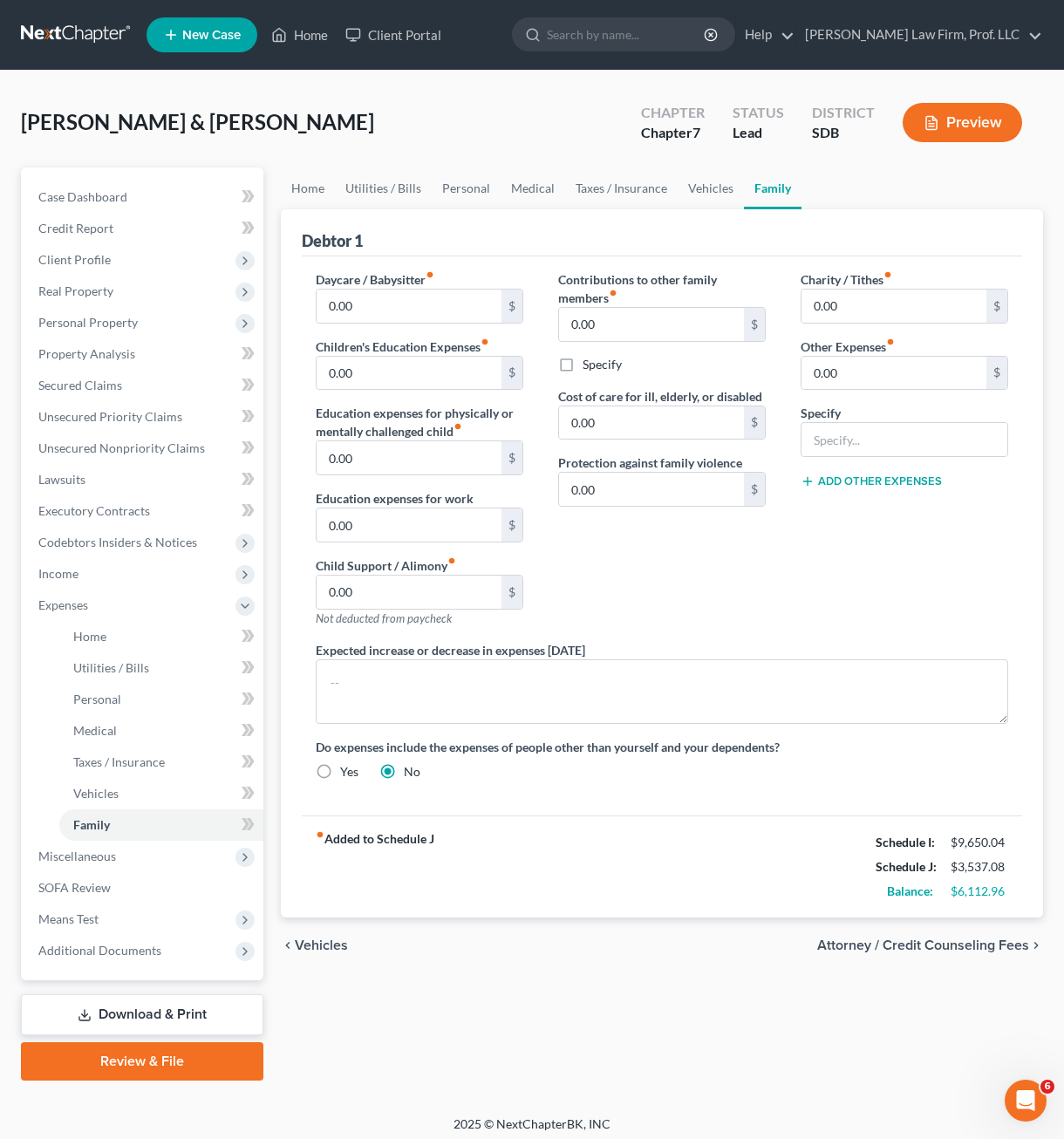
click at [809, 578] on div "Charity / Tithes fiber_manual_record 0.00 $ Other Expenses fiber_manual_record …" at bounding box center [904, 456] width 242 height 371
drag, startPoint x: 57, startPoint y: 883, endPoint x: 120, endPoint y: 853, distance: 69.8
click at [57, 883] on span "SOFA Review" at bounding box center [74, 887] width 72 height 15
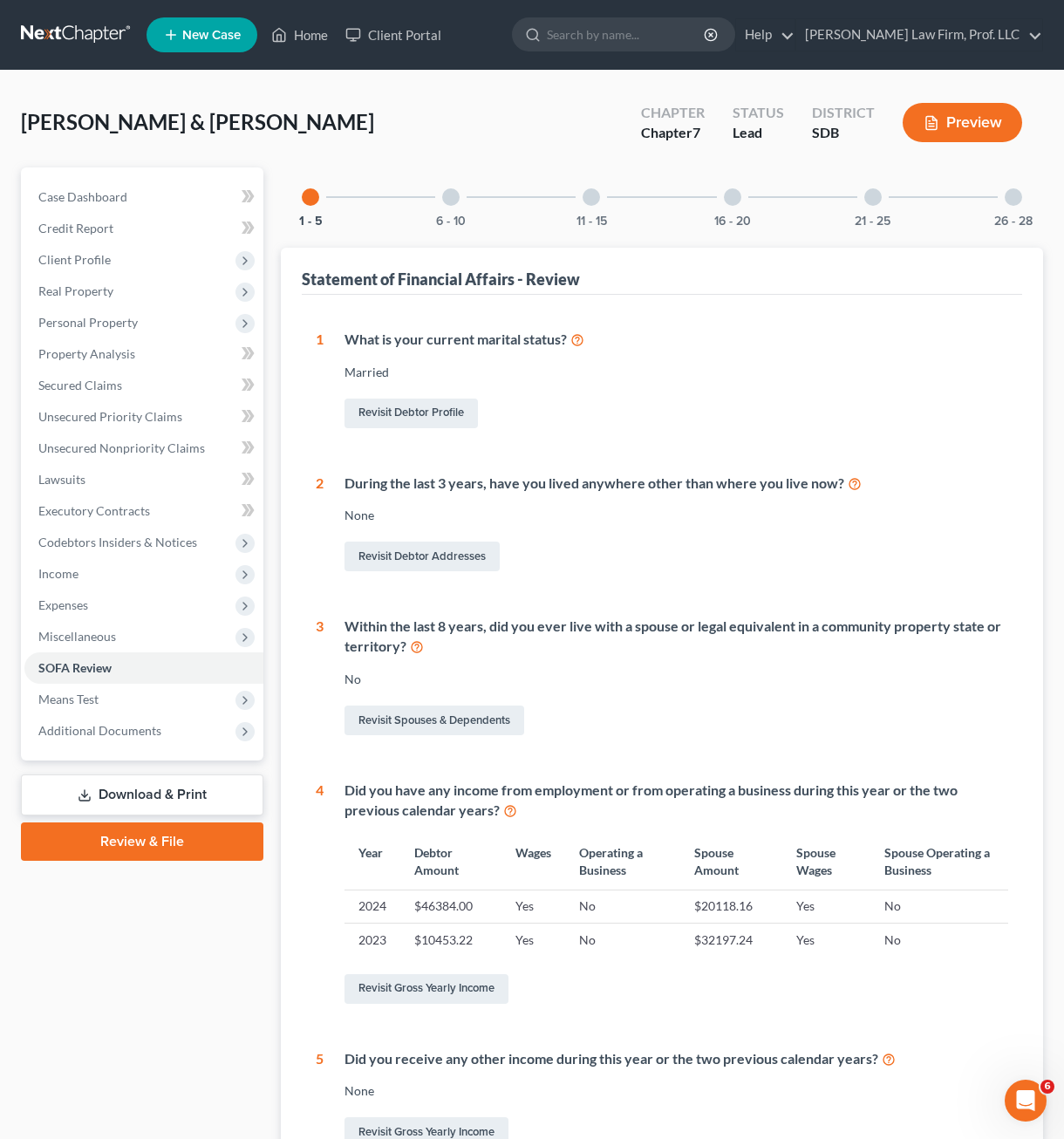
click at [997, 203] on div "26 - 28" at bounding box center [1013, 197] width 60 height 60
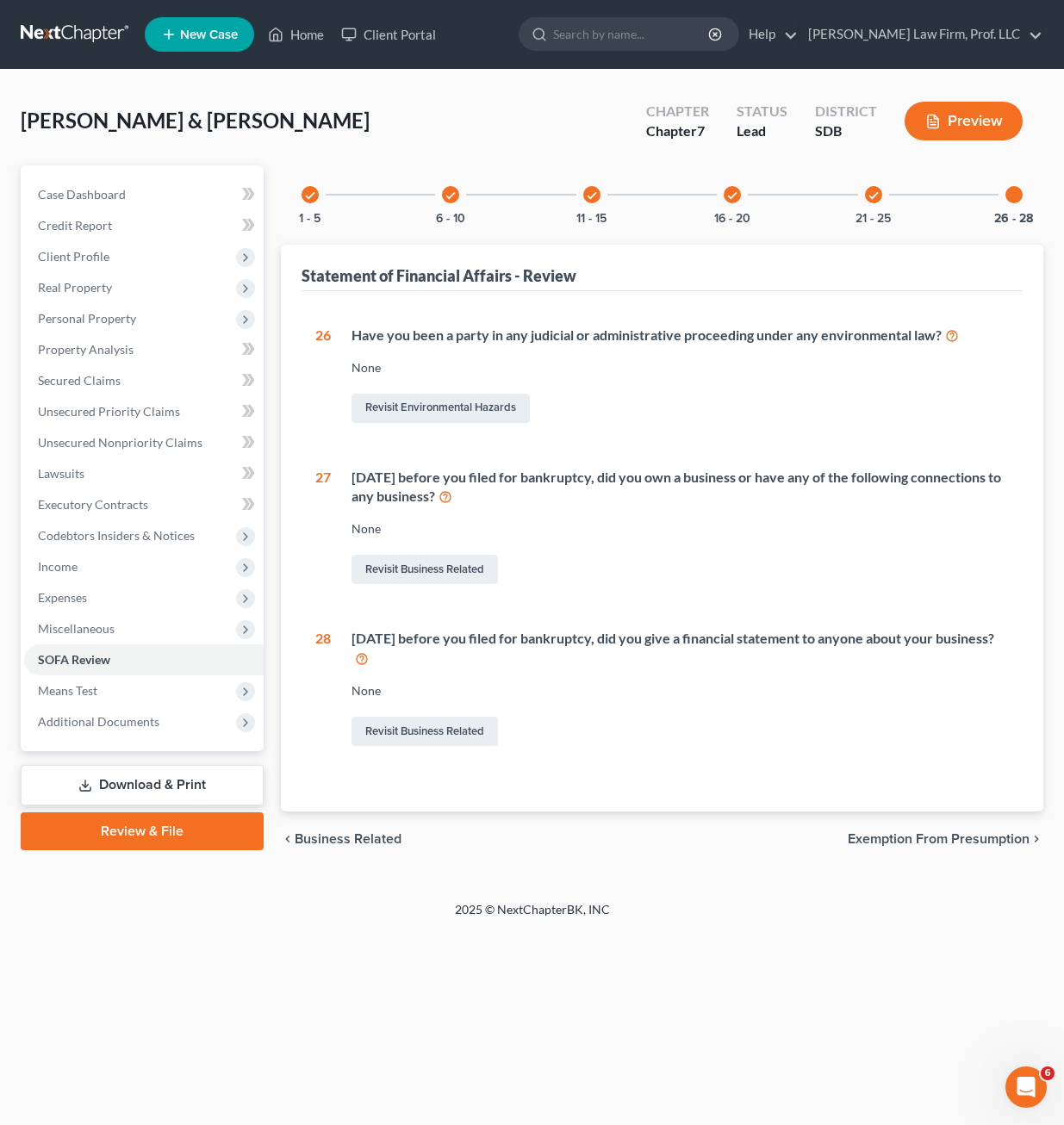
click at [873, 201] on div "check" at bounding box center [873, 195] width 18 height 18
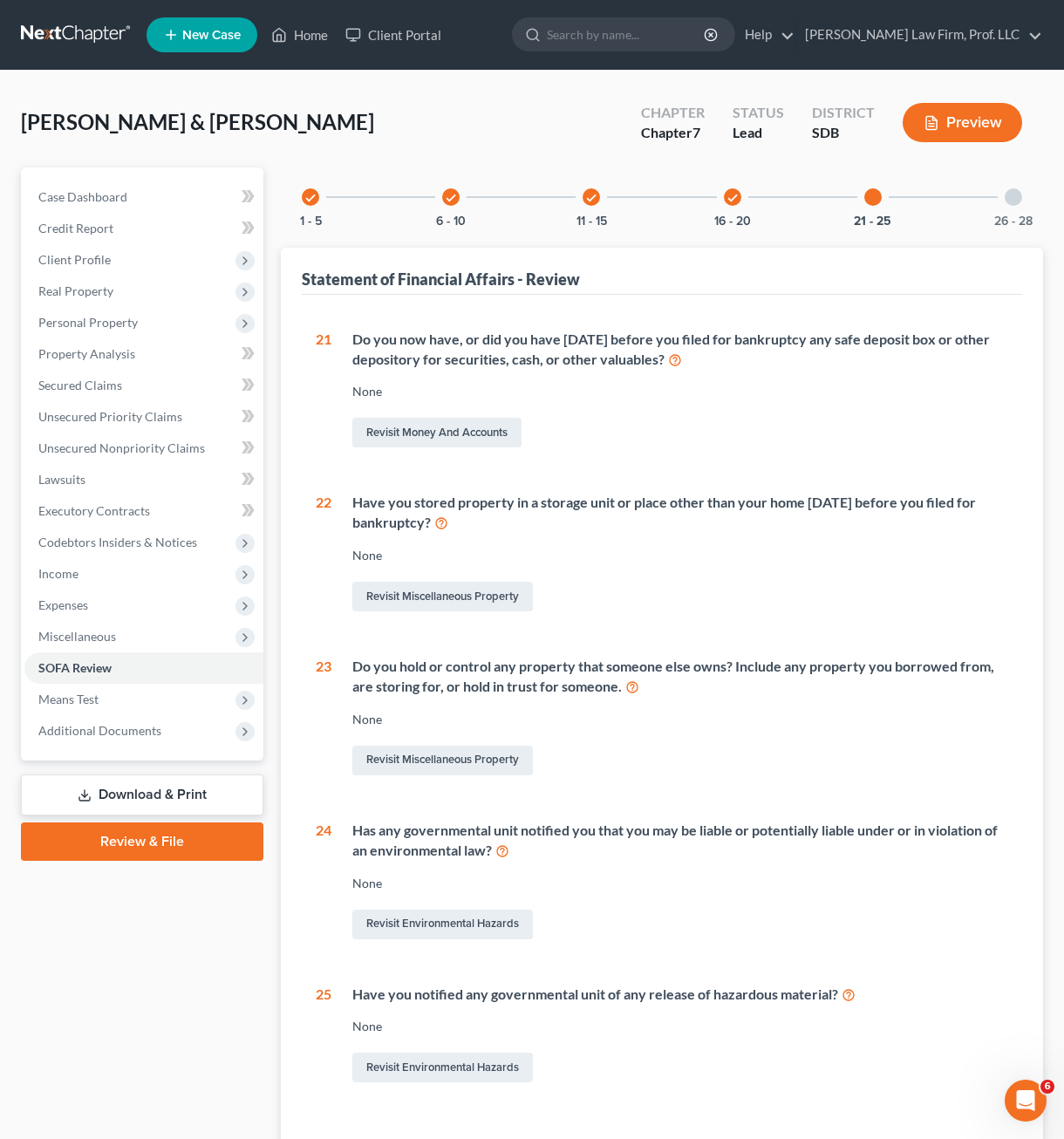
click at [722, 198] on div "check 16 - 20" at bounding box center [732, 197] width 60 height 60
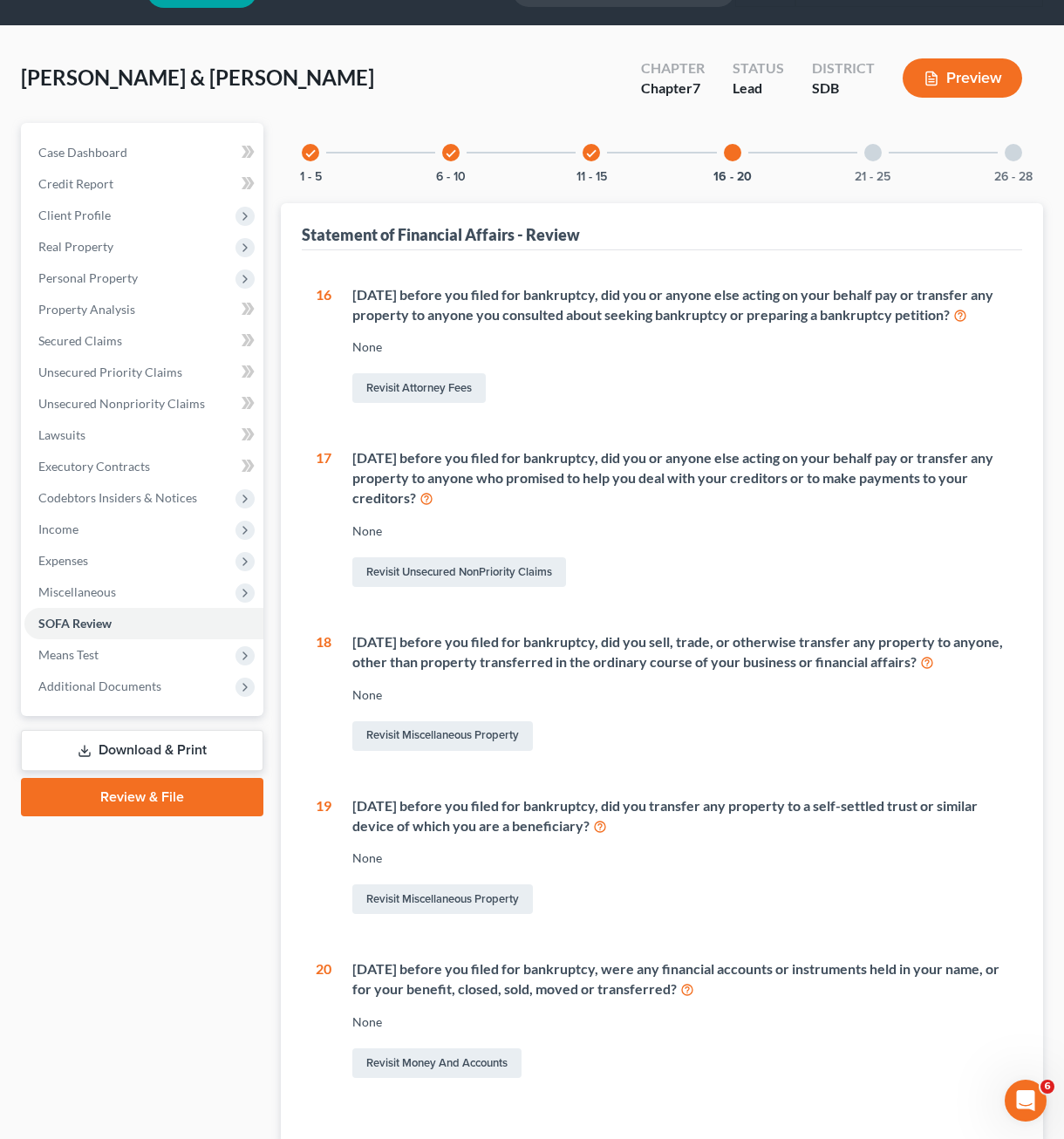
scroll to position [87, 0]
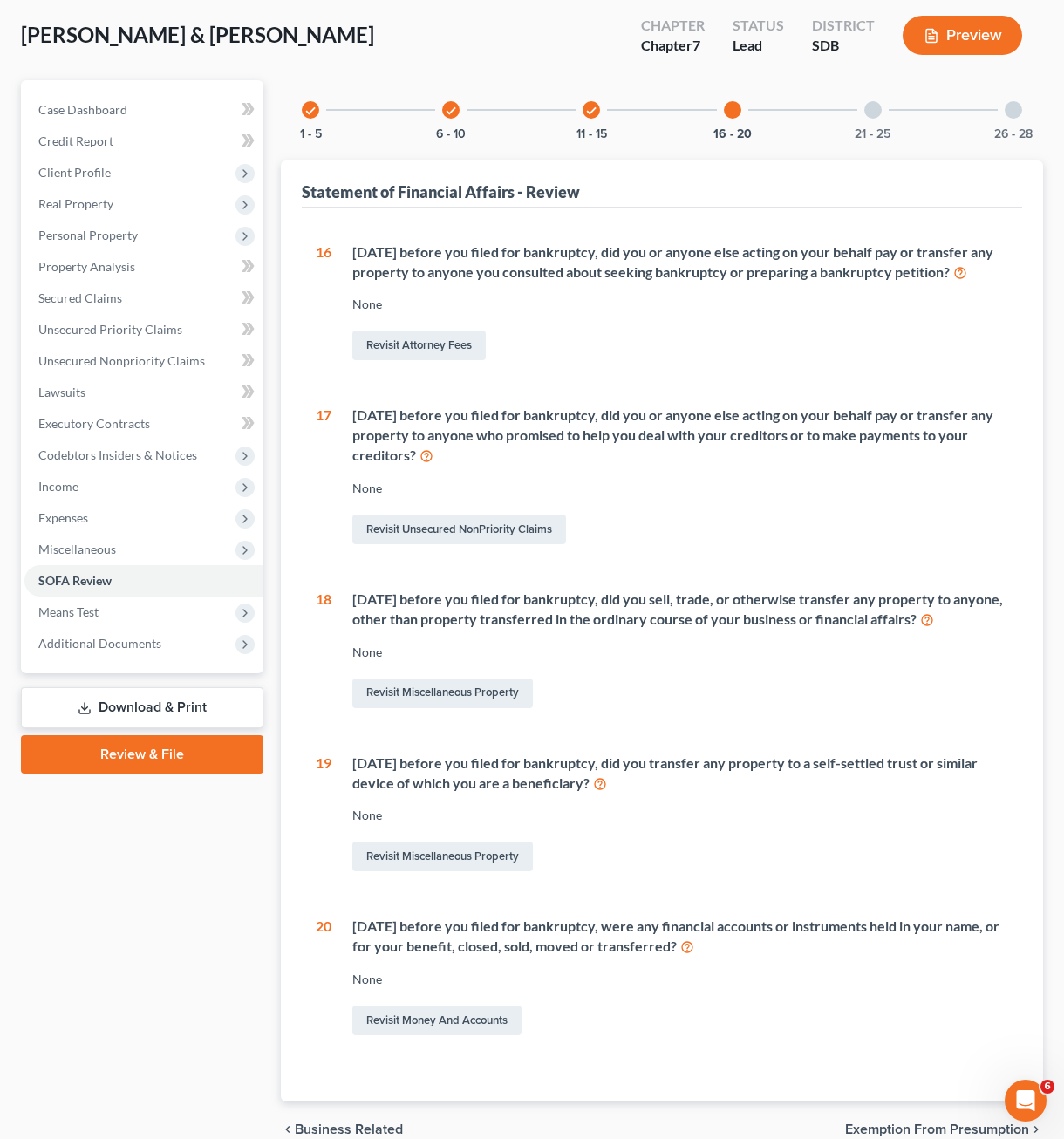
click at [749, 121] on div "16 - 20" at bounding box center [732, 109] width 60 height 60
click at [574, 110] on div "check 11 - 15" at bounding box center [591, 109] width 60 height 60
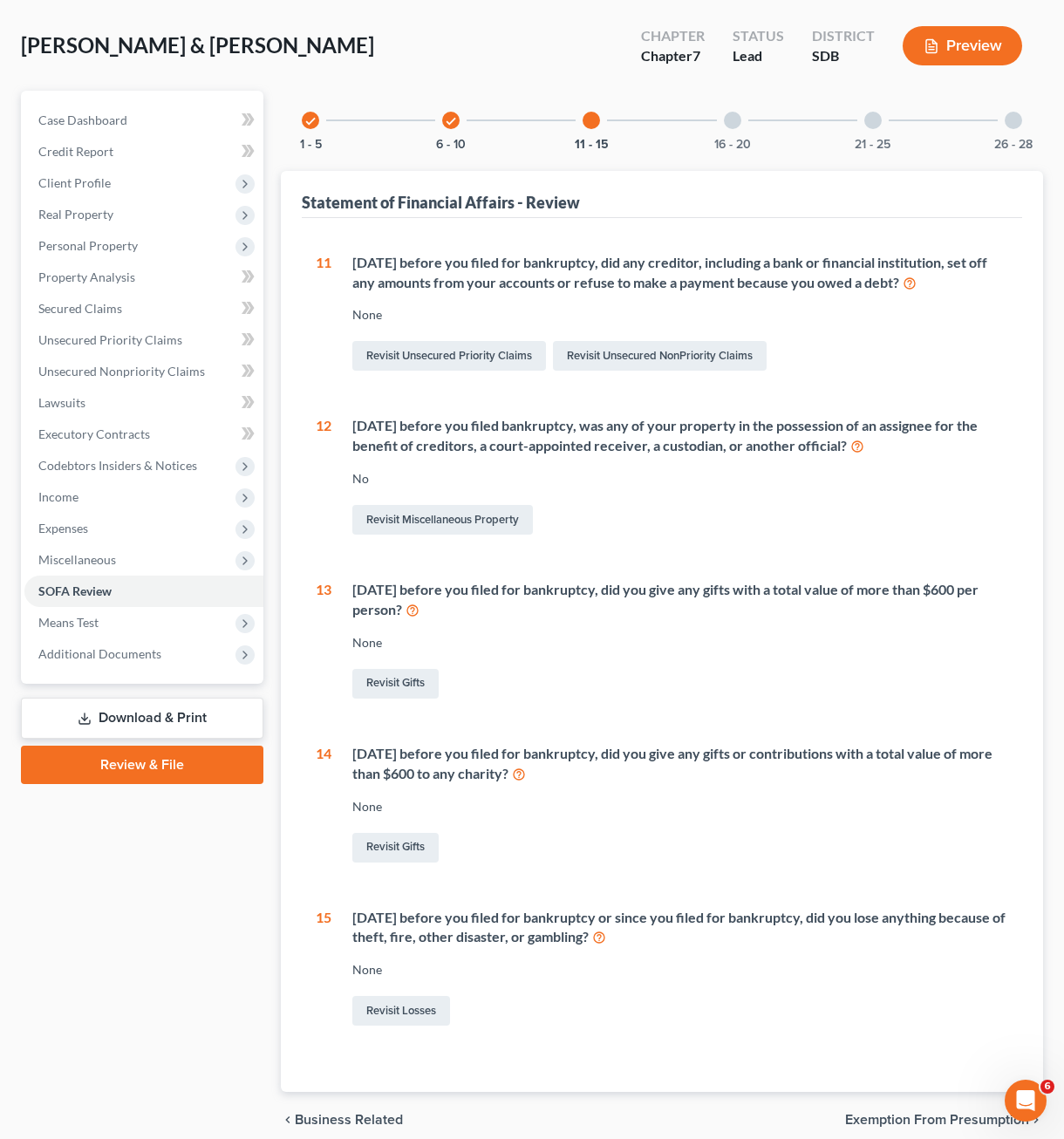
scroll to position [0, 0]
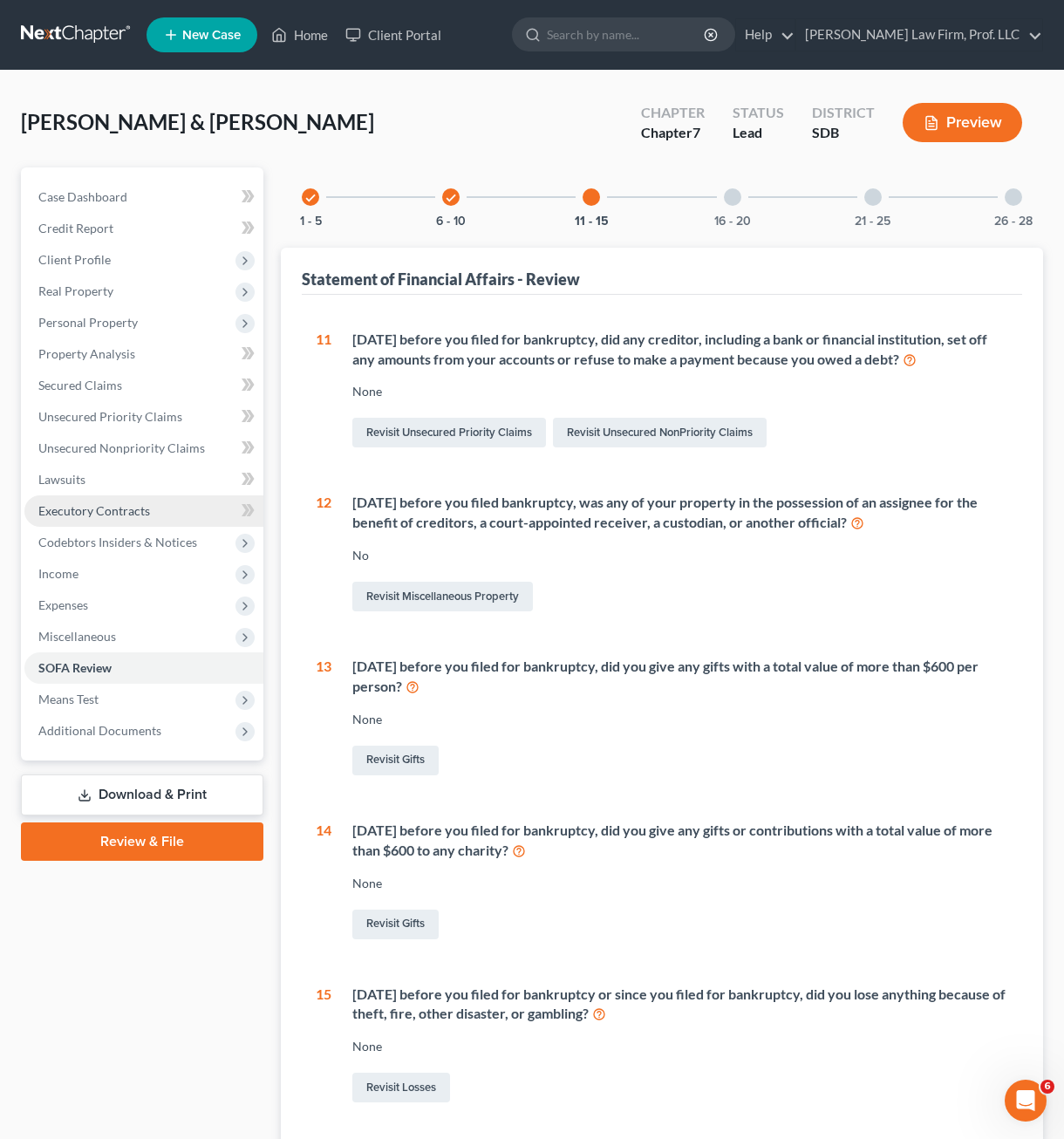
click at [116, 511] on span "Executory Contracts" at bounding box center [93, 511] width 111 height 15
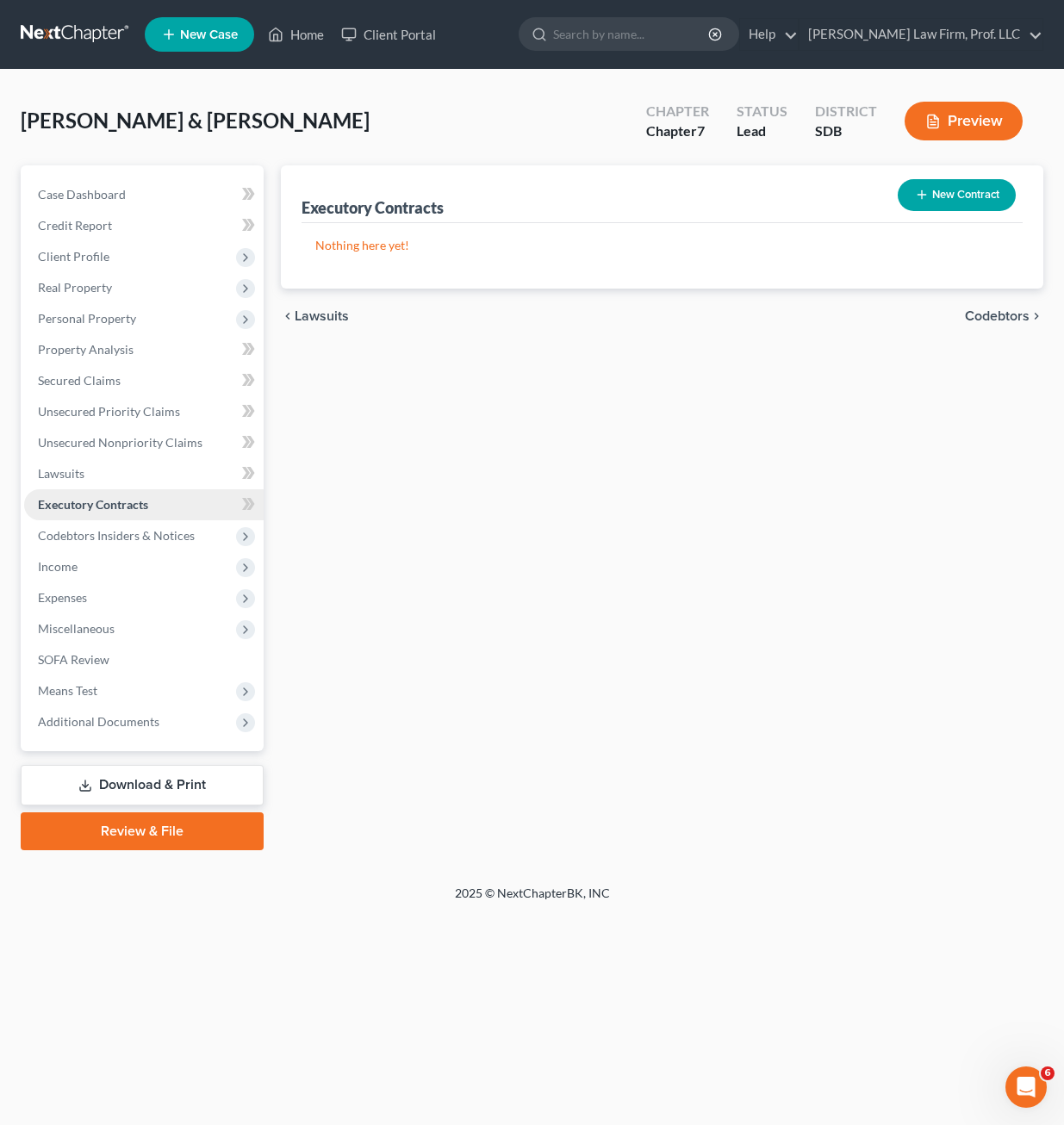
click at [139, 516] on link "Executory Contracts" at bounding box center [143, 504] width 239 height 31
click at [97, 577] on span "Income" at bounding box center [143, 566] width 239 height 31
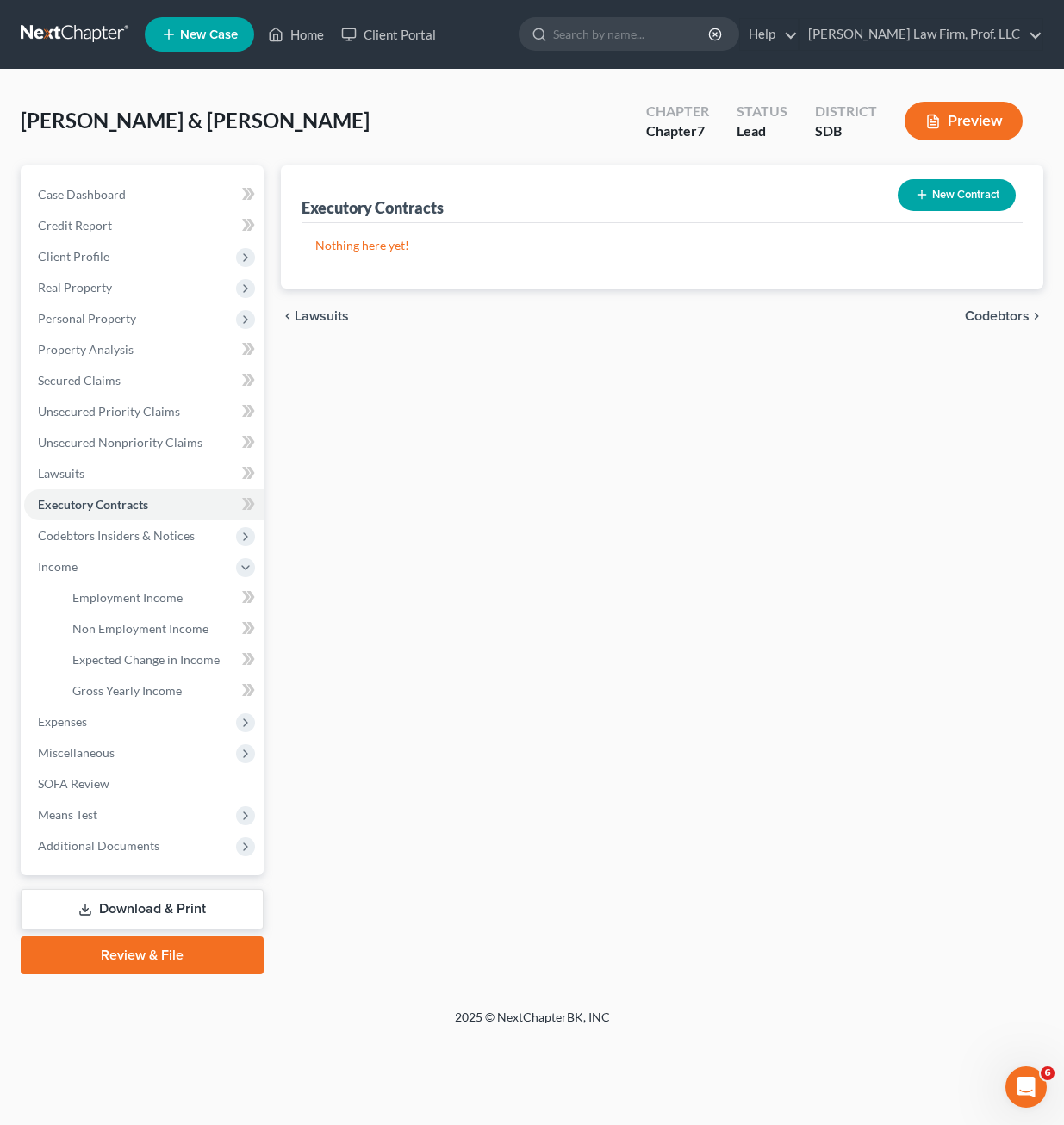
click at [829, 844] on div "Executory Contracts New Contract Nothing here yet! chevron_left Lawsuits Codebt…" at bounding box center [662, 570] width 779 height 809
drag, startPoint x: 281, startPoint y: 42, endPoint x: 293, endPoint y: 42, distance: 12.0
click at [281, 42] on icon at bounding box center [276, 34] width 16 height 21
